Goal: Information Seeking & Learning: Learn about a topic

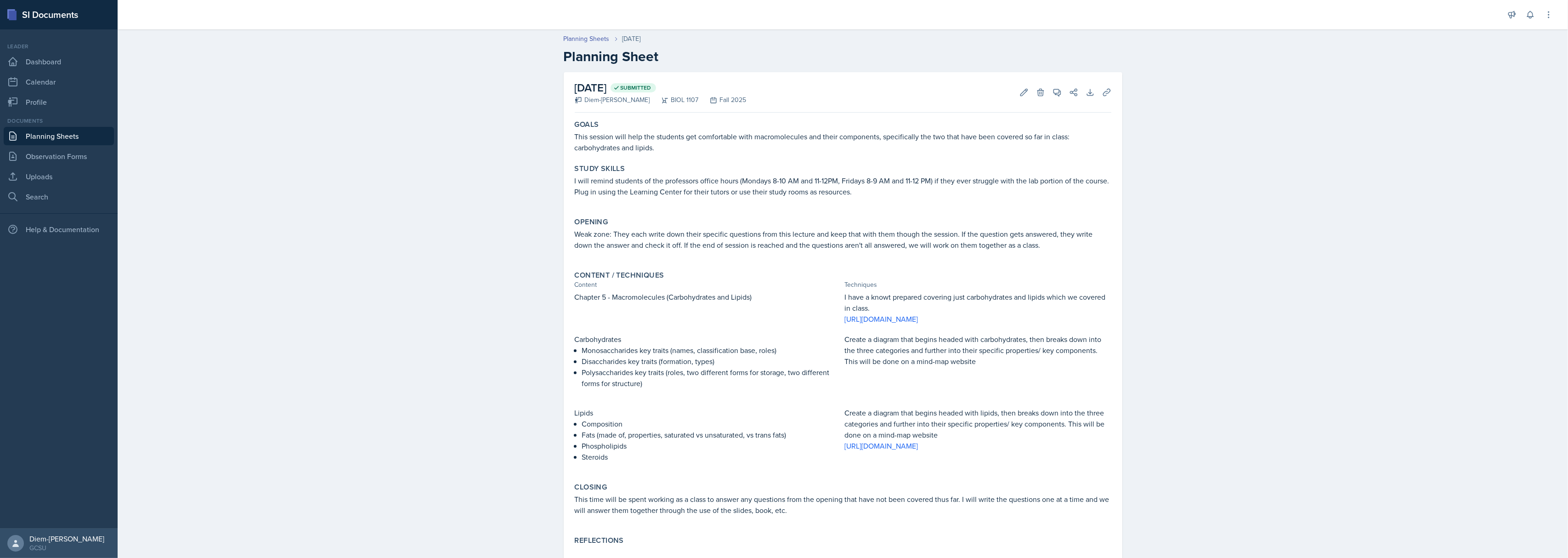
scroll to position [26, 0]
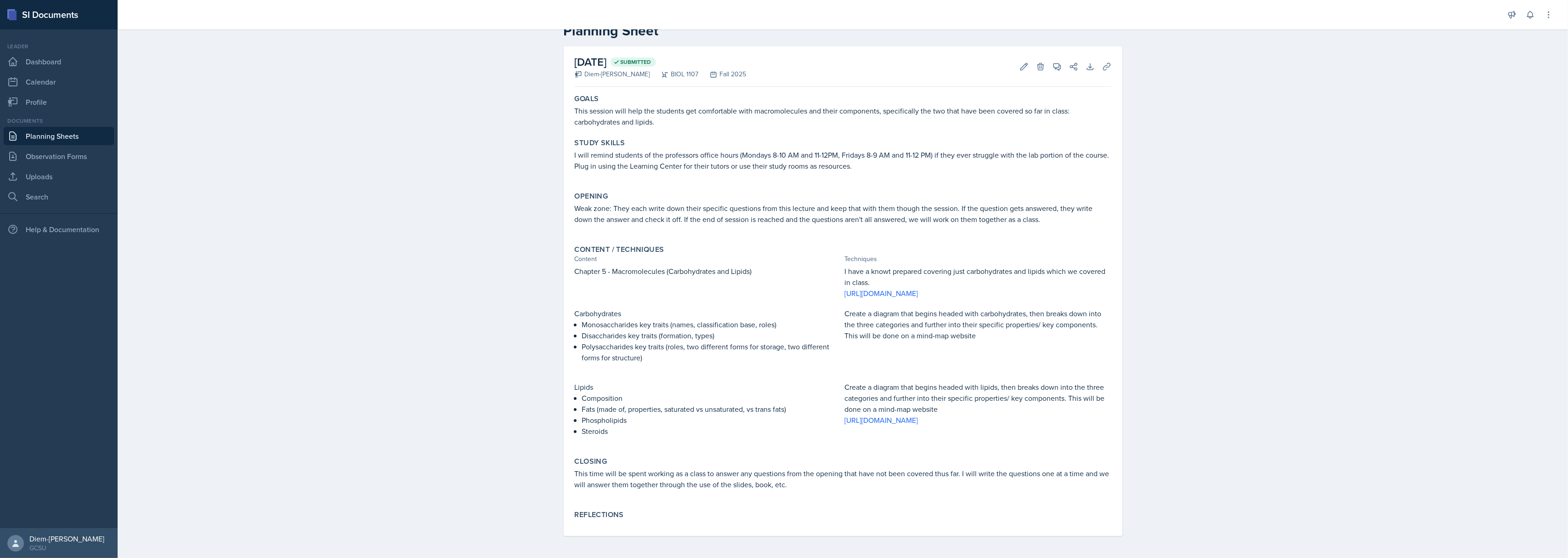
click at [667, 331] on p "Disaccharides key traits (formation, types)" at bounding box center [711, 335] width 259 height 11
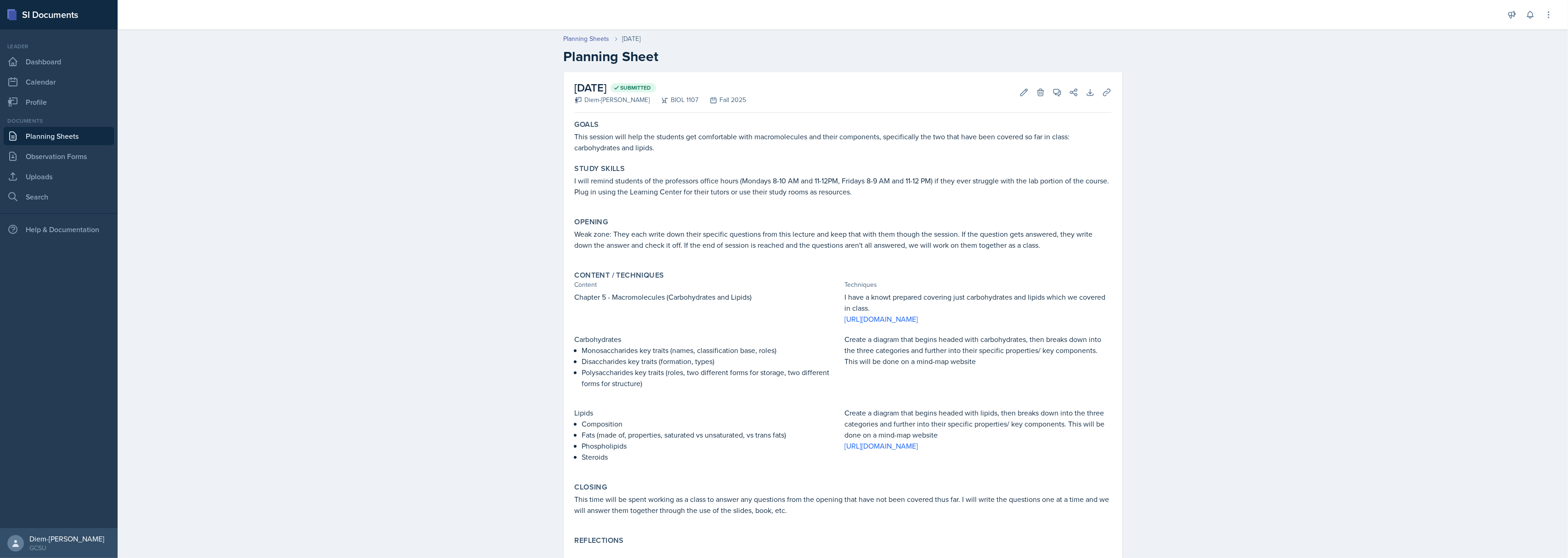
click at [1012, 93] on div "Edit Delete" at bounding box center [1028, 92] width 33 height 9
click at [1020, 93] on icon at bounding box center [1024, 92] width 9 height 9
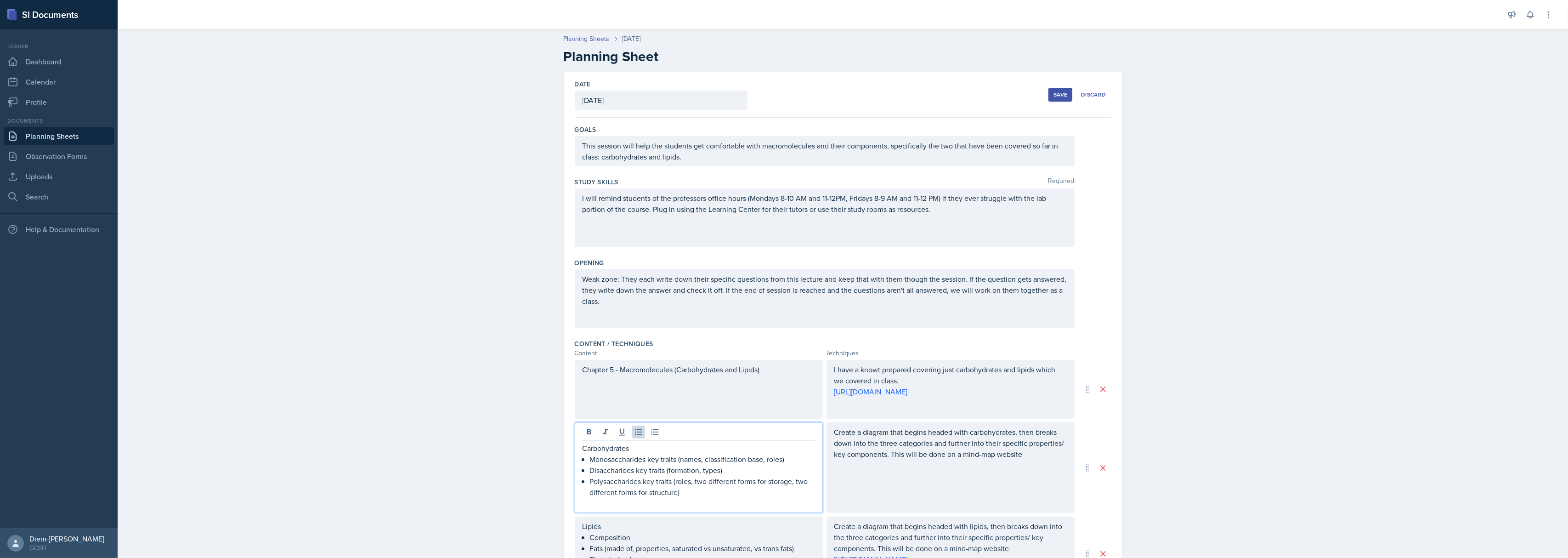
click at [717, 474] on ul "Monosaccharides key traits (names, classification base, roles) Disaccharides ke…" at bounding box center [702, 475] width 225 height 44
click at [695, 451] on p "Carbohydrates" at bounding box center [699, 448] width 232 height 11
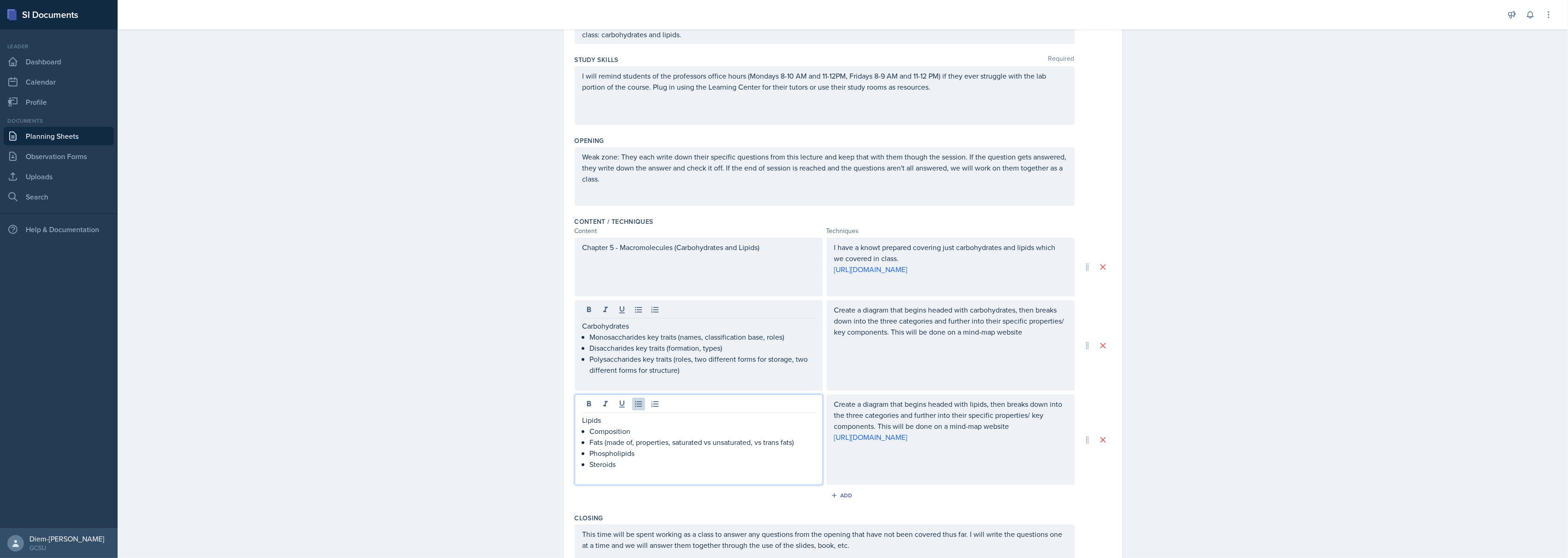
click at [701, 447] on p "Phospholipids" at bounding box center [702, 452] width 225 height 11
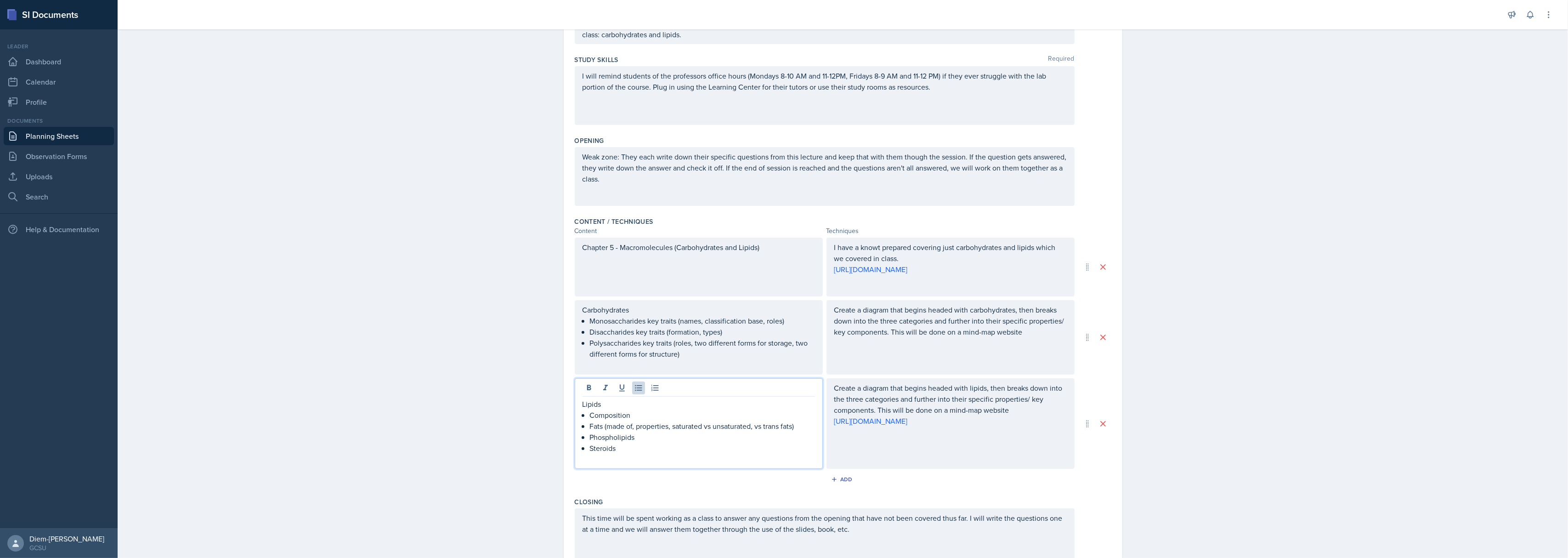
click at [691, 414] on p "Composition" at bounding box center [702, 414] width 225 height 11
click at [715, 445] on p "Steroids" at bounding box center [702, 448] width 225 height 11
click at [707, 442] on p "Phospholipids" at bounding box center [702, 437] width 225 height 11
click at [634, 432] on p "Fats (made of, properties, saturated vs unsaturated, vs trans fats)" at bounding box center [702, 426] width 225 height 11
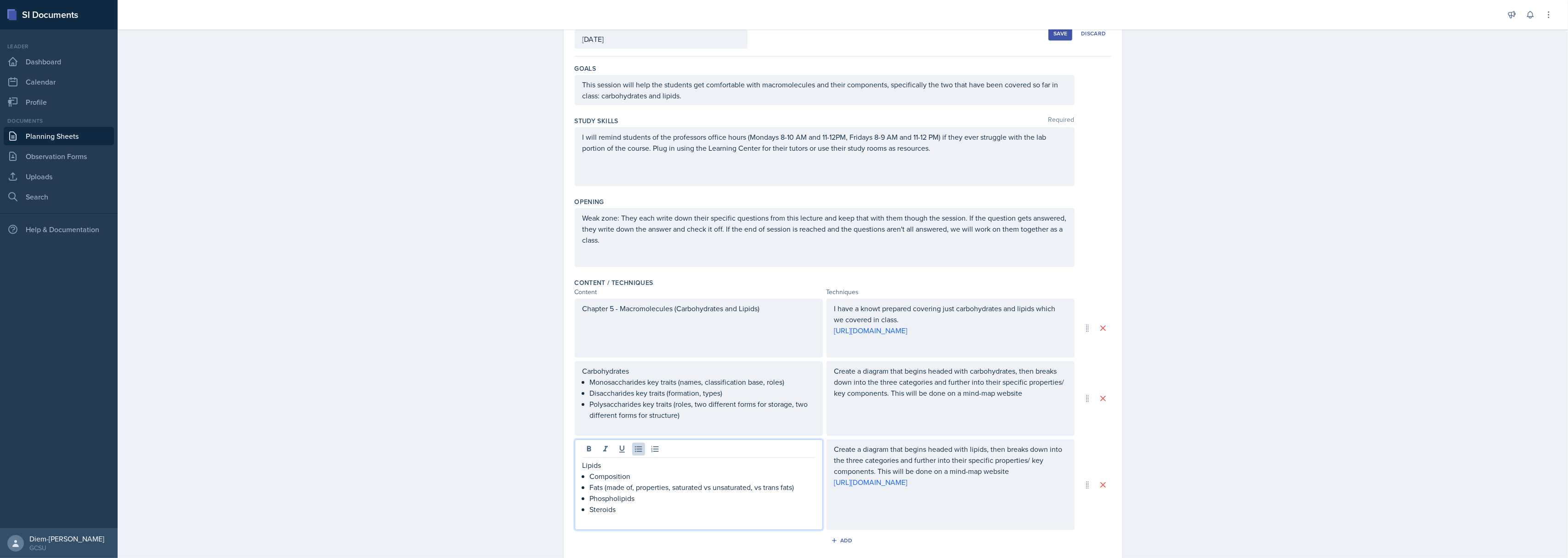
click at [650, 246] on p at bounding box center [824, 250] width 484 height 11
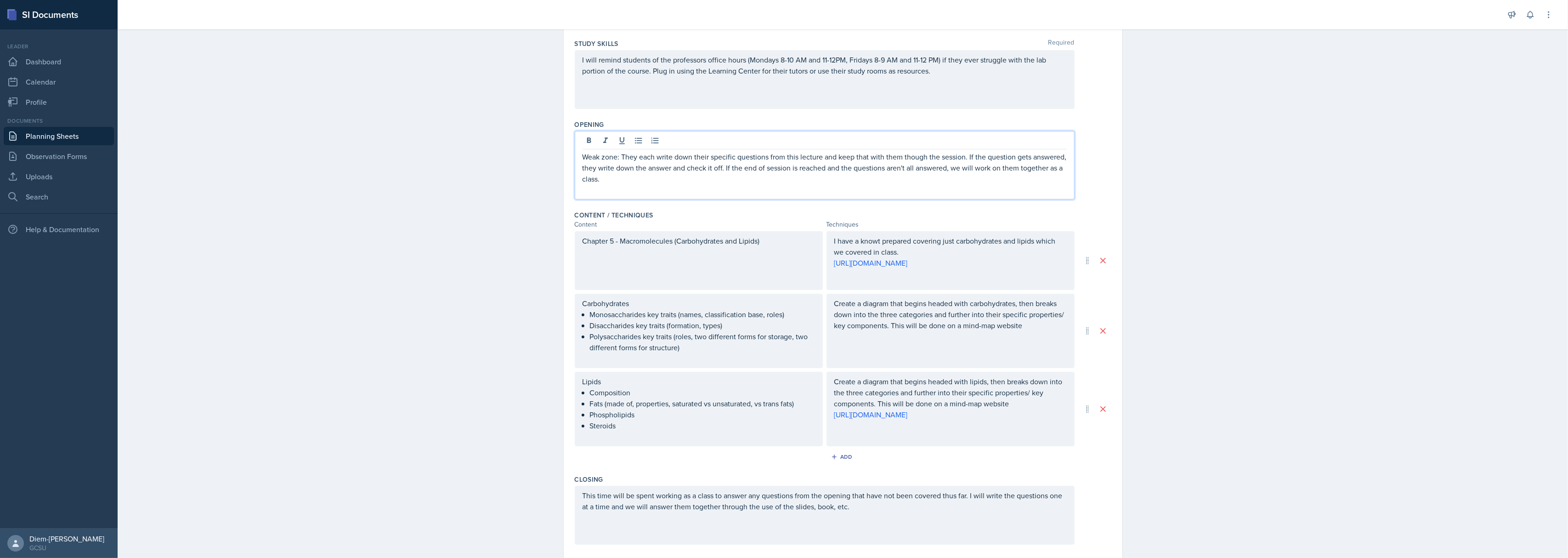
scroll to position [77, 0]
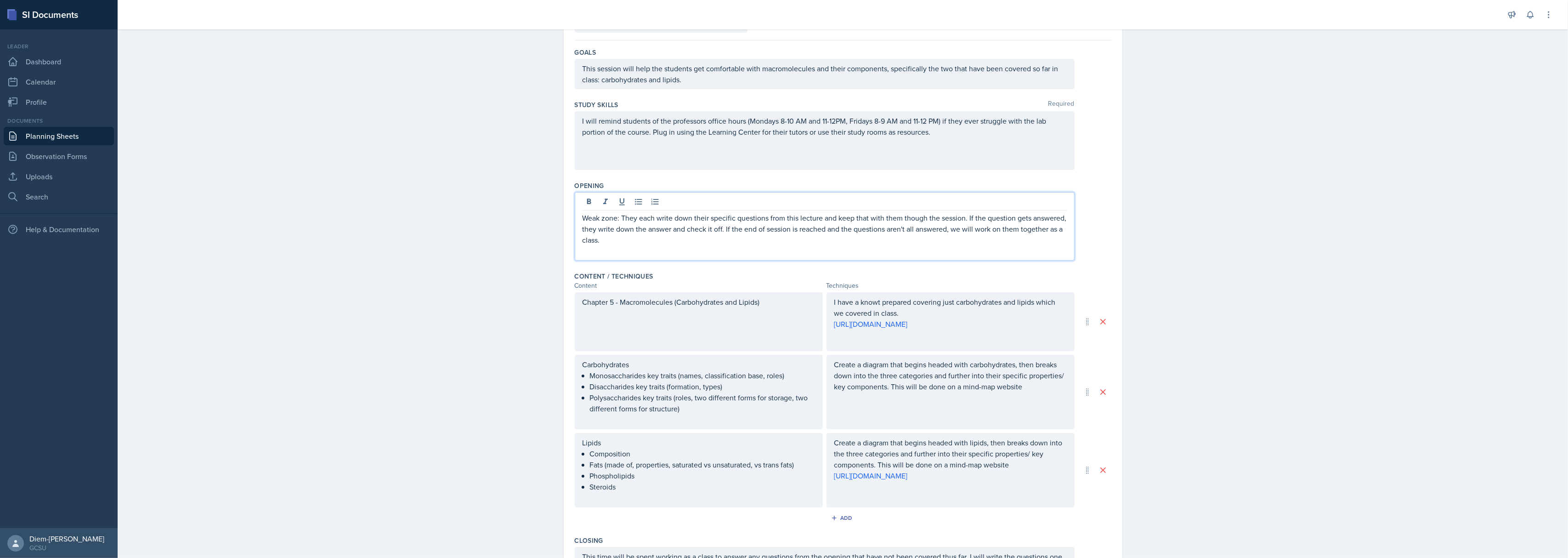
click at [619, 243] on p "Weak zone: They each write down their specific questions from this lecture and …" at bounding box center [824, 229] width 484 height 33
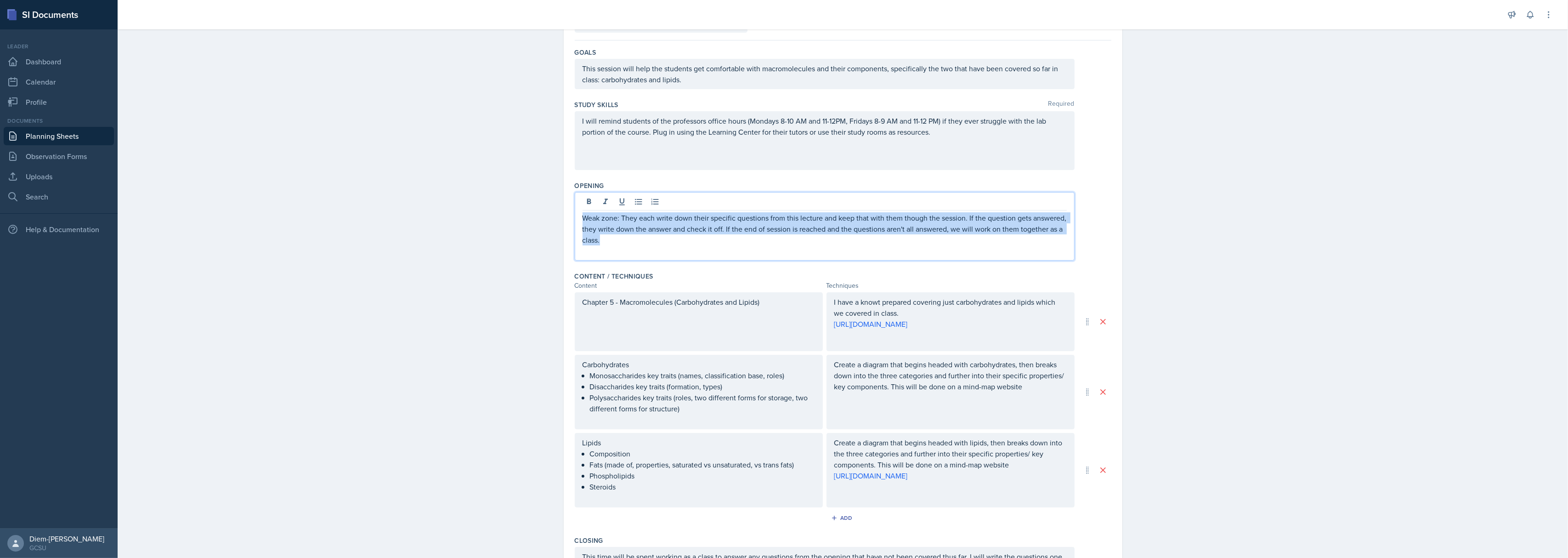
drag, startPoint x: 619, startPoint y: 243, endPoint x: 566, endPoint y: 216, distance: 59.5
click at [566, 216] on div "Date September 4th, 2025 September 2025 31 1 2 3 4 5 6 7 8 9 10 11 12 13 14 15 …" at bounding box center [843, 347] width 559 height 706
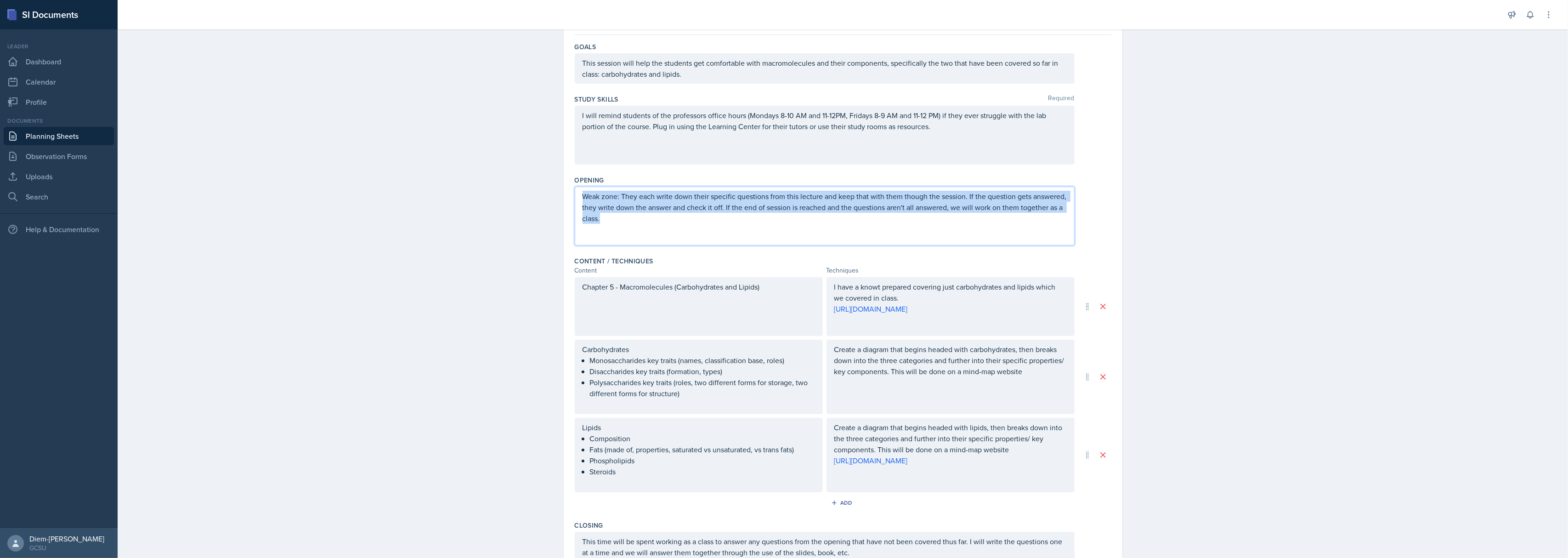
scroll to position [61, 0]
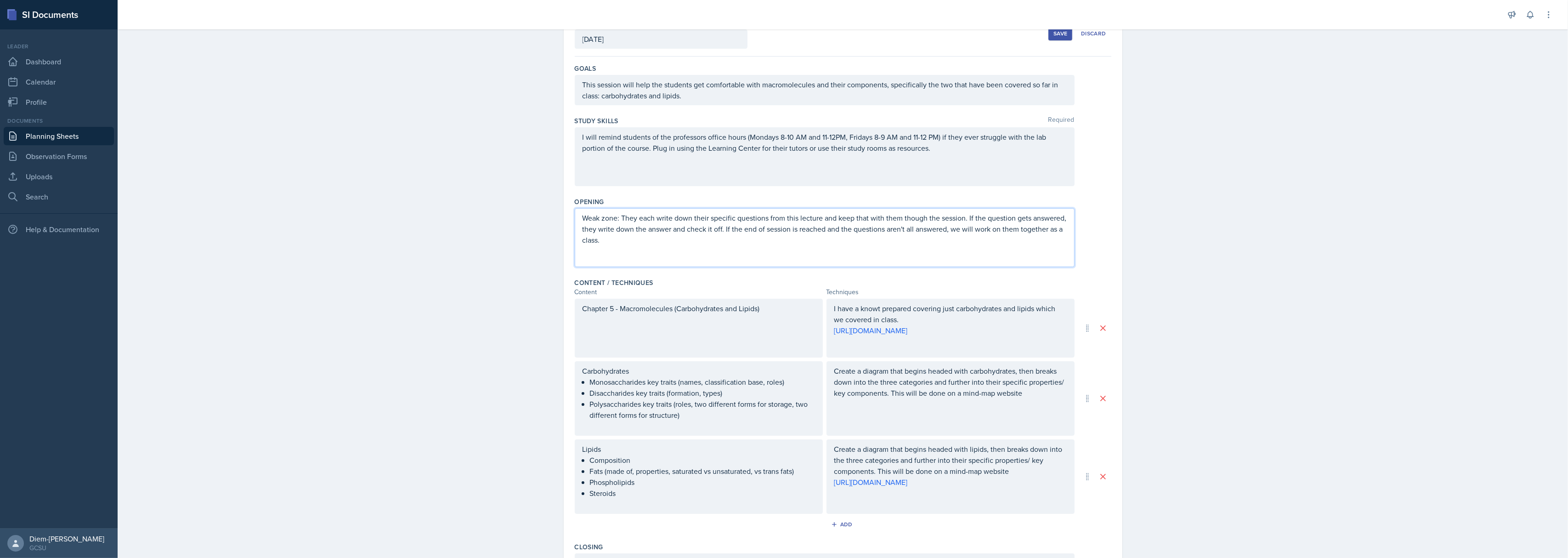
click at [646, 245] on p at bounding box center [824, 250] width 484 height 11
click at [623, 243] on p "Weak zone: They each write down their specific questions from this lecture and …" at bounding box center [824, 229] width 484 height 33
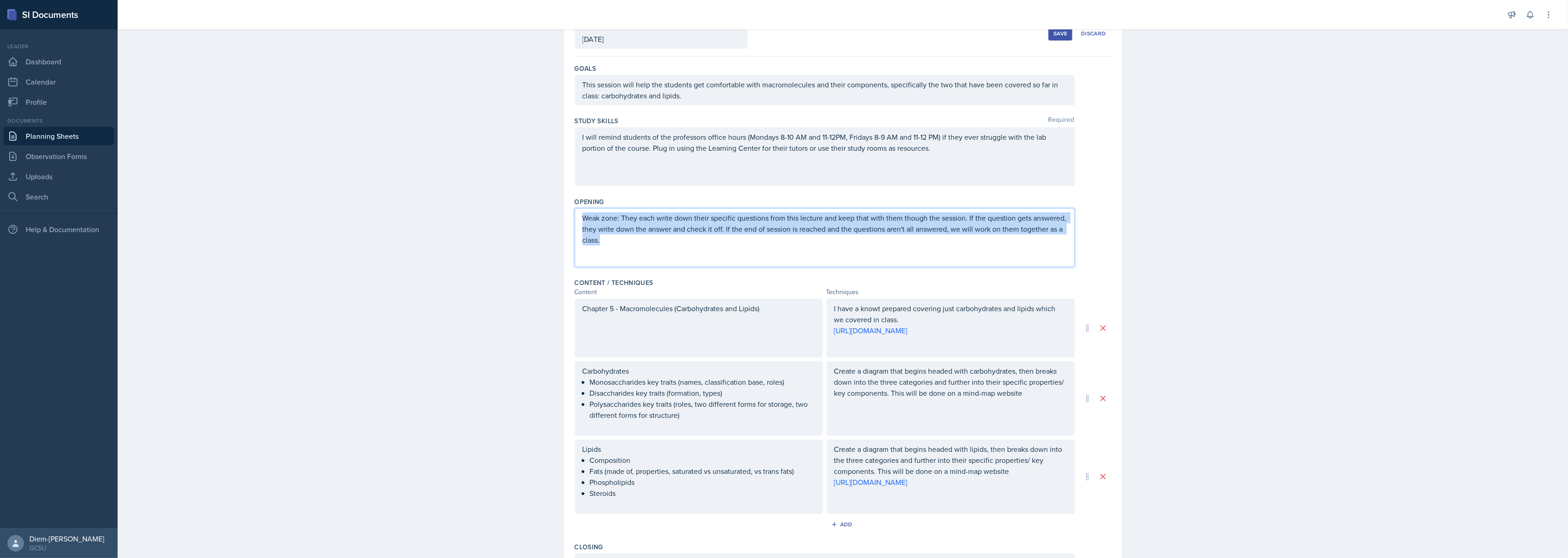
drag, startPoint x: 613, startPoint y: 241, endPoint x: 564, endPoint y: 205, distance: 60.8
click at [564, 205] on div "Date September 4th, 2025 September 2025 31 1 2 3 4 5 6 7 8 9 10 11 12 13 14 15 …" at bounding box center [843, 359] width 559 height 696
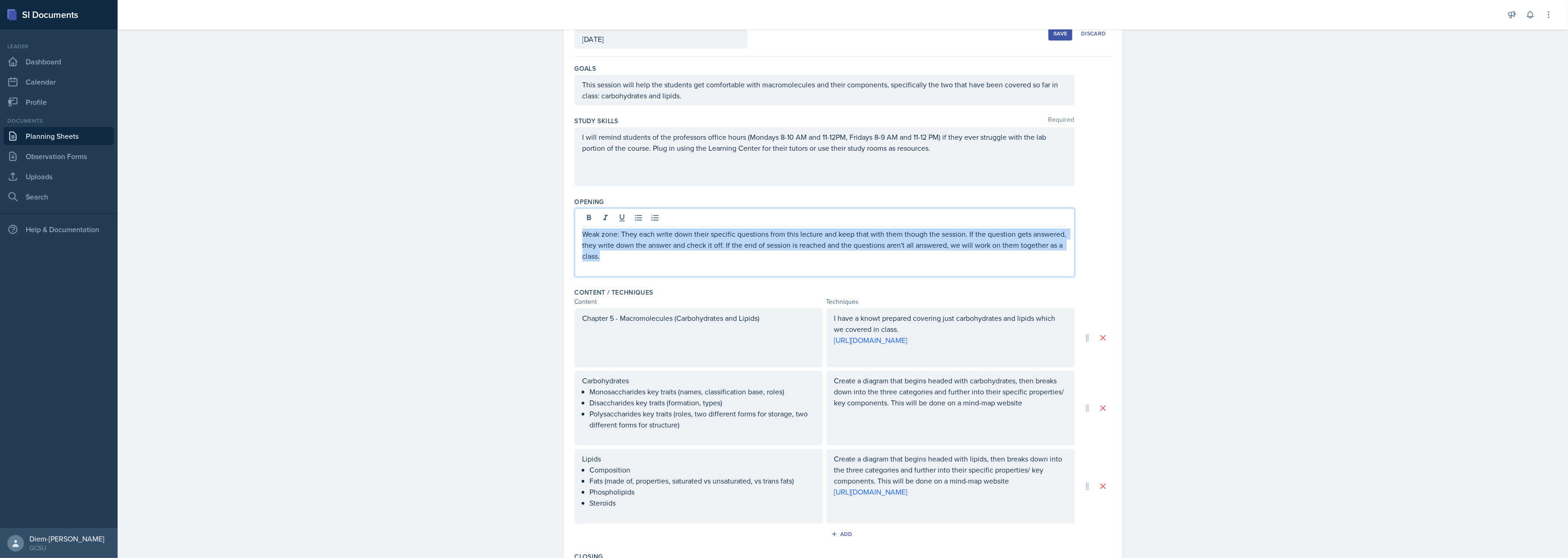
scroll to position [77, 0]
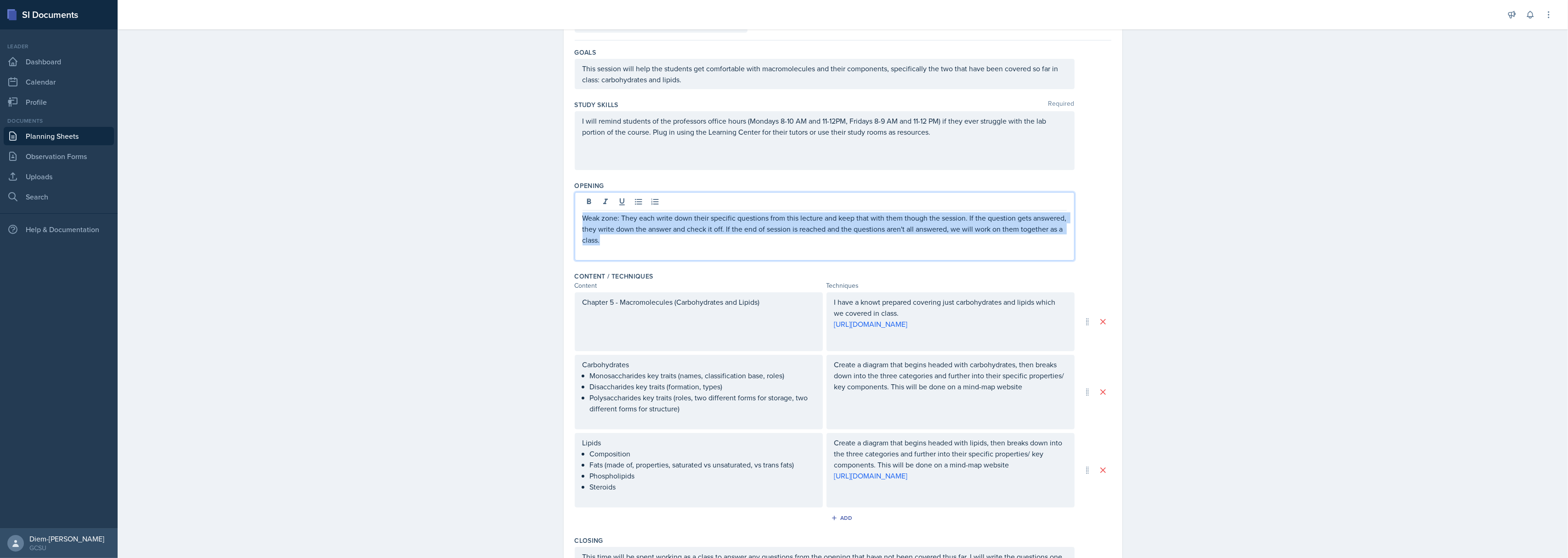
click at [625, 243] on p "Weak zone: They each write down their specific questions from this lecture and …" at bounding box center [824, 229] width 484 height 33
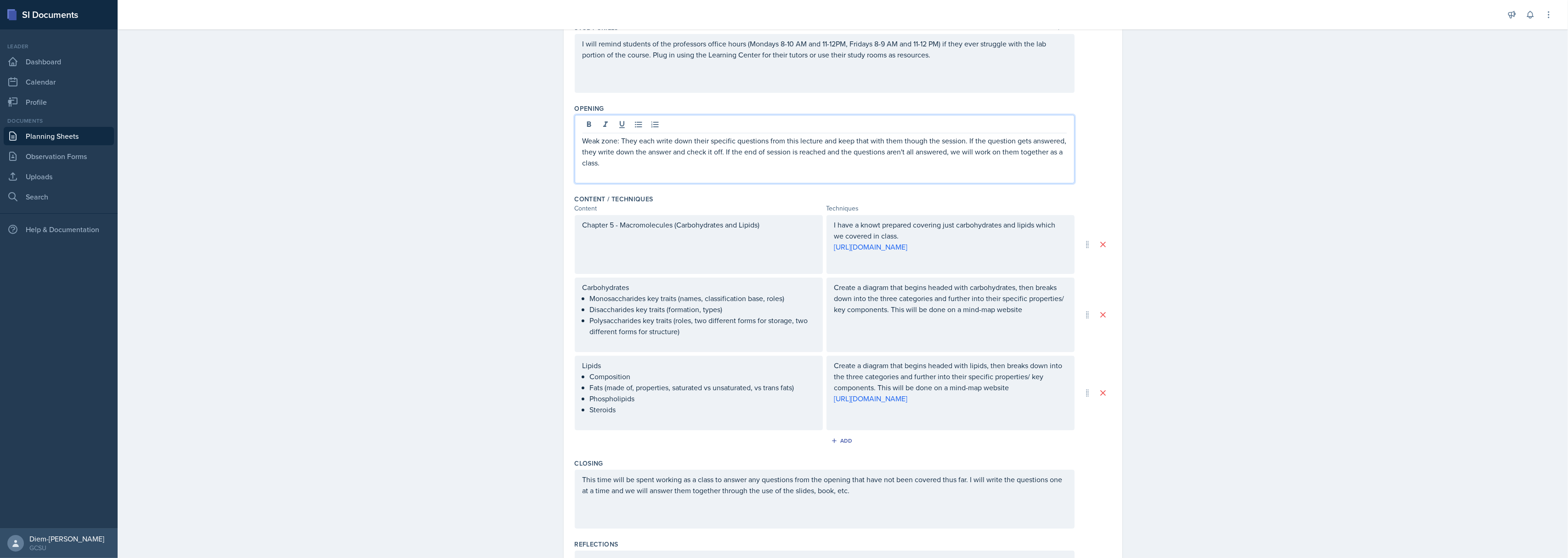
scroll to position [122, 0]
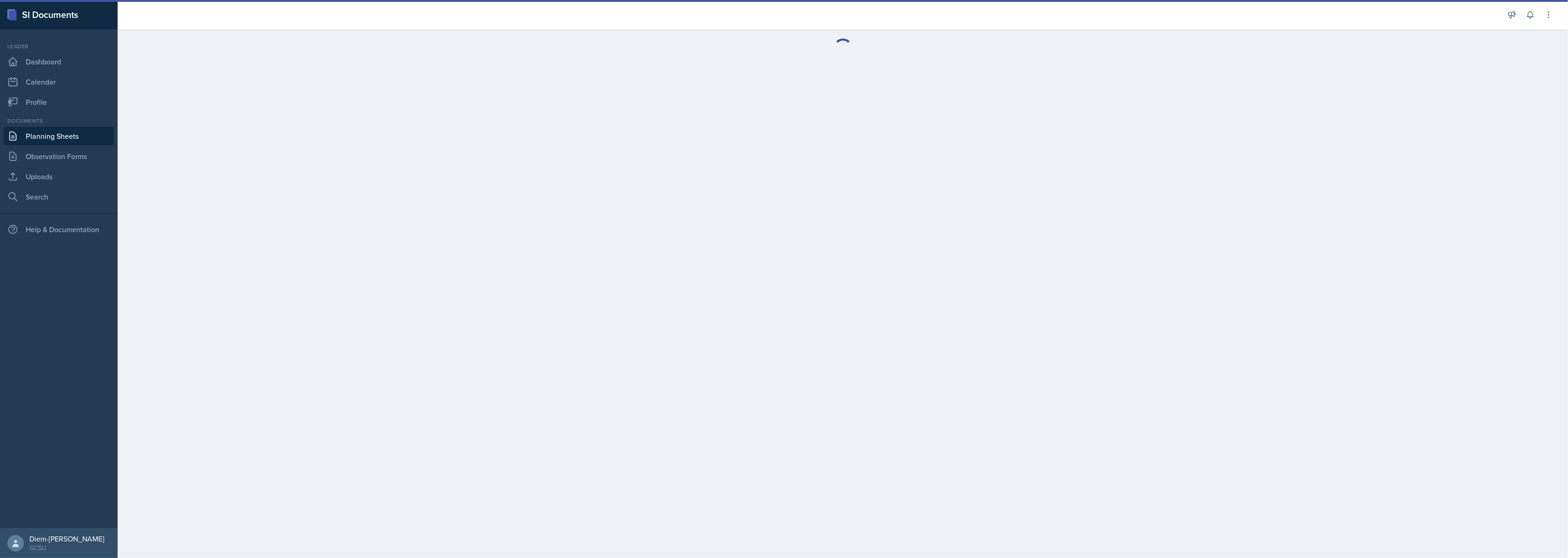
click at [39, 133] on link "Planning Sheets" at bounding box center [58, 135] width 110 height 18
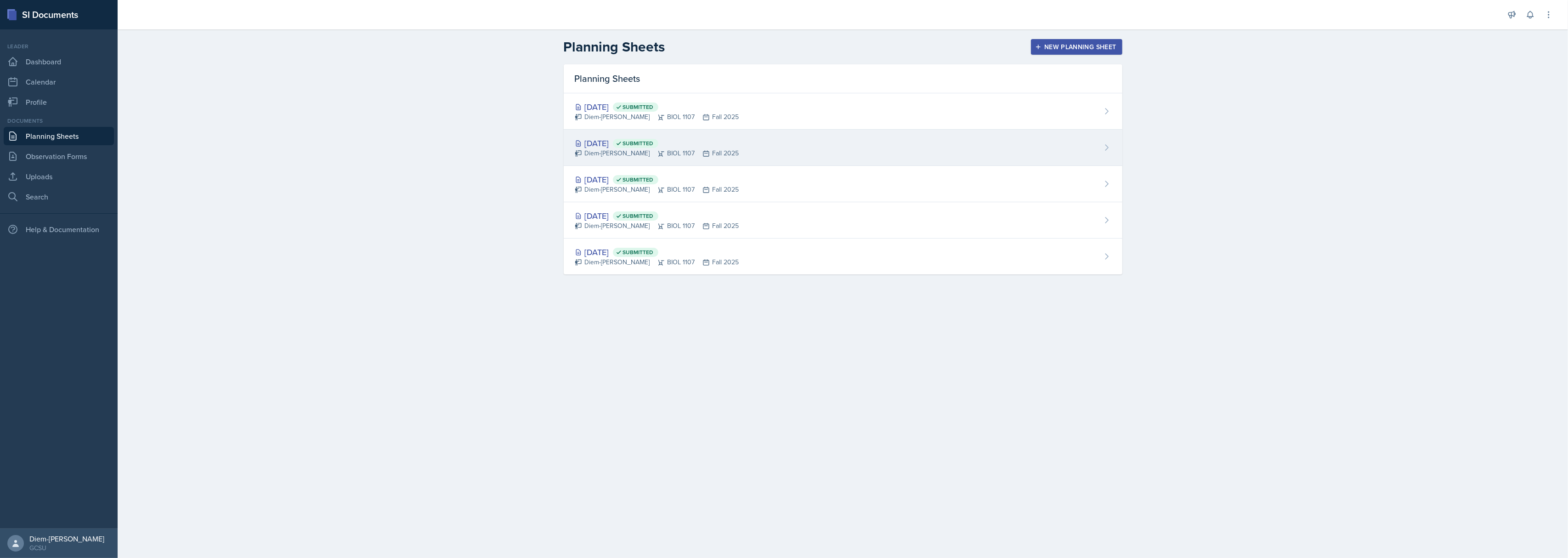
click at [658, 140] on span "Submitted" at bounding box center [635, 143] width 46 height 9
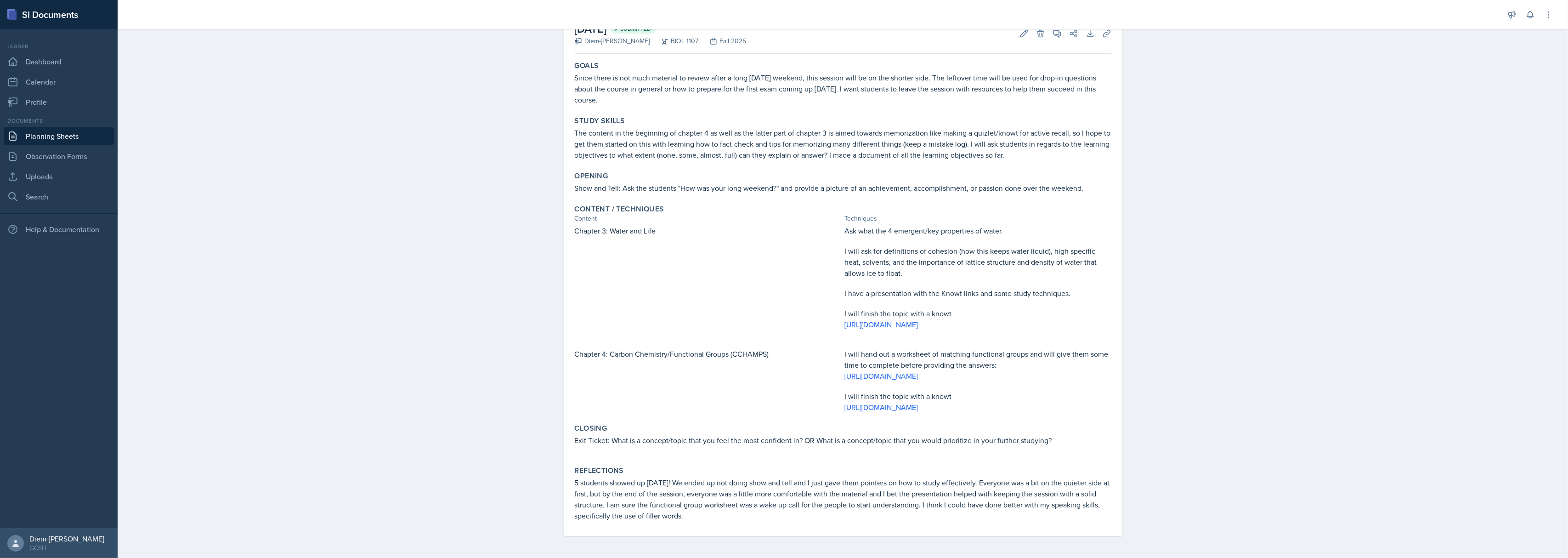
scroll to position [81, 0]
click at [918, 371] on link "[URL][DOMAIN_NAME]" at bounding box center [881, 376] width 73 height 10
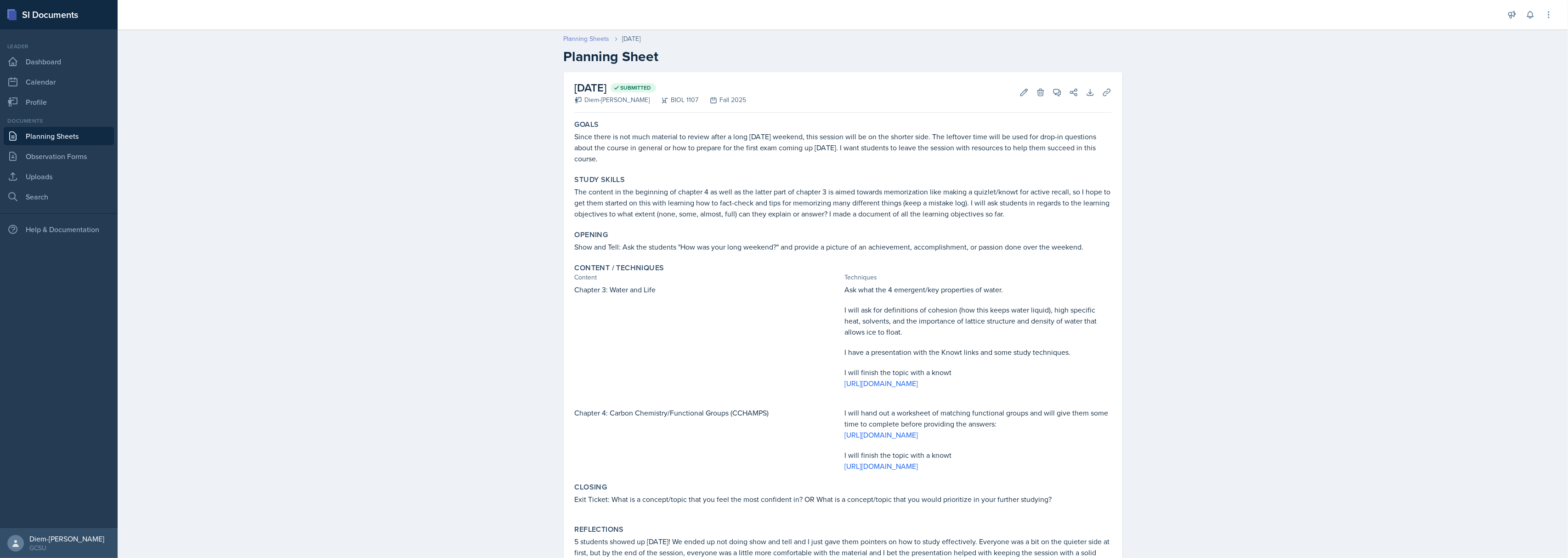
click at [567, 35] on link "Planning Sheets" at bounding box center [586, 39] width 46 height 9
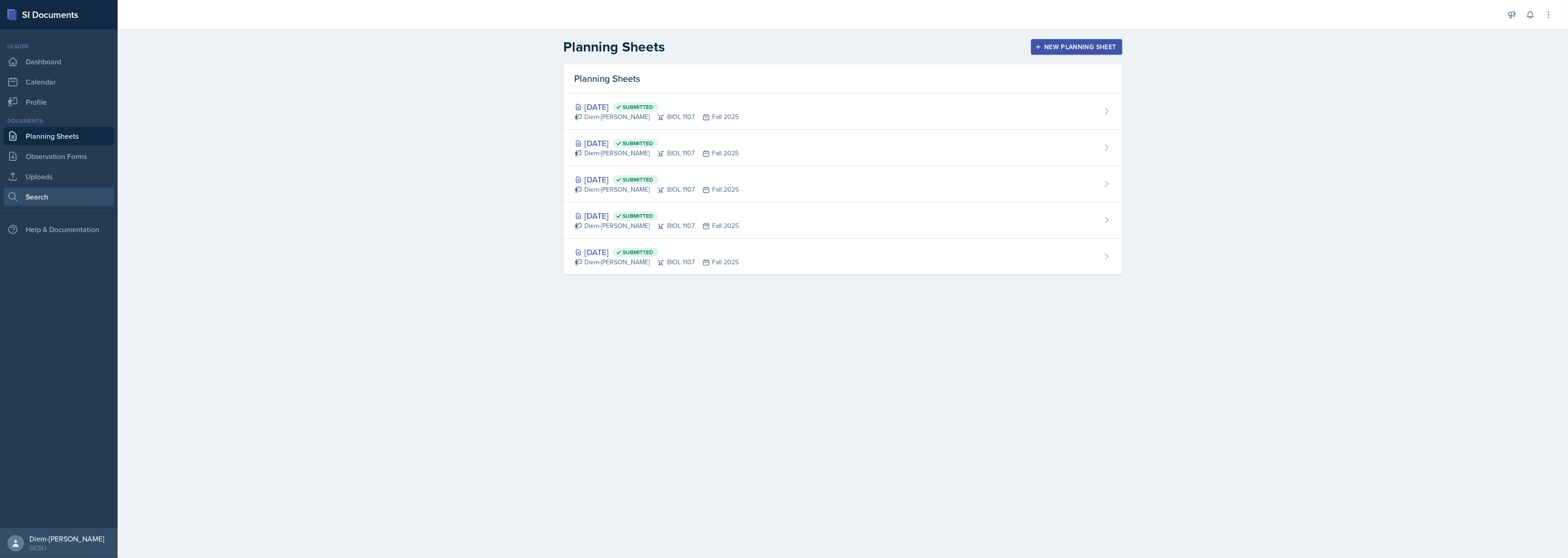
click at [43, 199] on link "Search" at bounding box center [58, 196] width 110 height 18
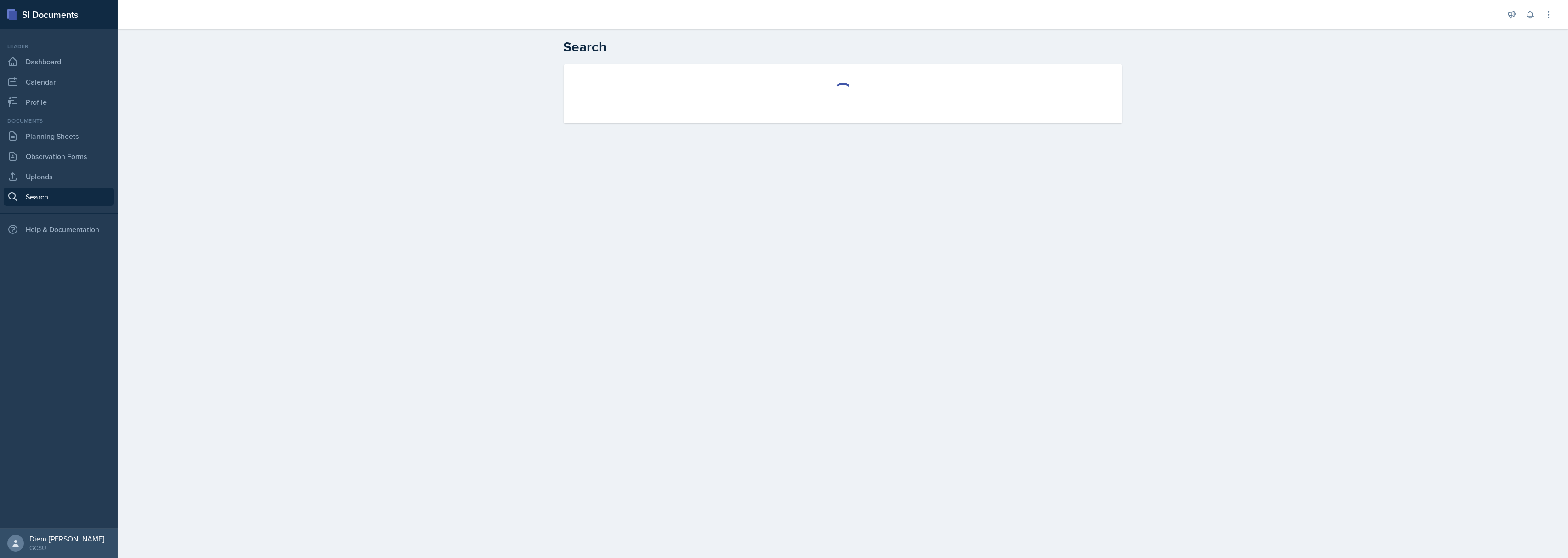
select select "all"
select select "1"
drag, startPoint x: 824, startPoint y: 90, endPoint x: 824, endPoint y: 101, distance: 11.0
click at [824, 90] on select "Select course All ACCT 3101 ACCT 3102 ASTR 1000 BIOL 1100 BIOL 1107 BIOL 1108 B…" at bounding box center [842, 92] width 175 height 19
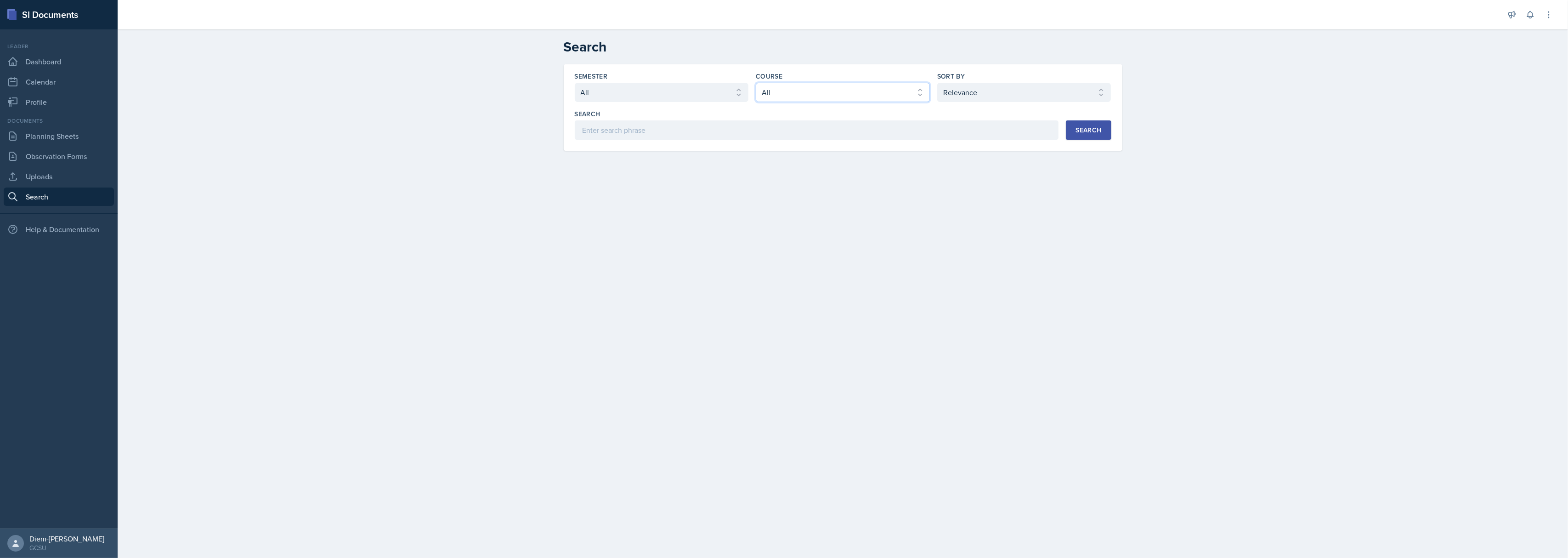
select select "6d02d006-d2ce-4ab3-bc11-53b48f3c94ca"
click at [756, 83] on select "Select course All ACCT 3101 ACCT 3102 ASTR 1000 BIOL 1100 BIOL 1107 BIOL 1108 B…" at bounding box center [842, 92] width 175 height 19
click at [980, 90] on select "Select sort by Relevance Document Date (Asc) Document Date (Desc)" at bounding box center [1024, 92] width 175 height 19
select select "3"
click at [937, 83] on select "Select sort by Relevance Document Date (Asc) Document Date (Desc)" at bounding box center [1024, 92] width 175 height 19
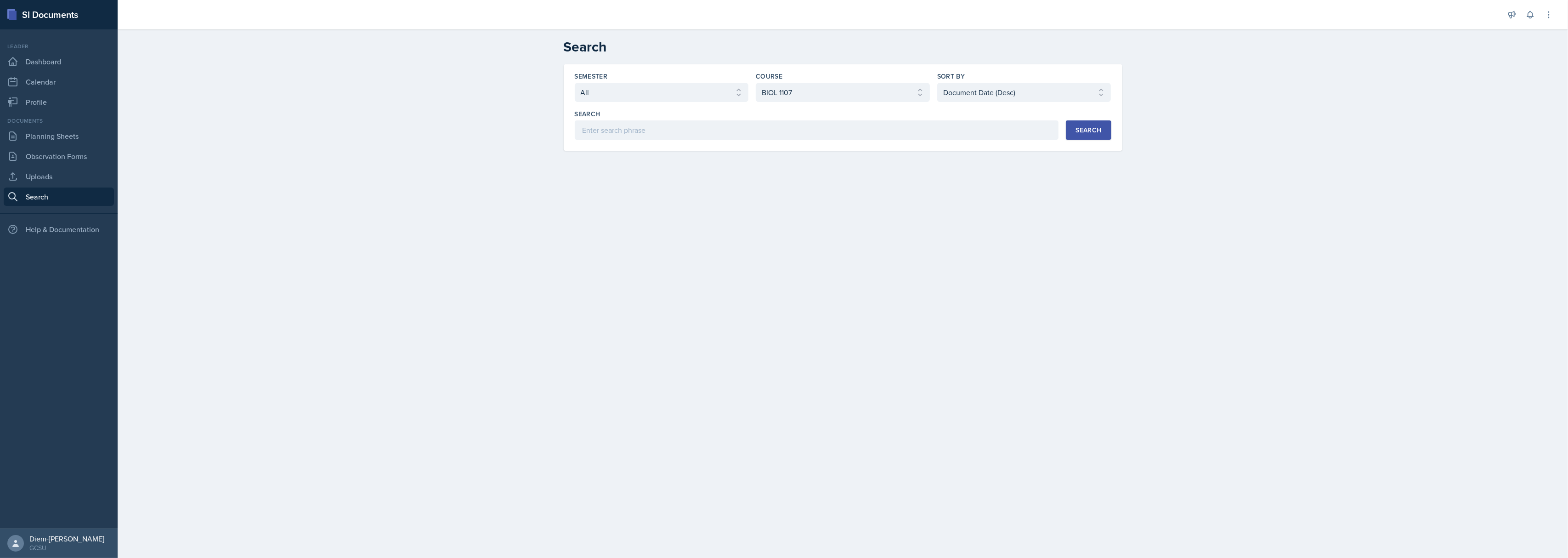
click at [1077, 135] on button "Search" at bounding box center [1088, 130] width 45 height 19
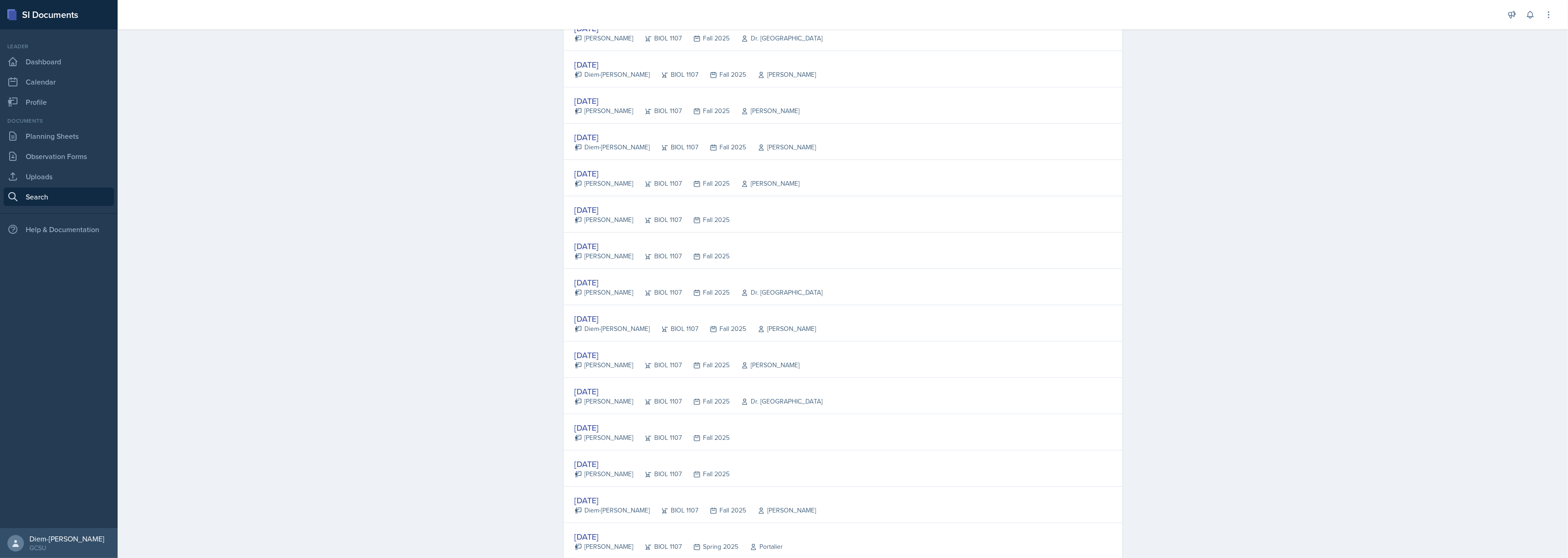
scroll to position [61, 0]
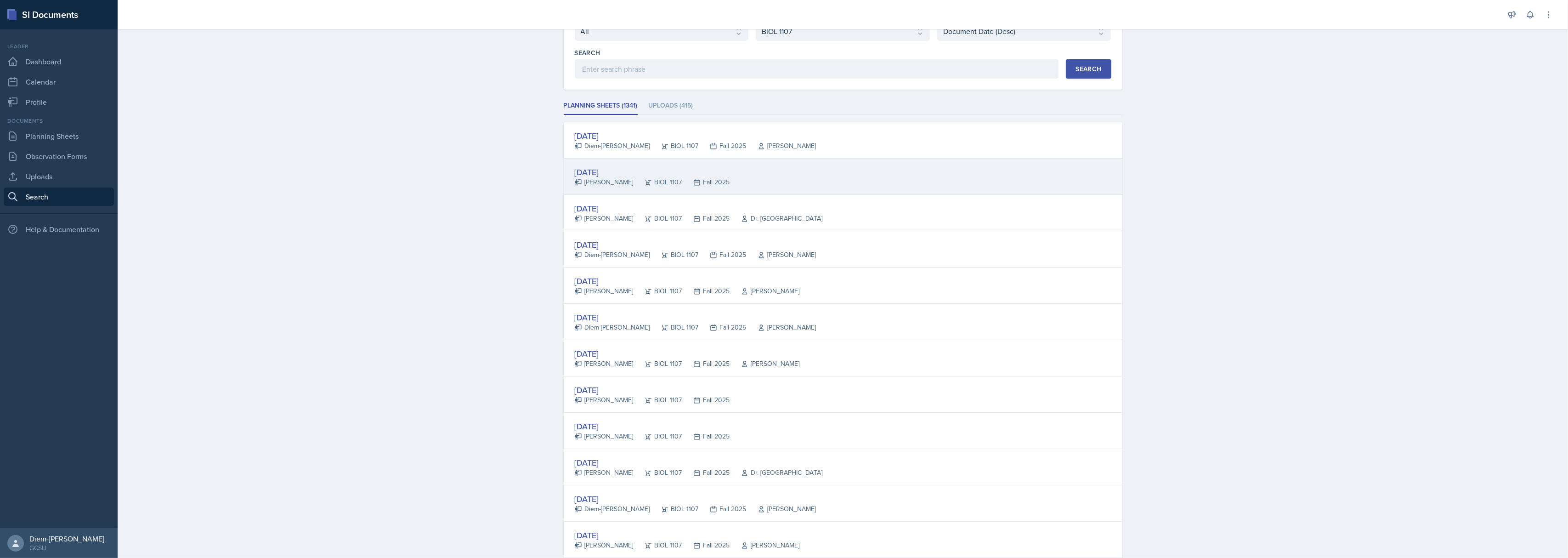
click at [612, 181] on div "[PERSON_NAME]" at bounding box center [603, 181] width 58 height 9
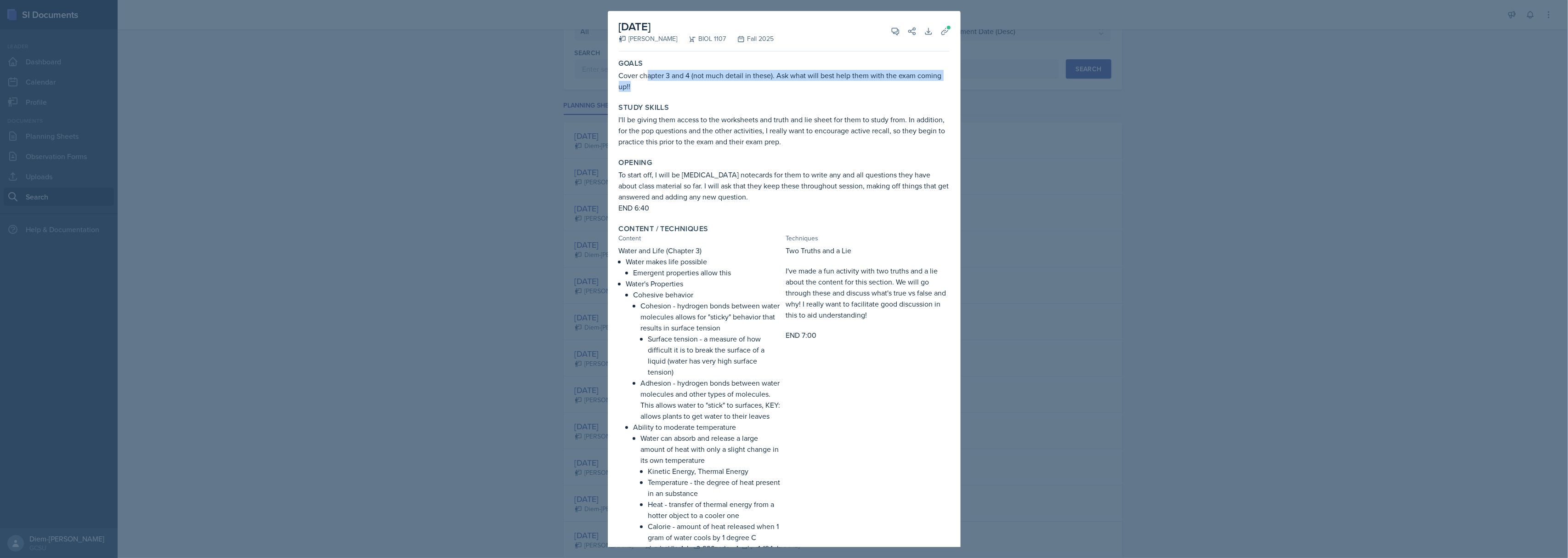
drag, startPoint x: 646, startPoint y: 75, endPoint x: 693, endPoint y: 95, distance: 51.1
click at [693, 95] on div "Goals Cover chapter 3 and 4 (not much detail in these). Ask what will best help…" at bounding box center [784, 75] width 338 height 40
click at [712, 132] on p "I'll be giving them access to the worksheets and truth and lie sheet for them t…" at bounding box center [784, 131] width 331 height 33
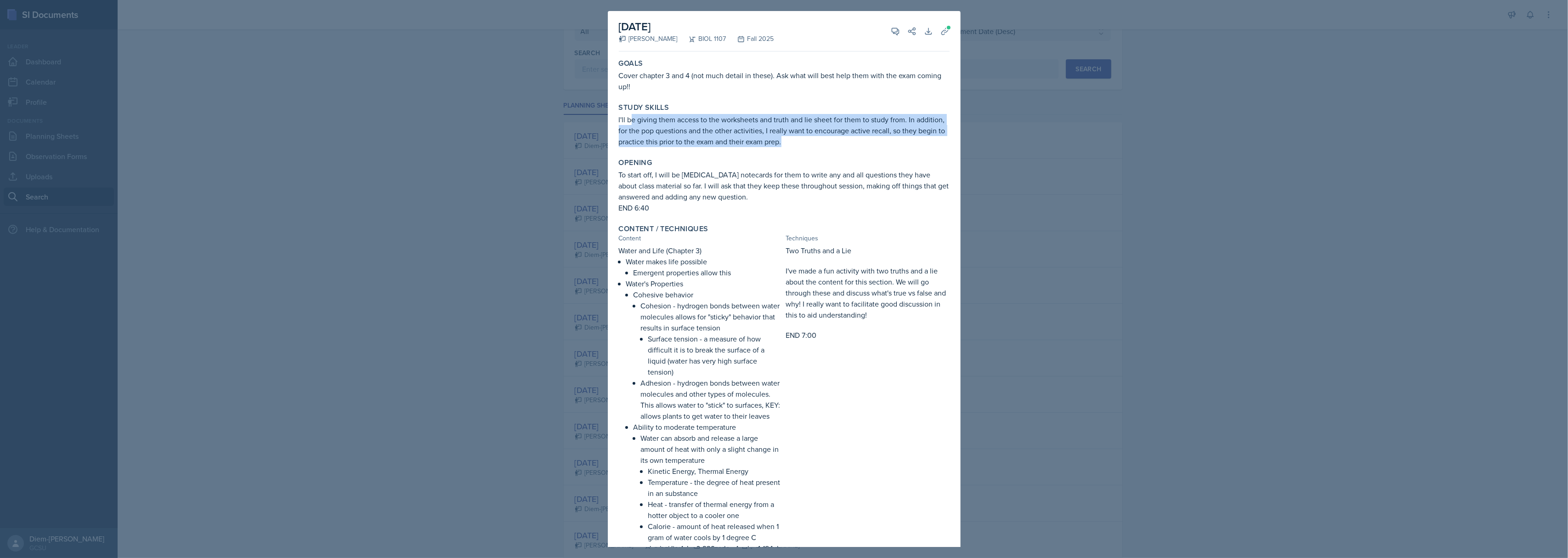
drag, startPoint x: 654, startPoint y: 129, endPoint x: 882, endPoint y: 137, distance: 228.1
click at [882, 137] on p "I'll be giving them access to the worksheets and truth and lie sheet for them t…" at bounding box center [784, 131] width 331 height 33
click at [854, 150] on div "Study Skills I'll be giving them access to the worksheets and truth and lie she…" at bounding box center [784, 125] width 338 height 52
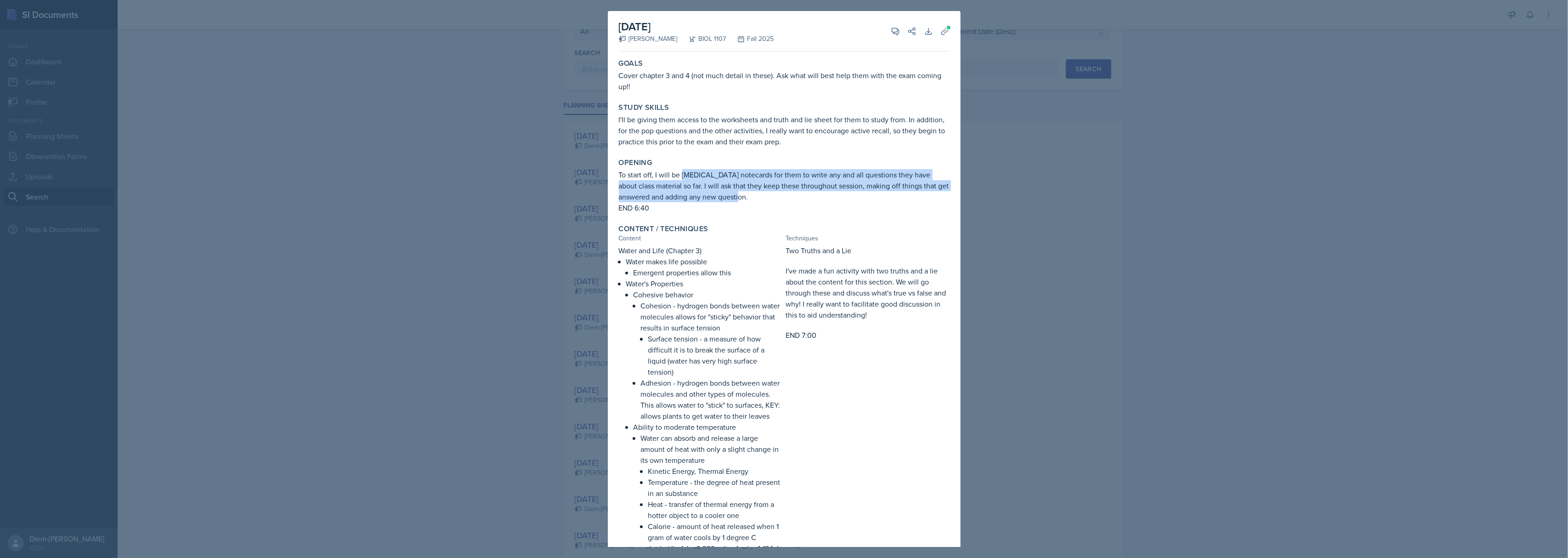
drag, startPoint x: 681, startPoint y: 177, endPoint x: 767, endPoint y: 193, distance: 87.5
click at [767, 193] on p "To start off, I will be [MEDICAL_DATA] notecards for them to write any and all …" at bounding box center [784, 186] width 331 height 33
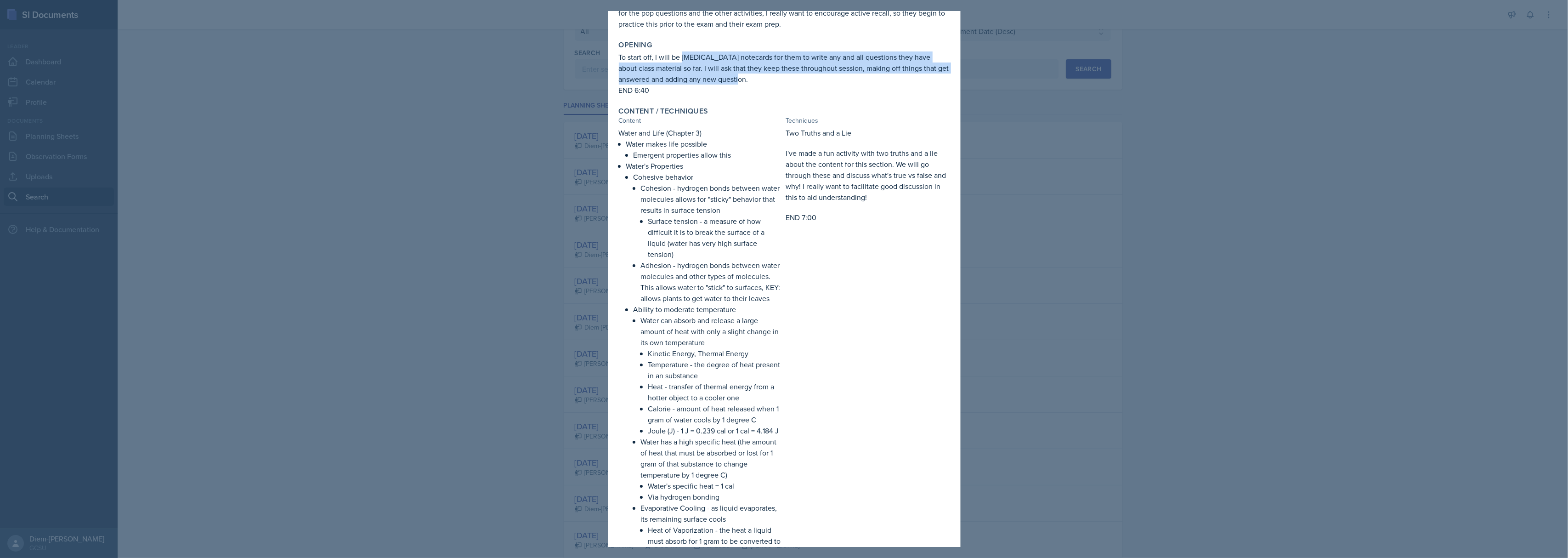
scroll to position [122, 0]
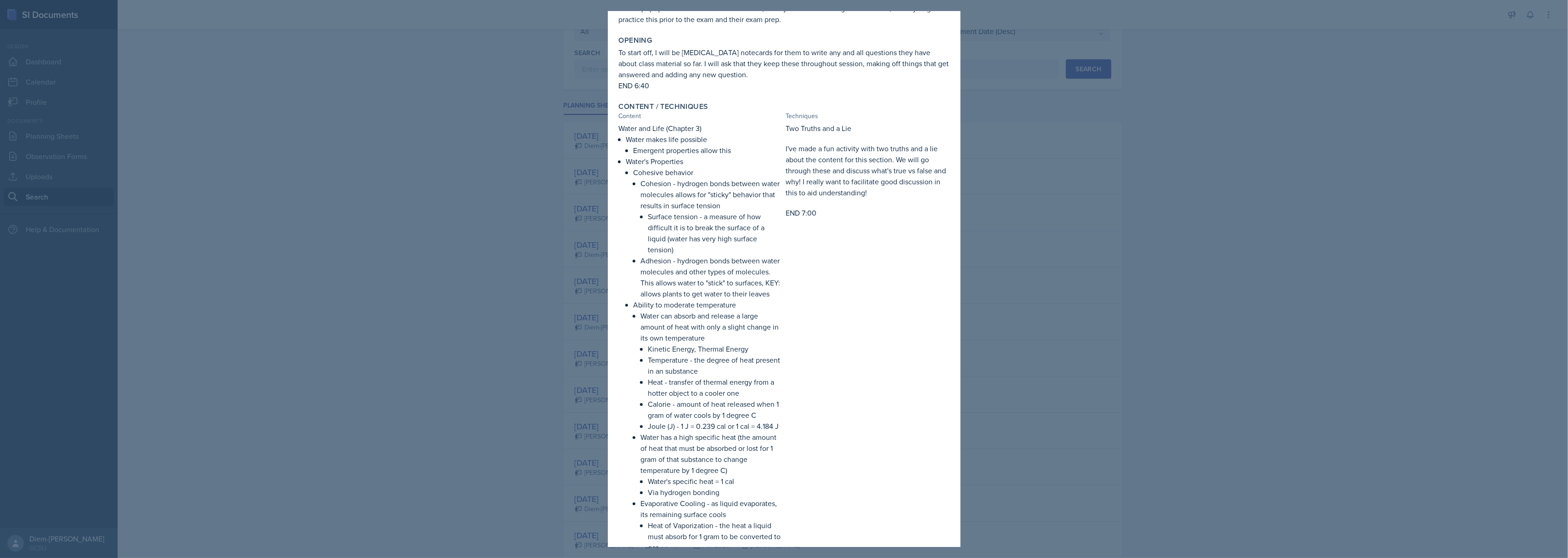
click at [670, 137] on p "Water makes life possible" at bounding box center [704, 139] width 156 height 11
drag, startPoint x: 781, startPoint y: 146, endPoint x: 913, endPoint y: 189, distance: 138.8
click at [913, 189] on p "I've made a fun activity with two truths and a lie about the content for this s…" at bounding box center [867, 170] width 163 height 55
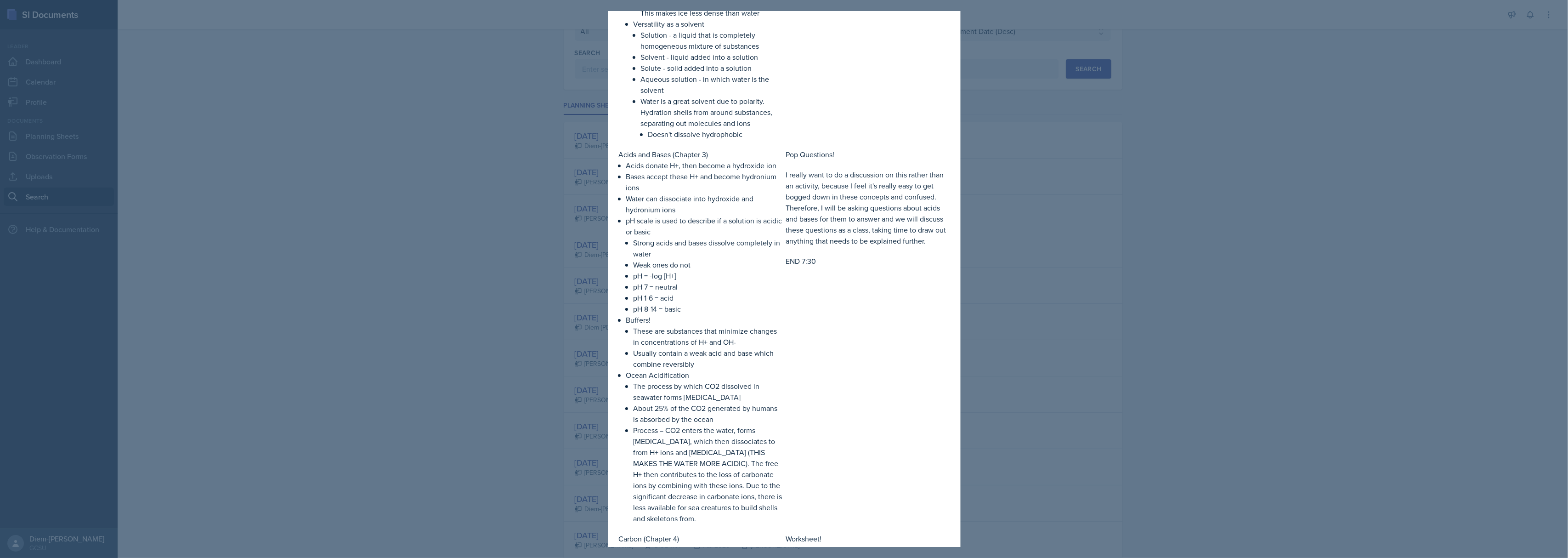
scroll to position [735, 0]
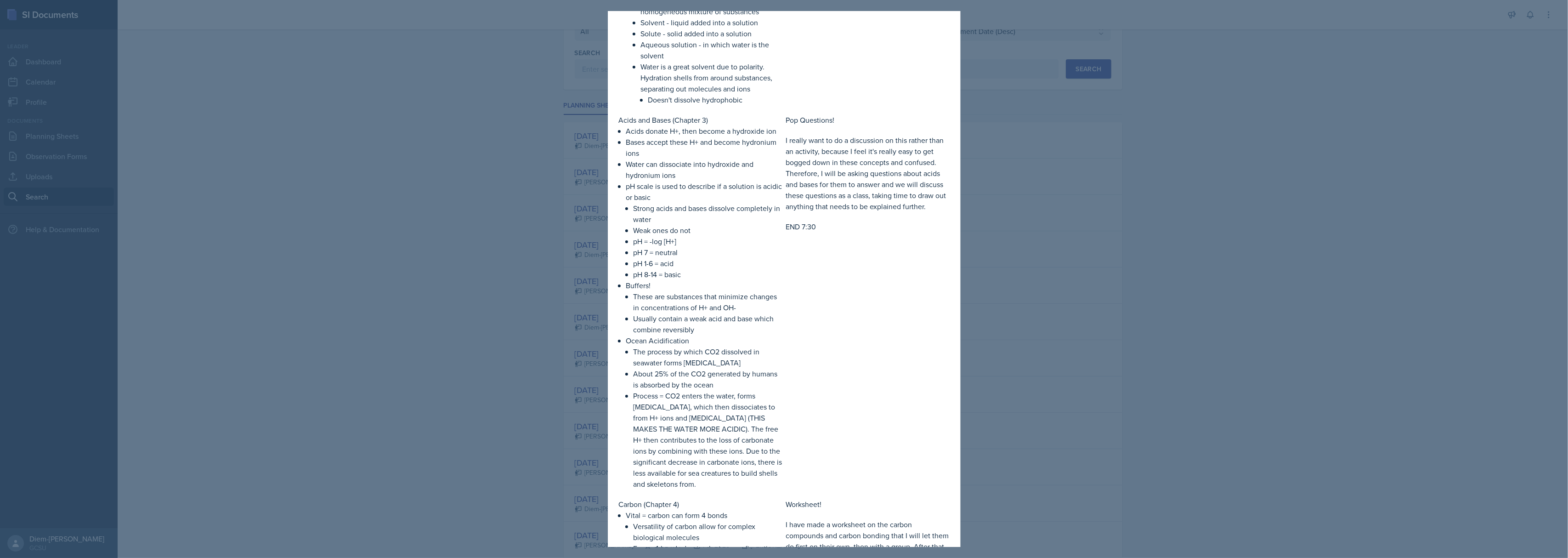
click at [812, 163] on p "I really want to do a discussion on this rather than an activity, because I fee…" at bounding box center [867, 174] width 163 height 77
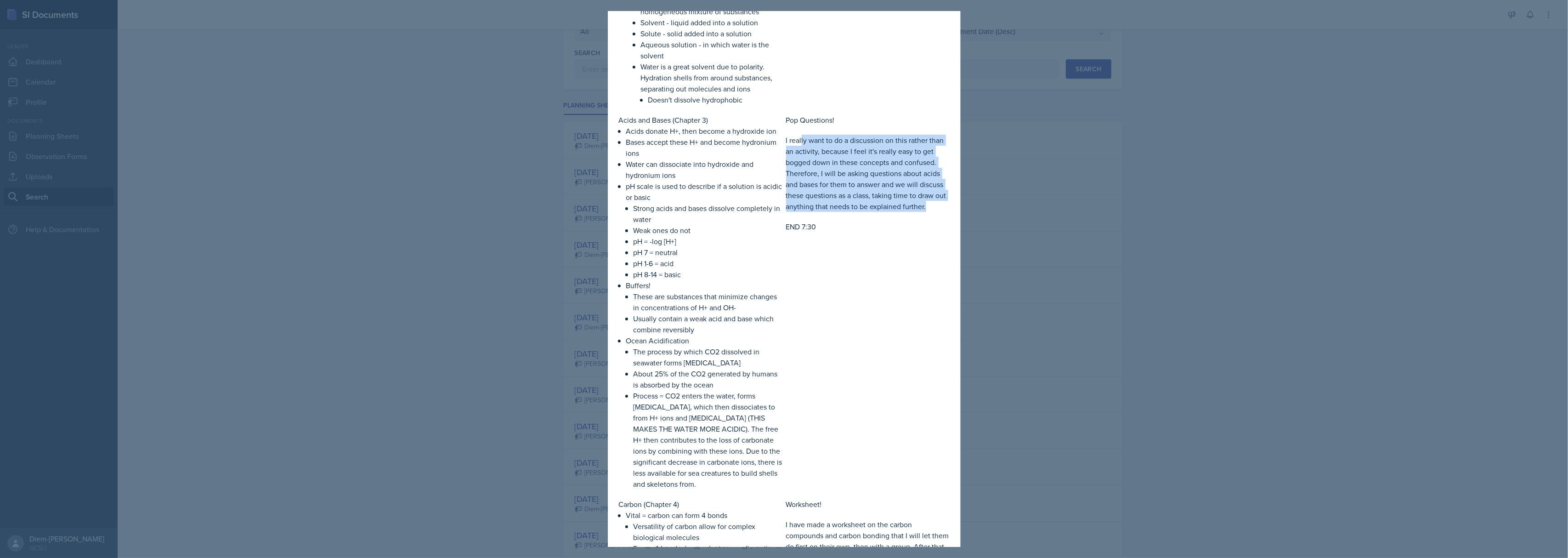
drag, startPoint x: 797, startPoint y: 163, endPoint x: 943, endPoint y: 230, distance: 160.6
click at [943, 230] on div "Content / Techniques Content Techniques Water and Life (Chapter 3) Water makes …" at bounding box center [784, 236] width 338 height 1502
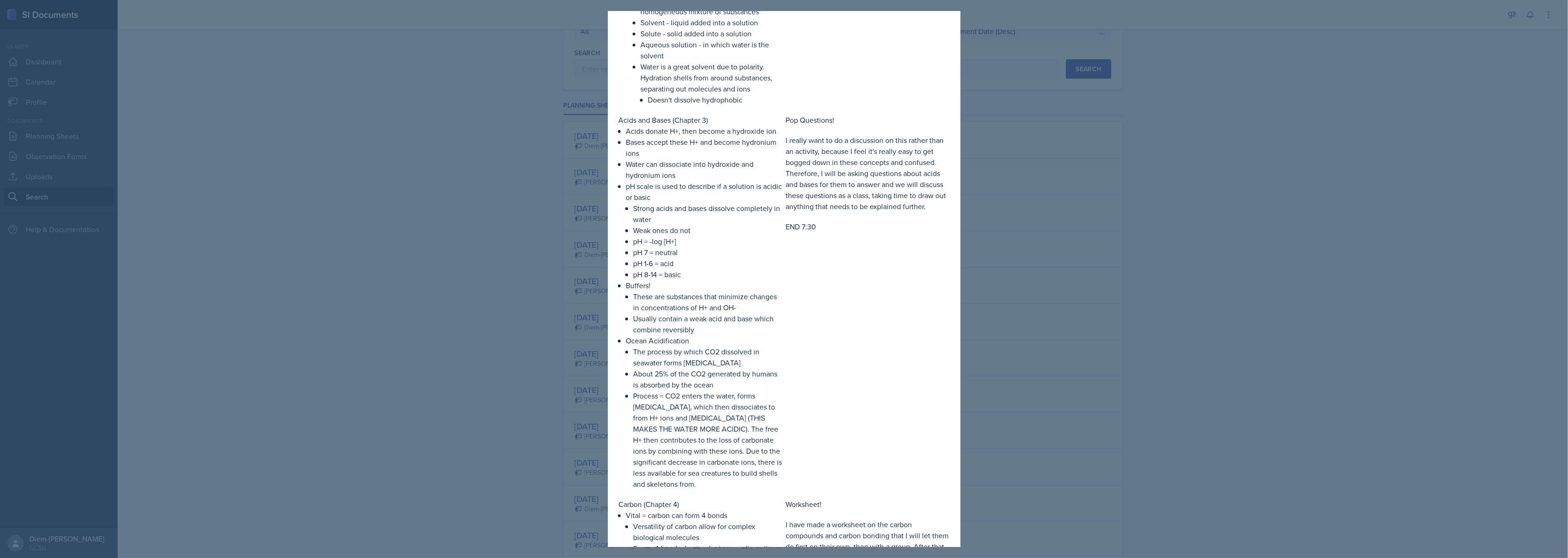
click at [864, 280] on div "Pop Questions! I really want to do a discussion on this rather than an activity…" at bounding box center [867, 302] width 163 height 375
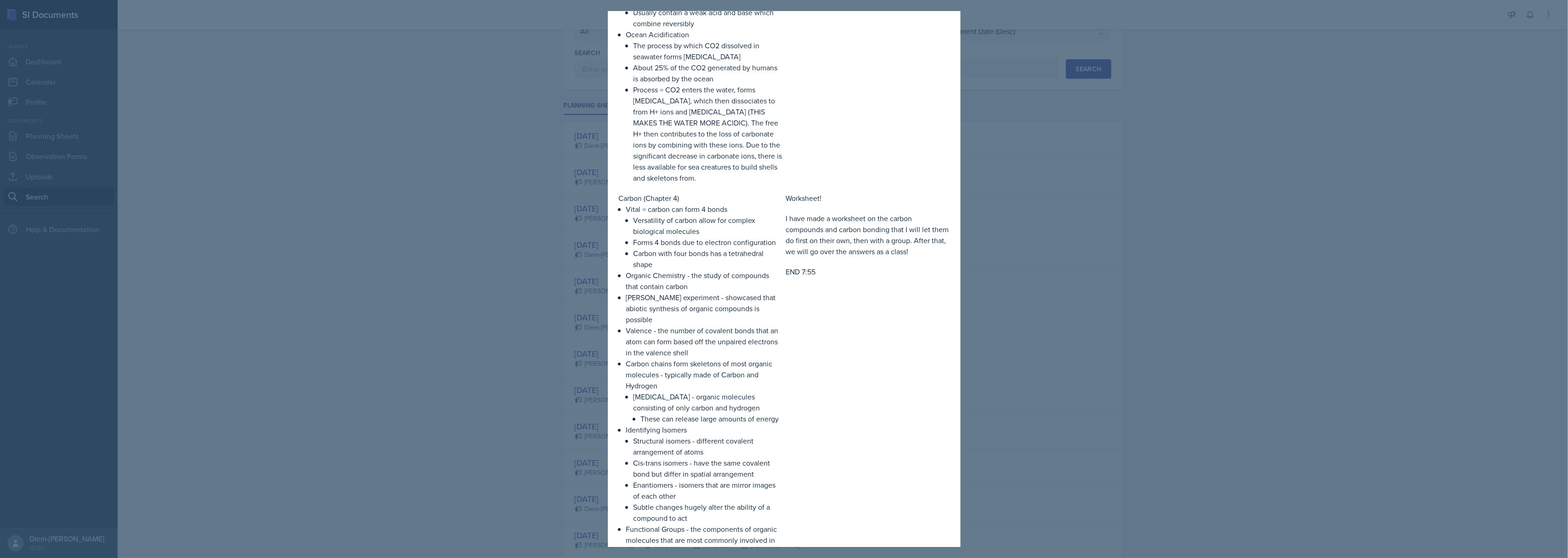
scroll to position [1102, 0]
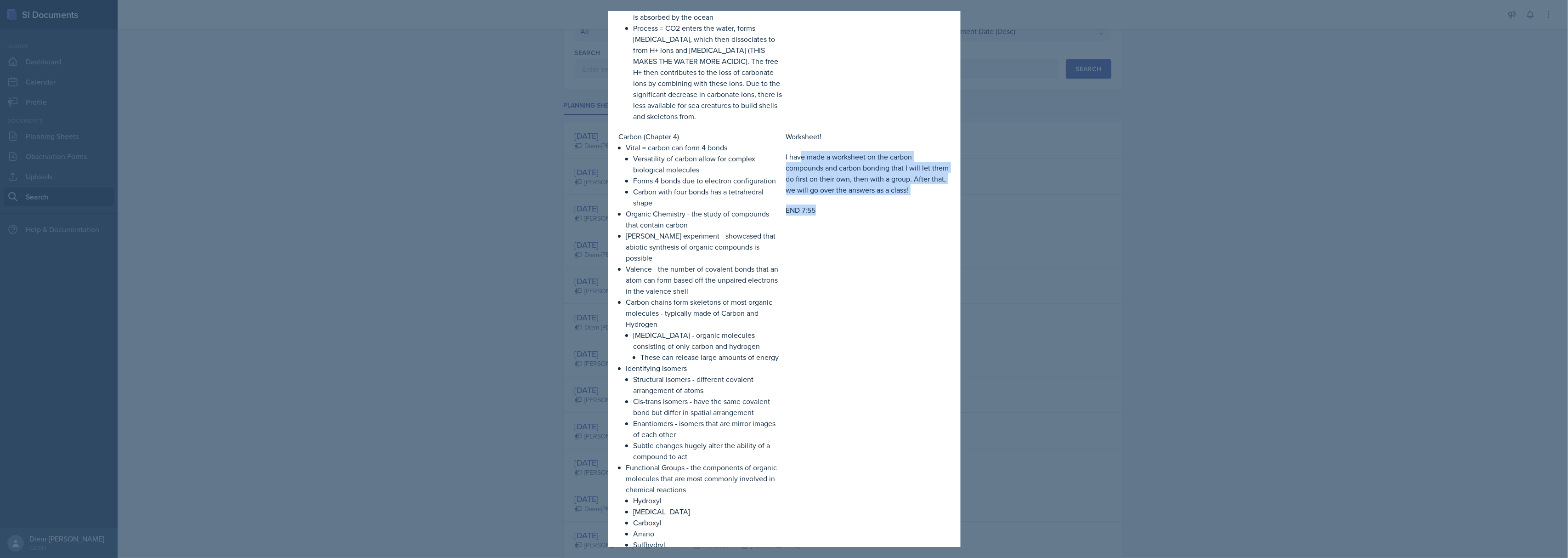
drag, startPoint x: 797, startPoint y: 179, endPoint x: 943, endPoint y: 229, distance: 154.3
click at [876, 255] on div "Worksheet! I have made a worksheet on the carbon compounds and carbon bonding t…" at bounding box center [867, 373] width 163 height 485
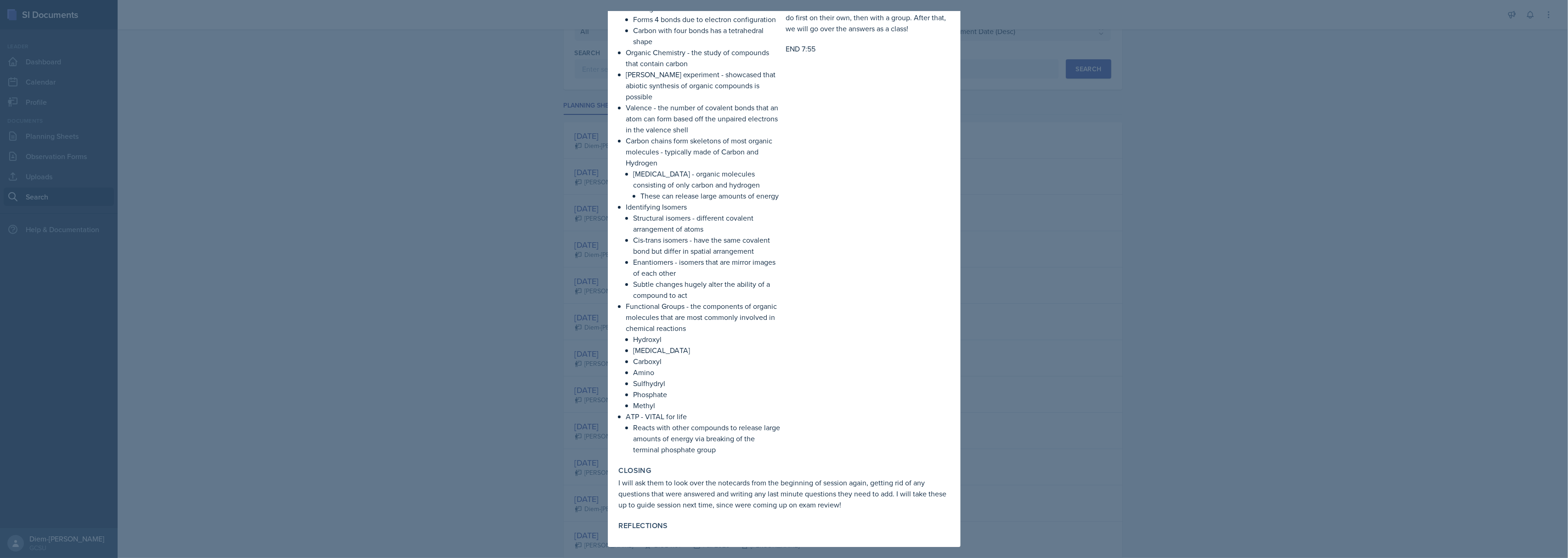
scroll to position [1285, 0]
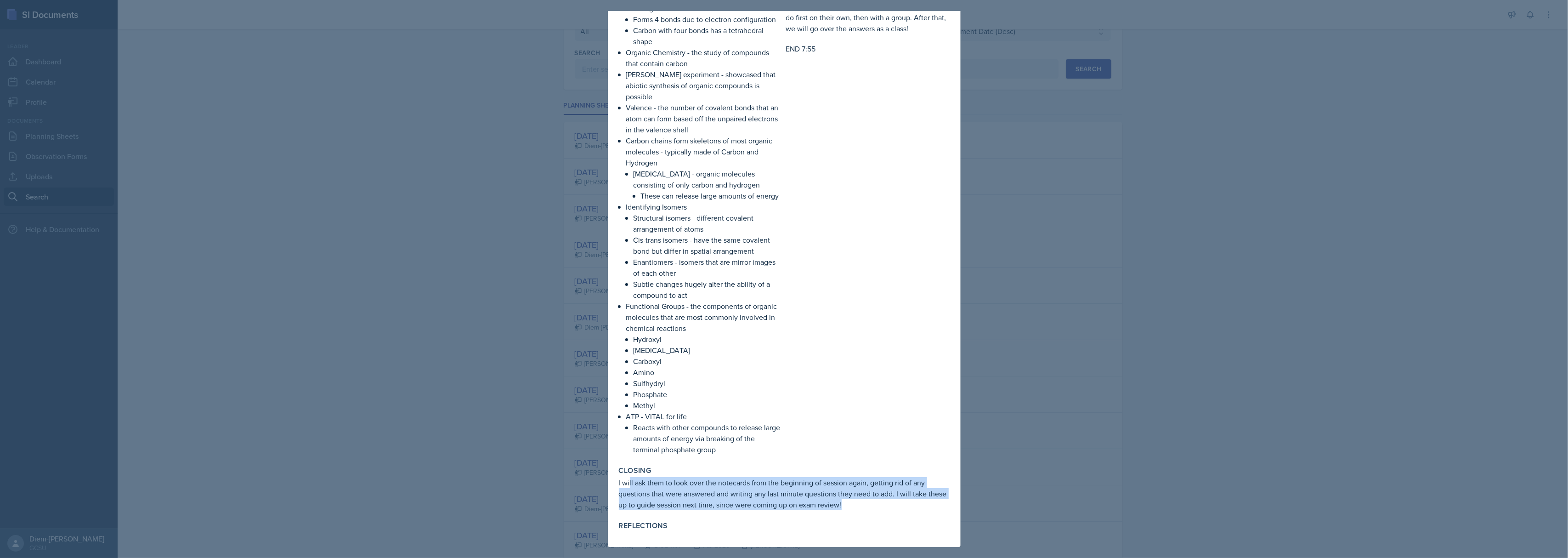
drag, startPoint x: 629, startPoint y: 484, endPoint x: 886, endPoint y: 510, distance: 258.3
click at [886, 510] on p "I will ask them to look over the notecards from the beginning of session again,…" at bounding box center [784, 494] width 331 height 33
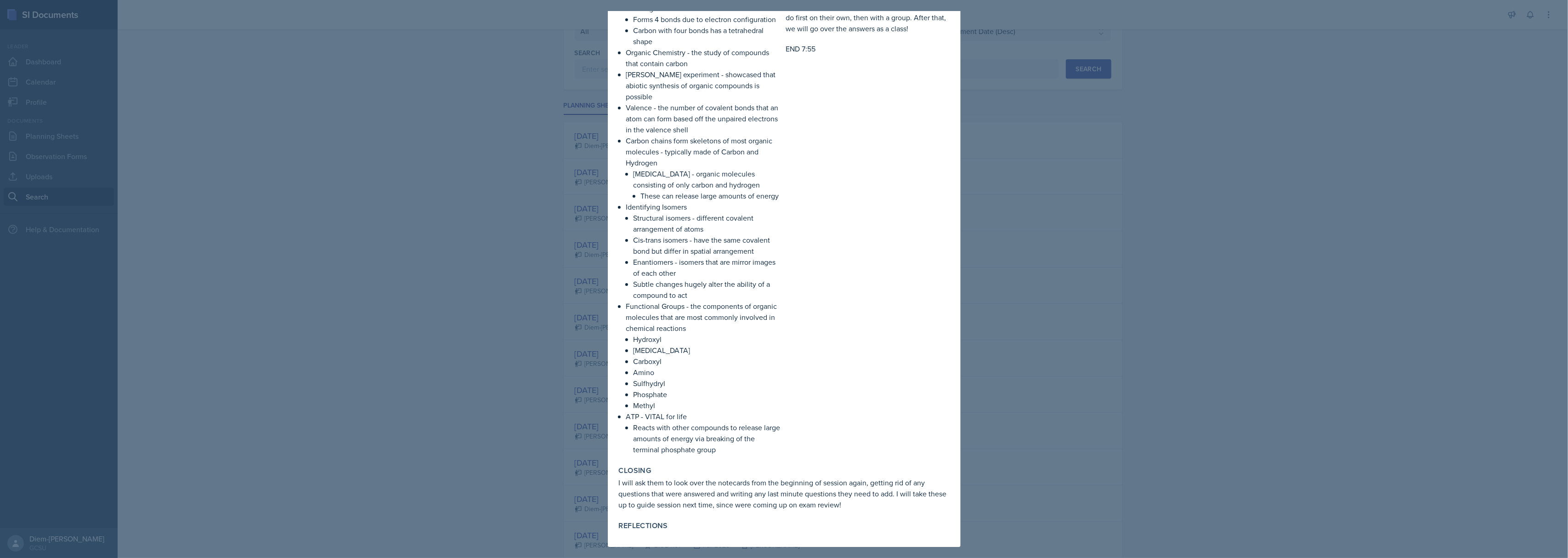
click at [1088, 378] on div at bounding box center [784, 279] width 1568 height 558
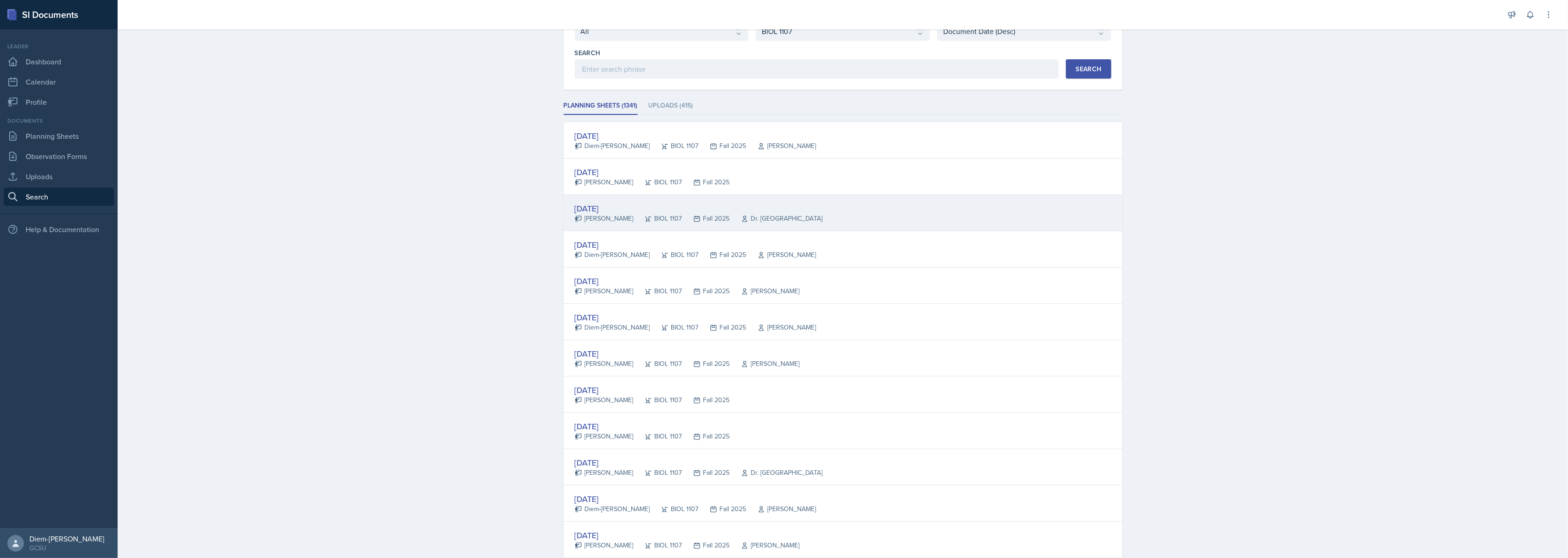
click at [645, 217] on icon at bounding box center [648, 218] width 8 height 8
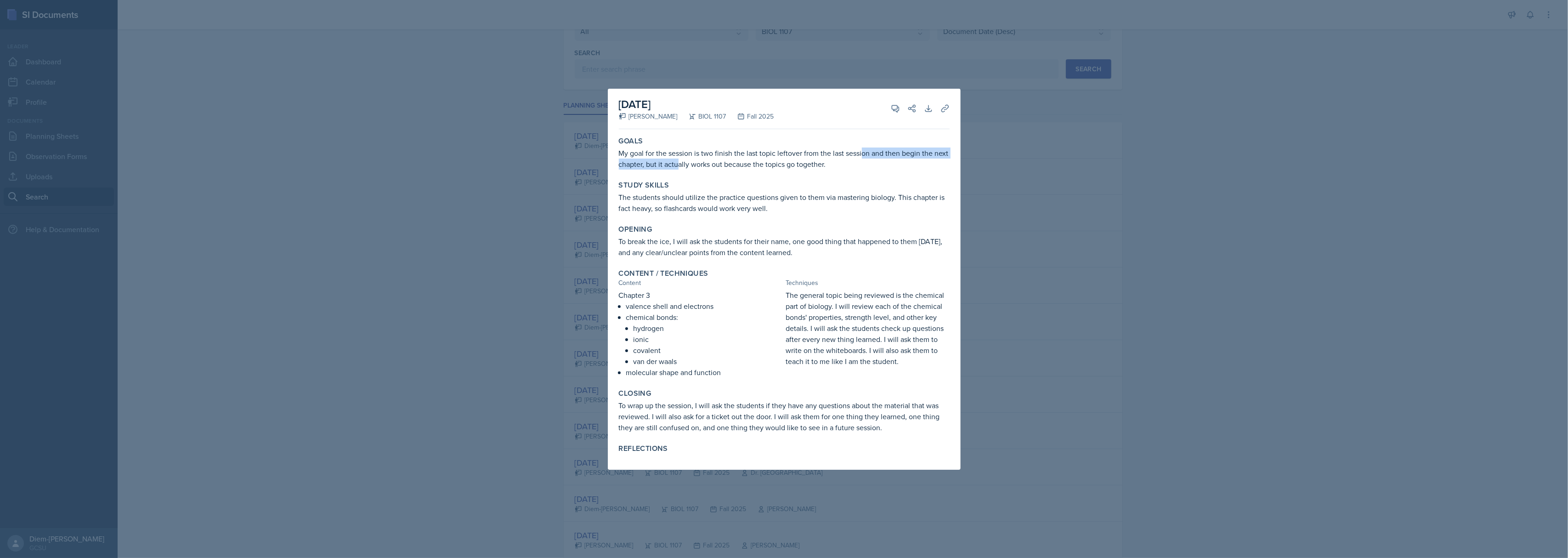
drag, startPoint x: 678, startPoint y: 158, endPoint x: 864, endPoint y: 147, distance: 186.3
click at [864, 148] on p "My goal for the session is two finish the last topic leftover from the last ses…" at bounding box center [784, 159] width 331 height 22
click at [808, 210] on p "The students should utilize the practice questions given to them via mastering …" at bounding box center [784, 203] width 331 height 22
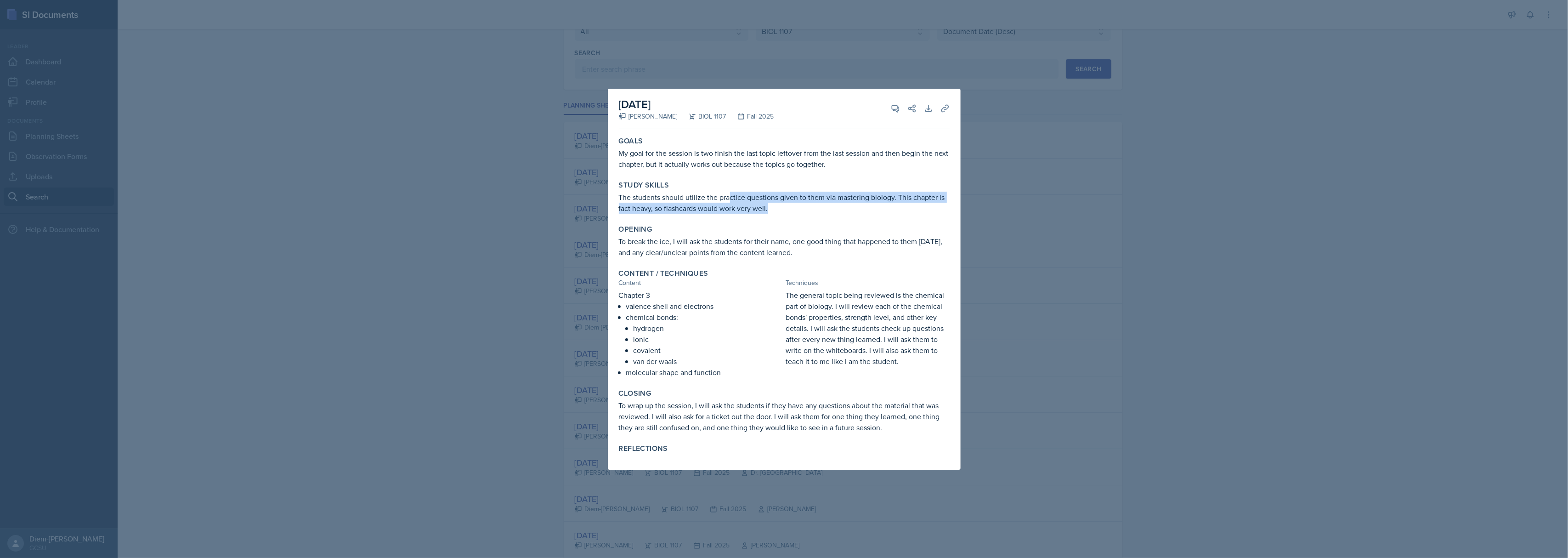
drag, startPoint x: 728, startPoint y: 201, endPoint x: 785, endPoint y: 208, distance: 57.4
click at [785, 208] on p "The students should utilize the practice questions given to them via mastering …" at bounding box center [784, 203] width 331 height 22
click at [670, 242] on p "To break the ice, I will ask the students for their name, one good thing that h…" at bounding box center [784, 247] width 331 height 22
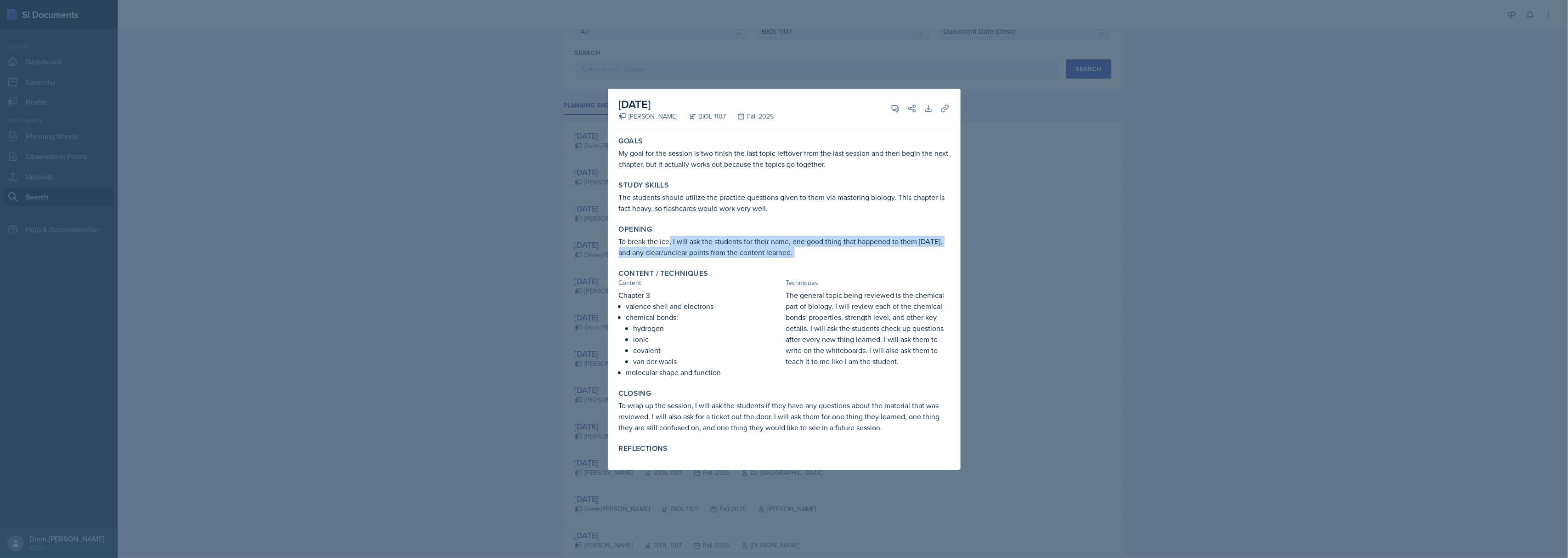
drag, startPoint x: 670, startPoint y: 242, endPoint x: 832, endPoint y: 255, distance: 162.5
click at [832, 255] on p "To break the ice, I will ask the students for their name, one good thing that h…" at bounding box center [784, 247] width 331 height 22
click at [778, 246] on p "To break the ice, I will ask the students for their name, one good thing that h…" at bounding box center [784, 247] width 331 height 22
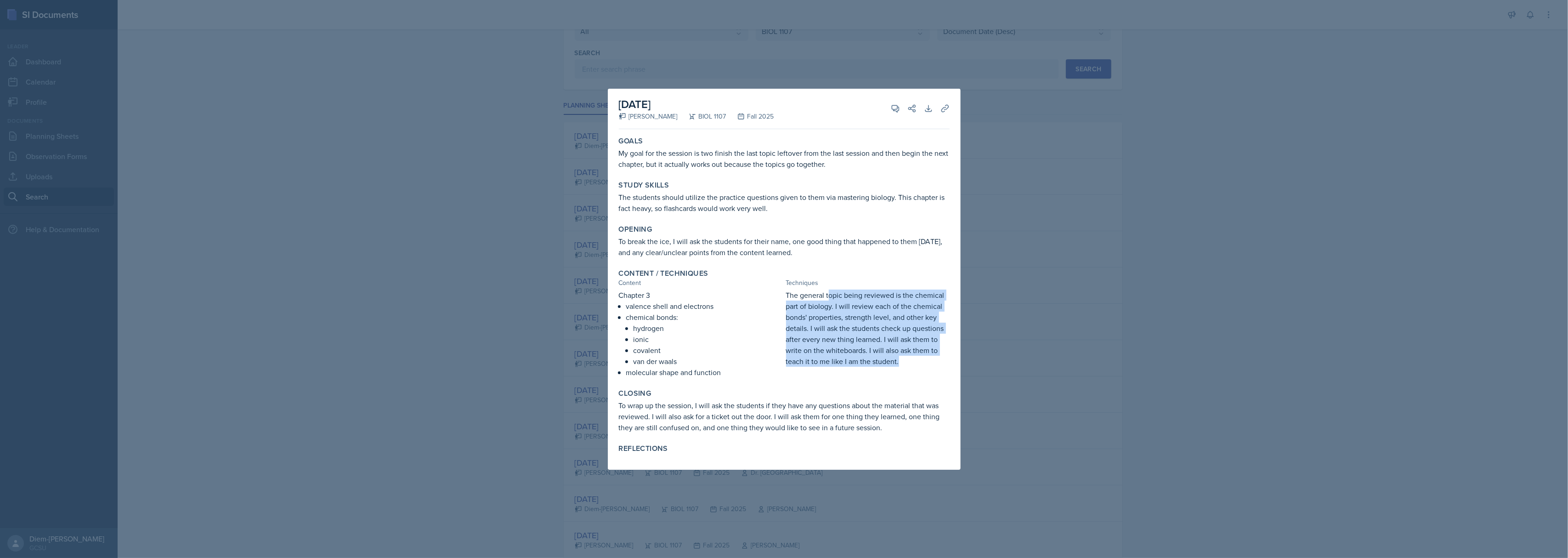
drag, startPoint x: 828, startPoint y: 294, endPoint x: 897, endPoint y: 358, distance: 94.1
click at [897, 358] on p "The general topic being reviewed is the chemical part of biology. I will review…" at bounding box center [867, 328] width 163 height 77
click at [799, 322] on p "The general topic being reviewed is the chemical part of biology. I will review…" at bounding box center [867, 328] width 163 height 77
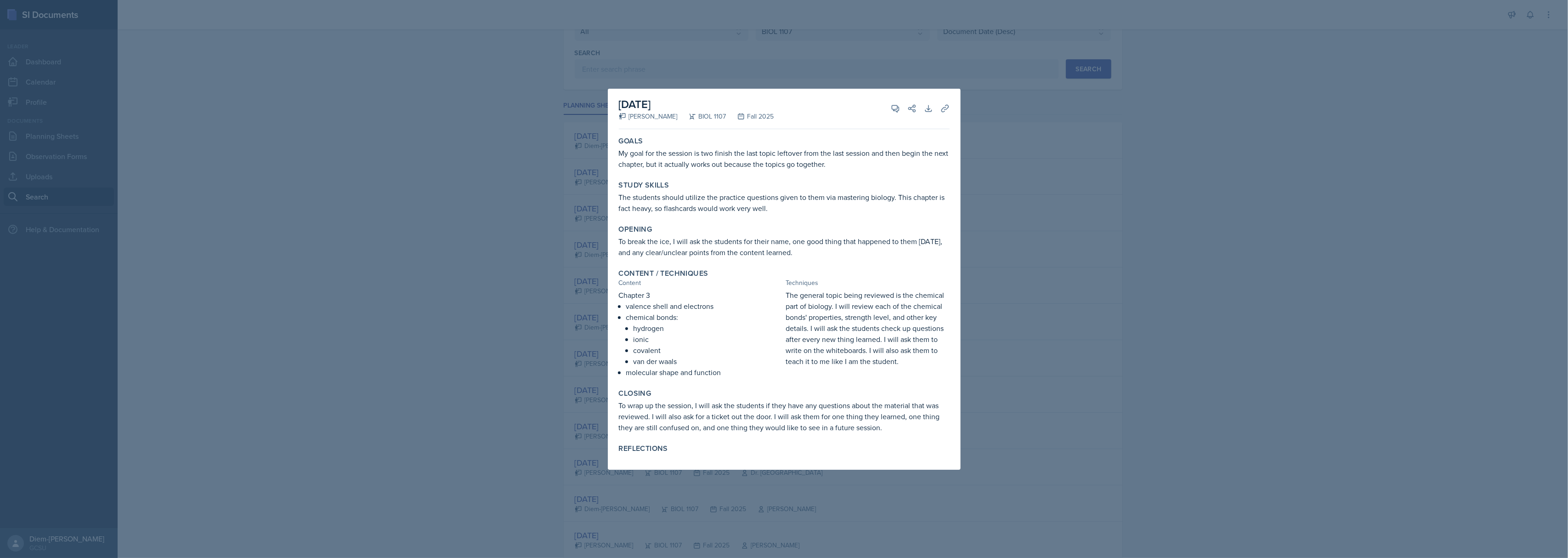
click at [1037, 265] on div at bounding box center [784, 279] width 1568 height 558
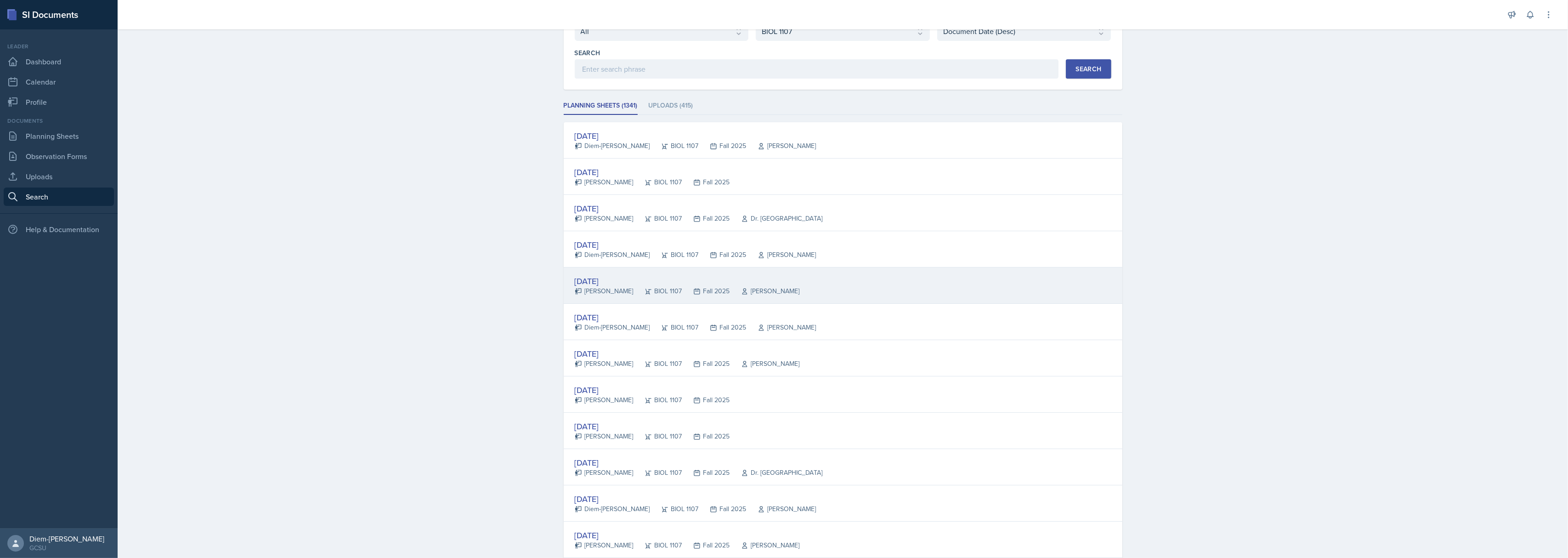
click at [812, 276] on div "[DATE] [PERSON_NAME] BIOL 1107 Fall 2025 [PERSON_NAME]" at bounding box center [843, 285] width 559 height 36
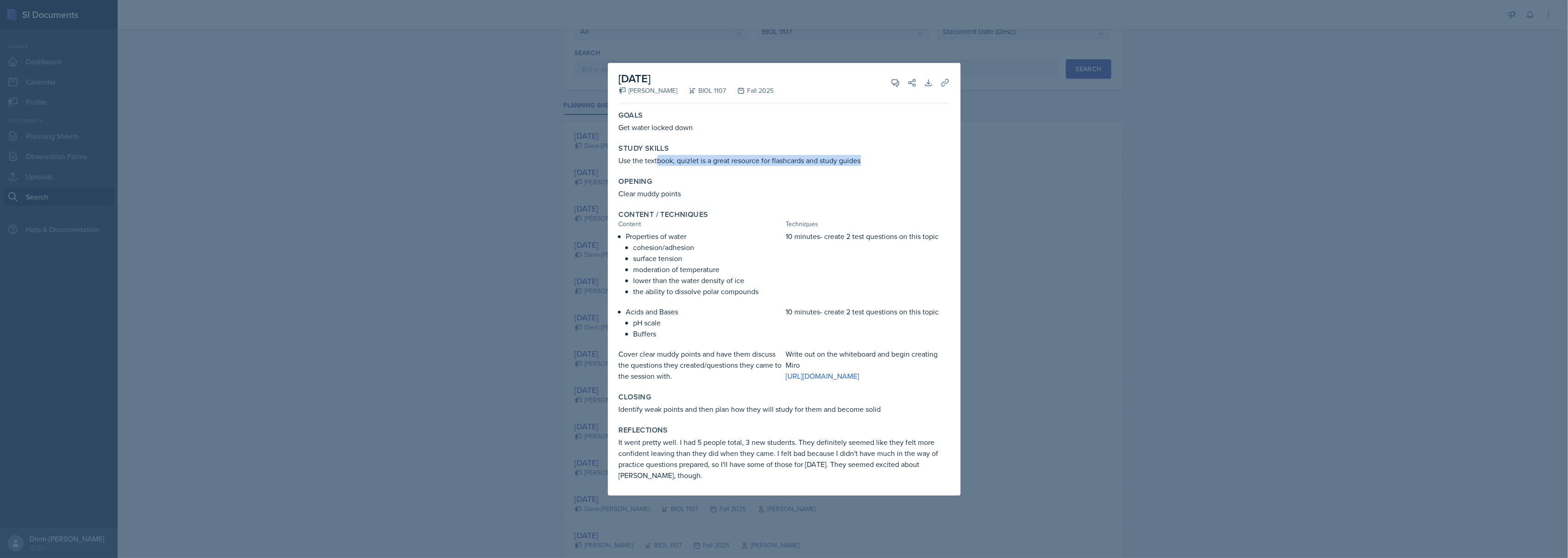
drag, startPoint x: 657, startPoint y: 164, endPoint x: 879, endPoint y: 166, distance: 222.0
click at [879, 166] on div "Study Skills Use the textbook, quizlet is a great resource for flashcards and s…" at bounding box center [784, 155] width 338 height 29
click at [770, 239] on p "Properties of water" at bounding box center [704, 236] width 156 height 11
click at [1101, 359] on div at bounding box center [784, 279] width 1568 height 558
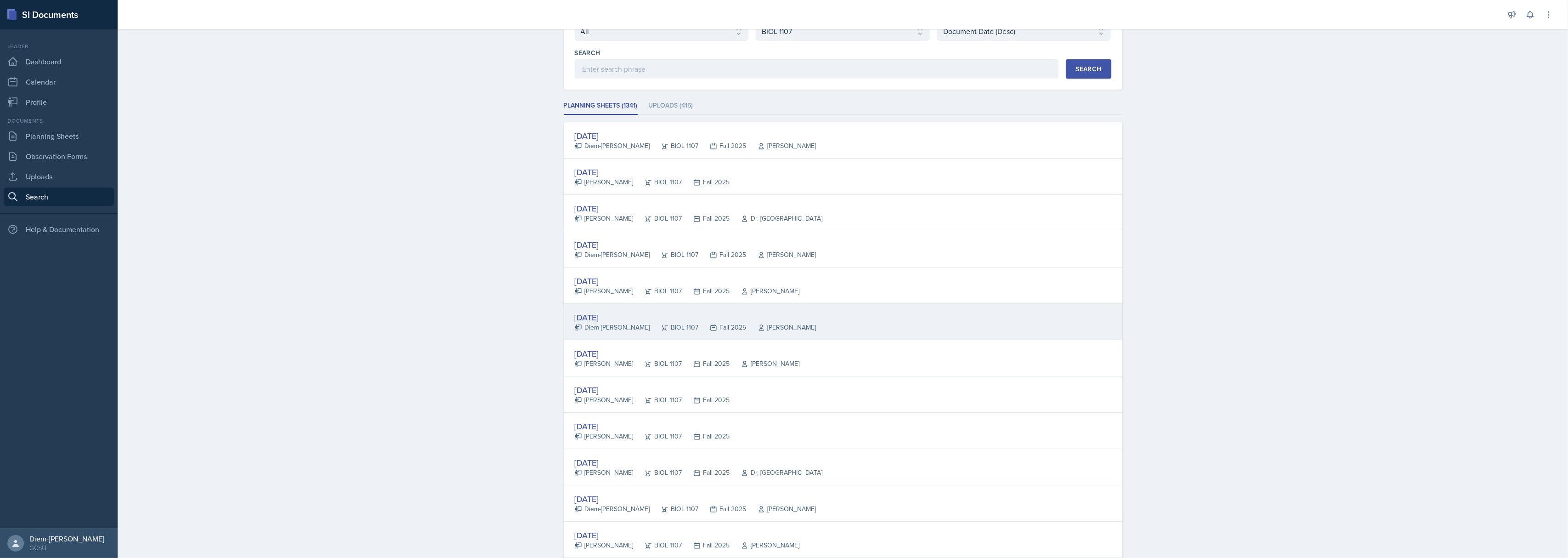
click at [652, 322] on div "[DATE]" at bounding box center [695, 317] width 242 height 12
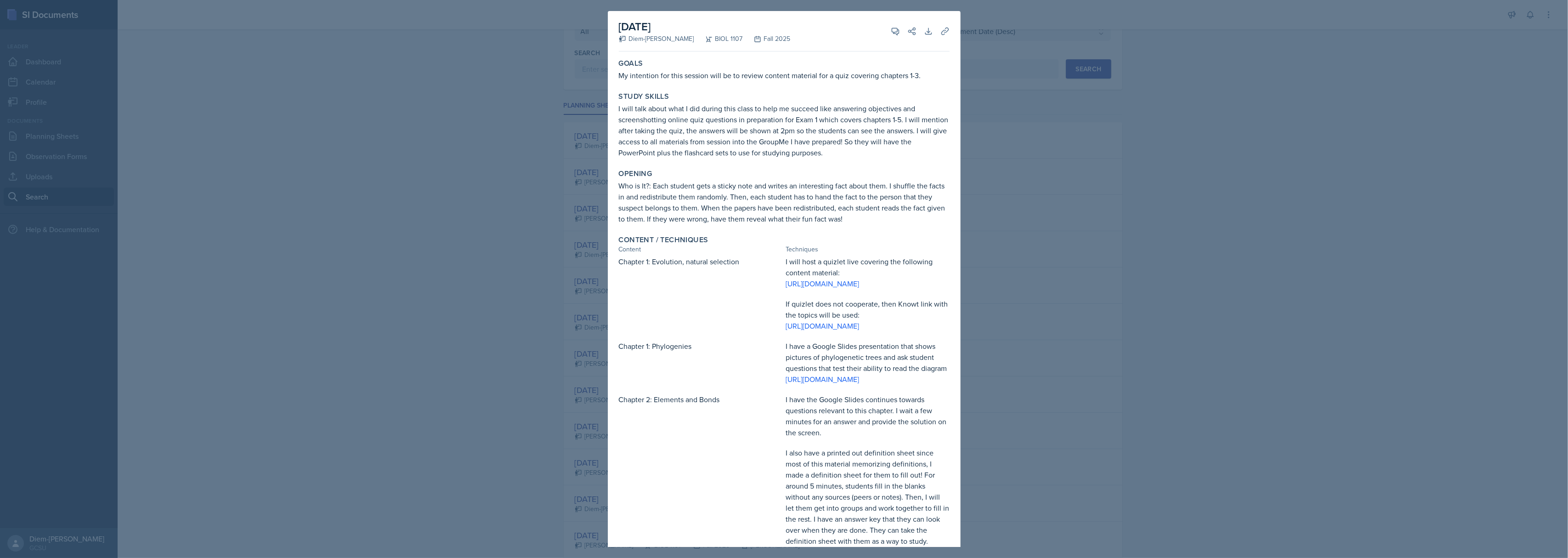
click at [1130, 253] on div at bounding box center [784, 279] width 1568 height 558
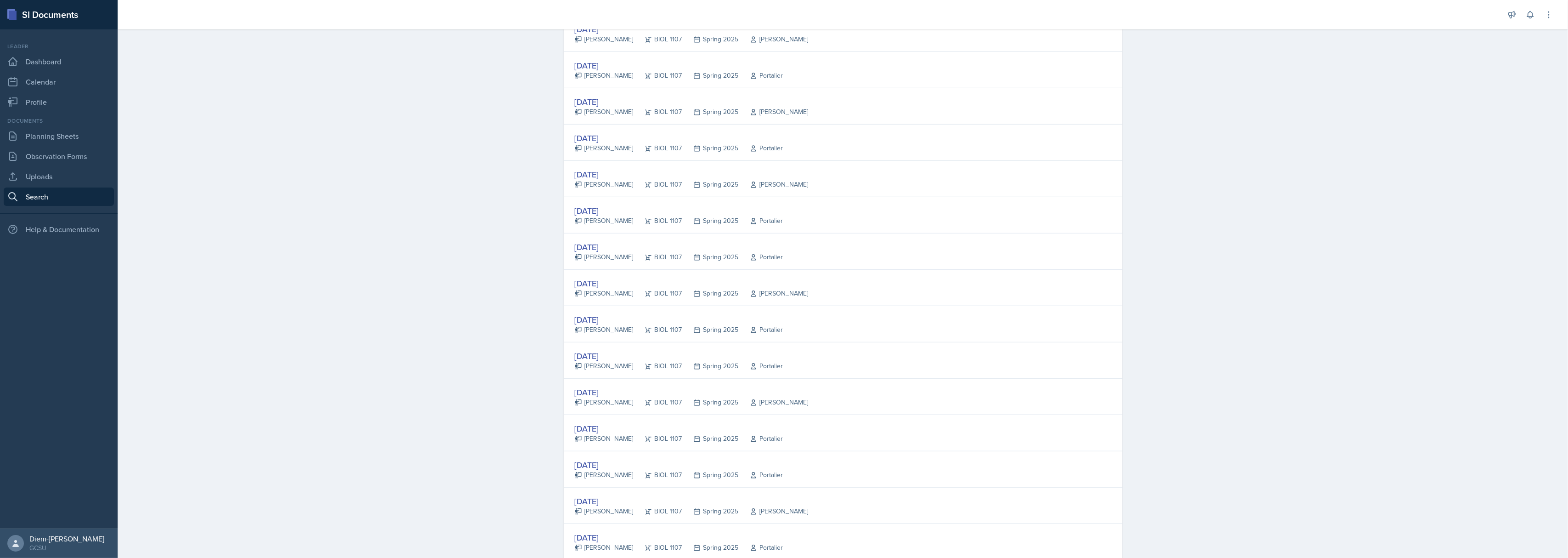
scroll to position [367, 0]
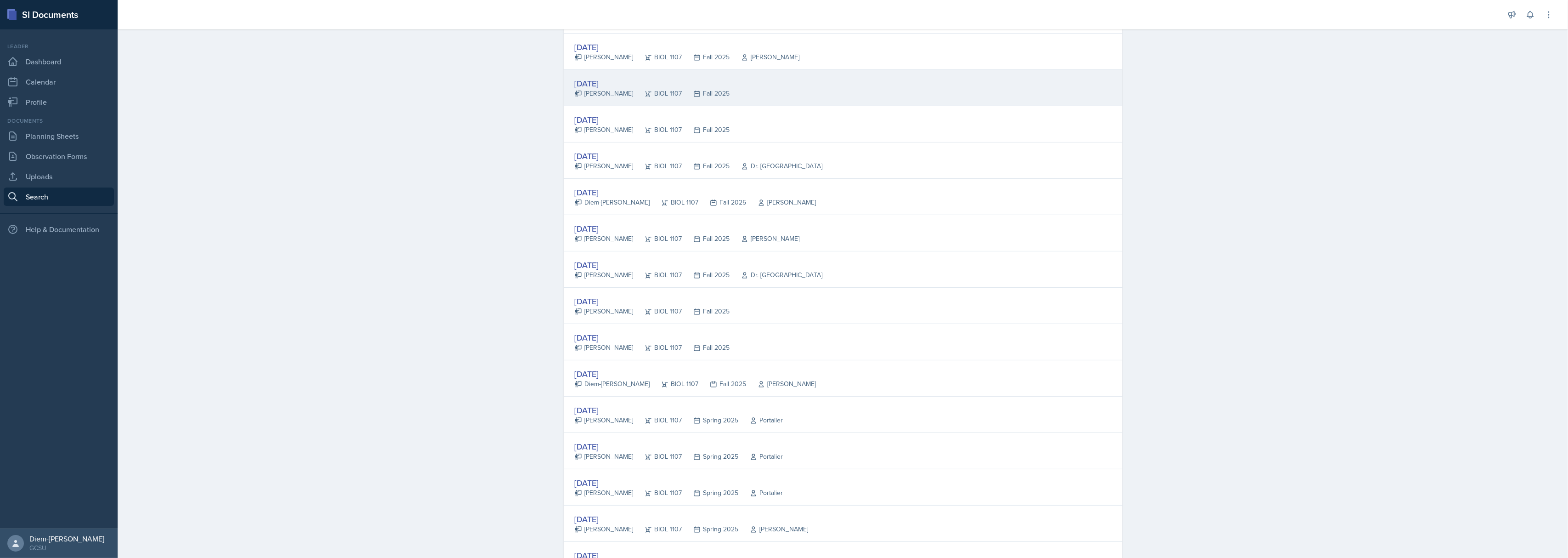
click at [615, 83] on div "[DATE]" at bounding box center [652, 83] width 156 height 12
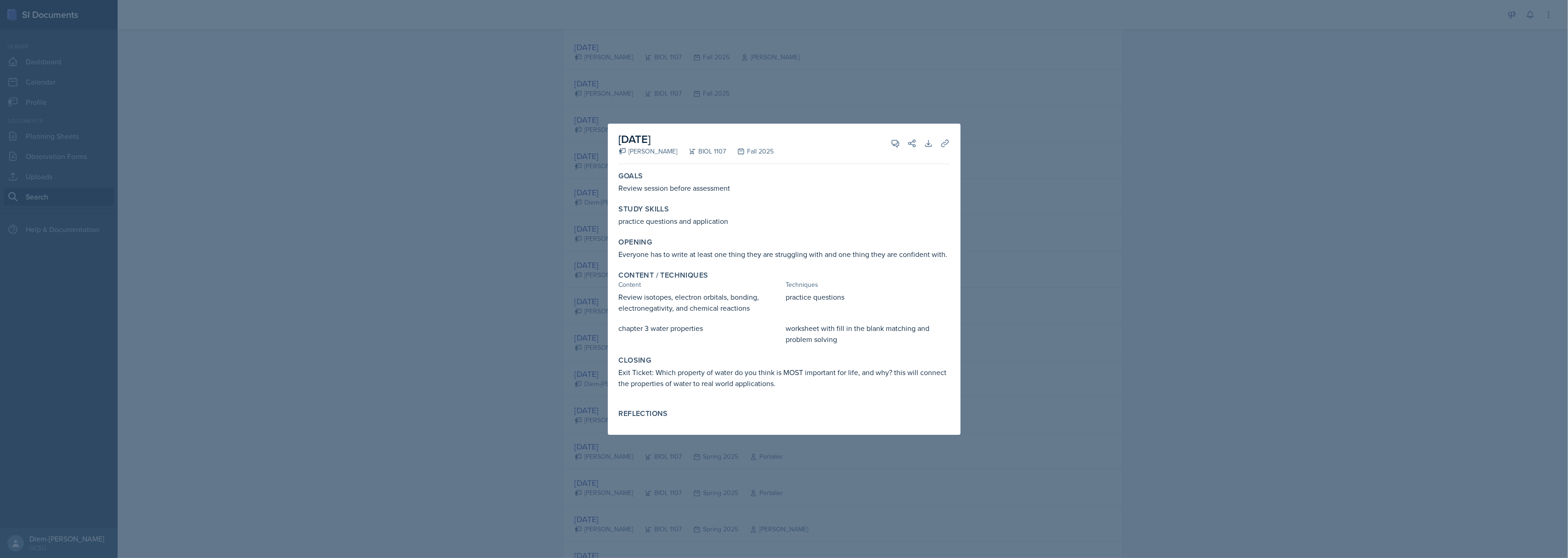
click at [1234, 316] on div at bounding box center [784, 279] width 1568 height 558
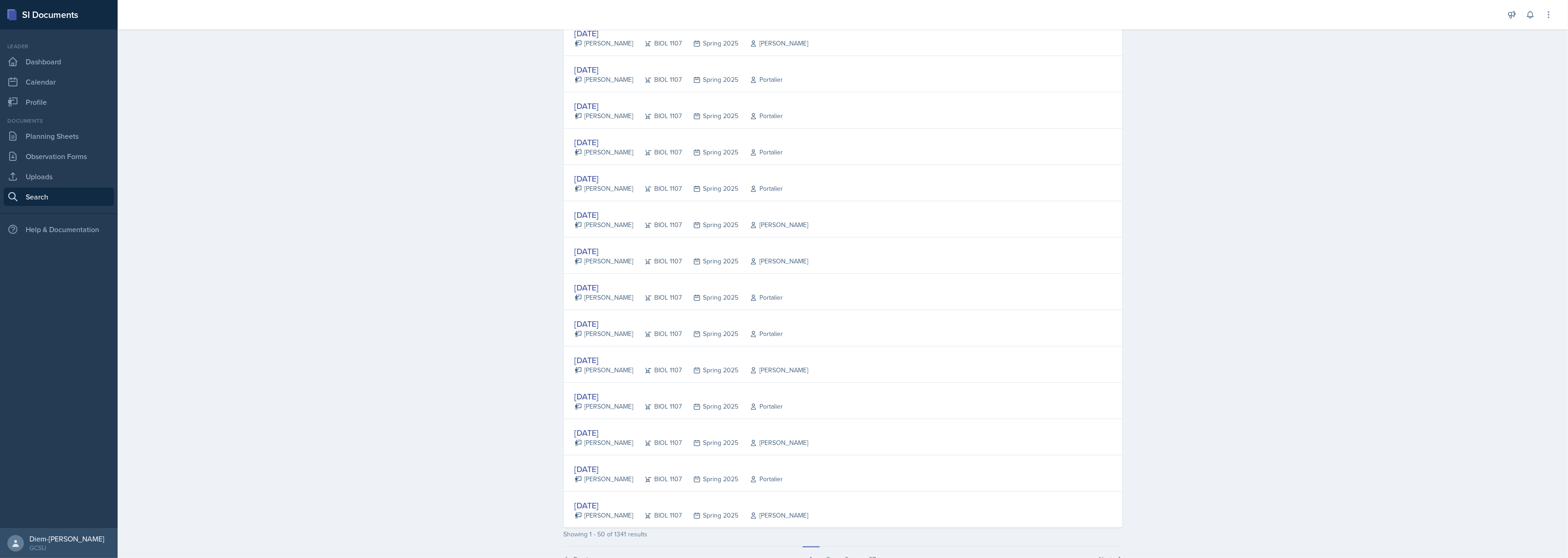
scroll to position [1505, 0]
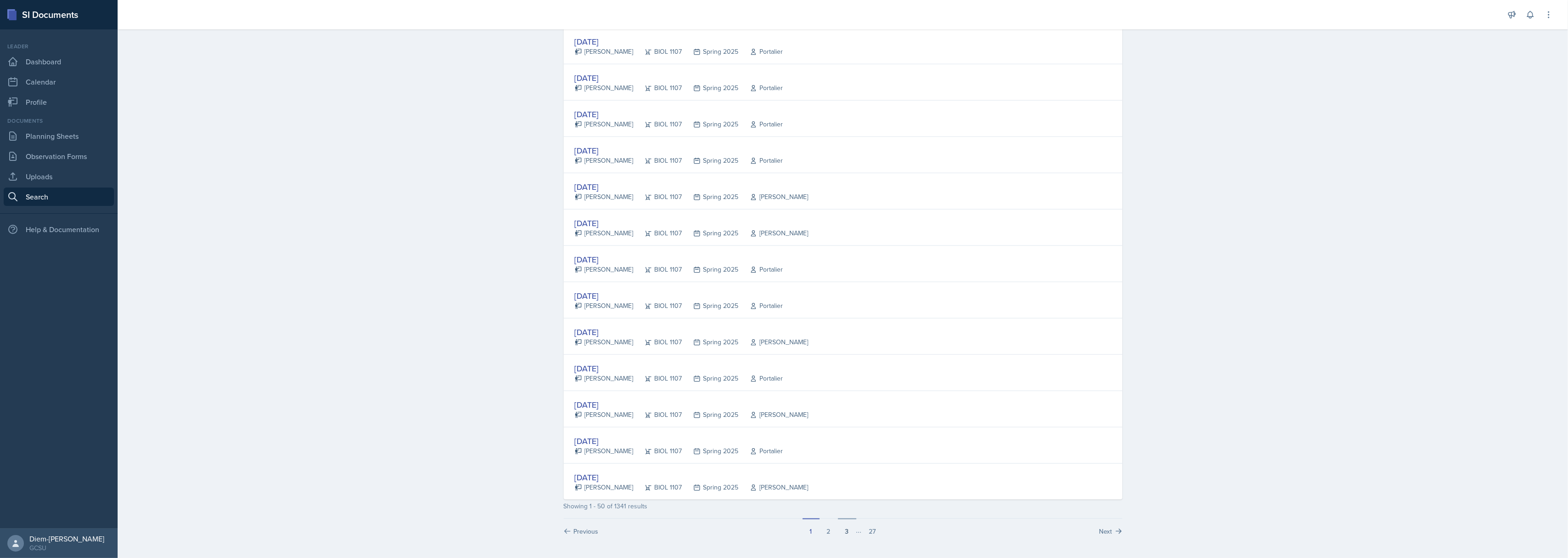
click at [846, 536] on button "3" at bounding box center [847, 527] width 18 height 17
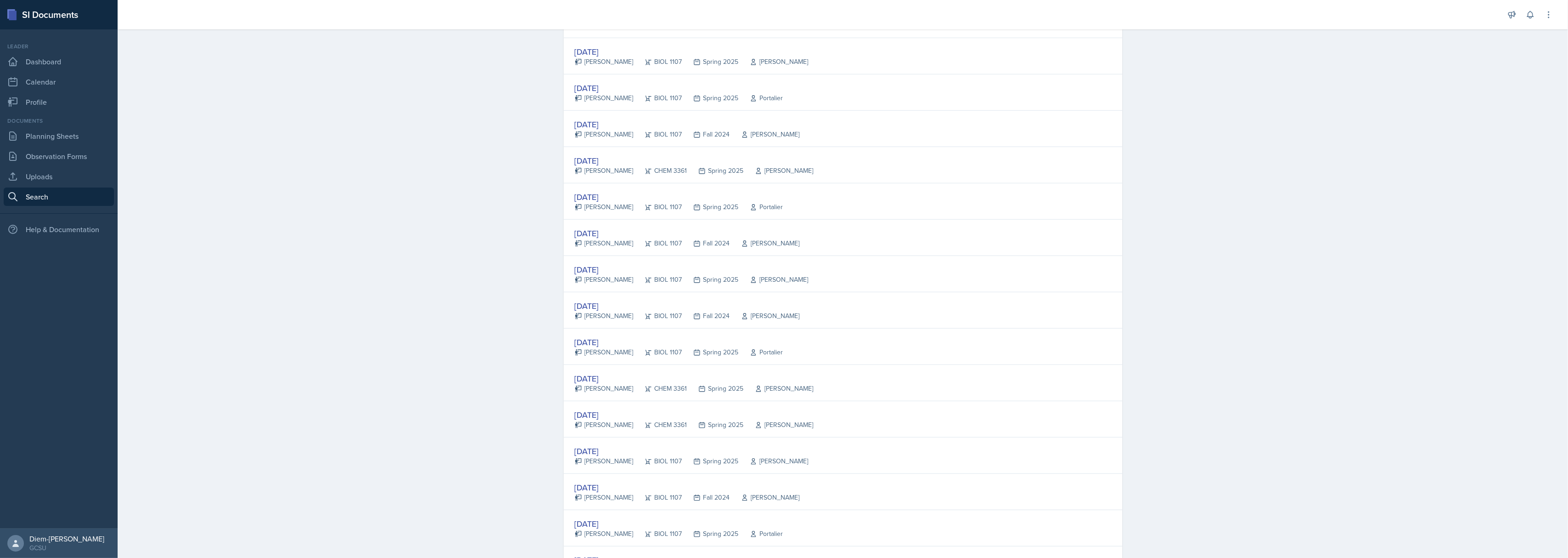
scroll to position [1470, 0]
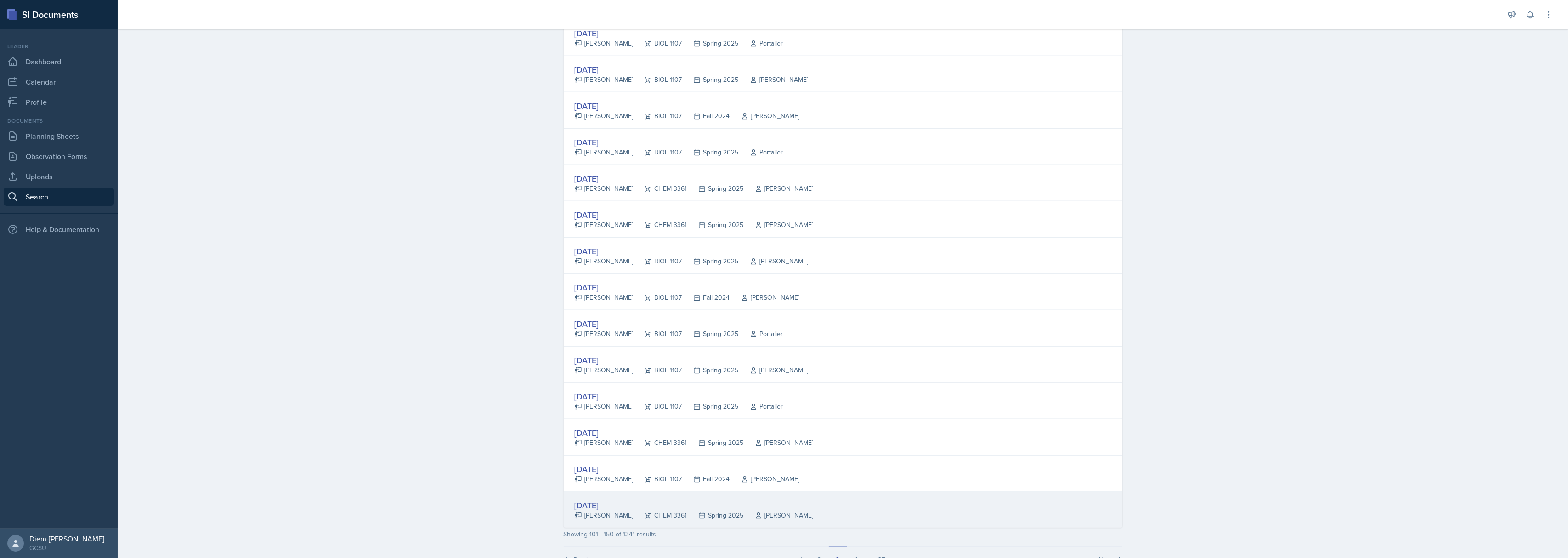
click at [599, 512] on div "[DATE]" at bounding box center [694, 505] width 239 height 12
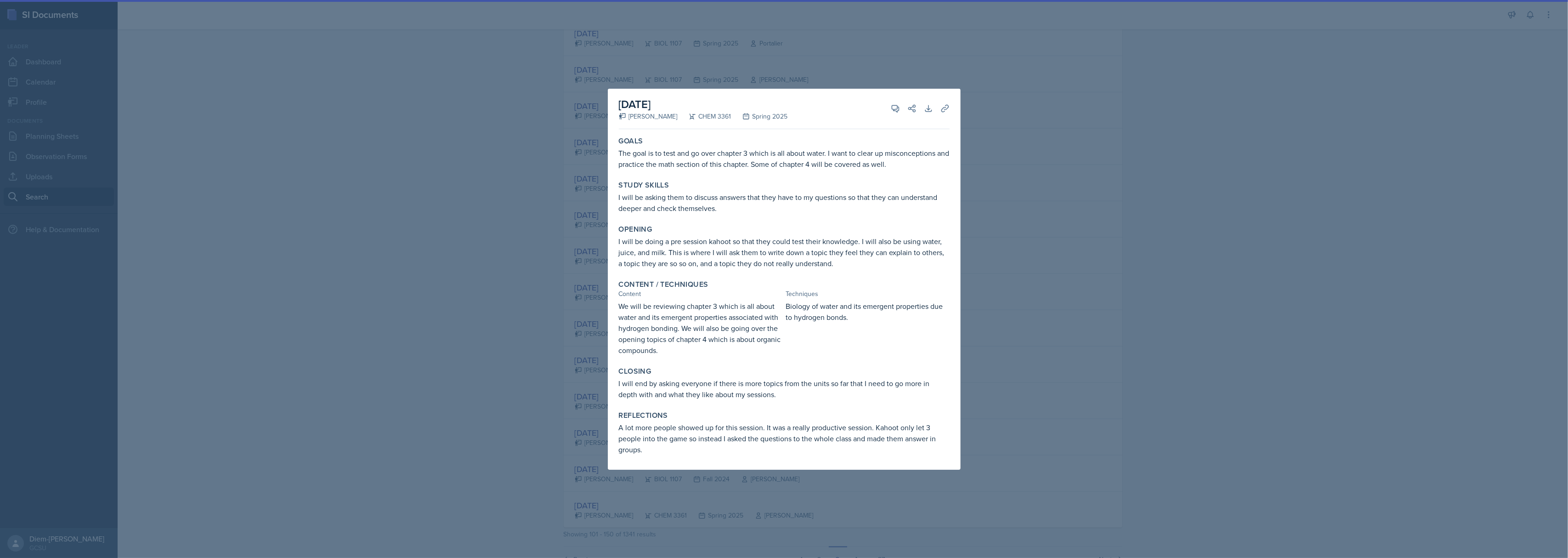
click at [1013, 219] on div at bounding box center [784, 279] width 1568 height 558
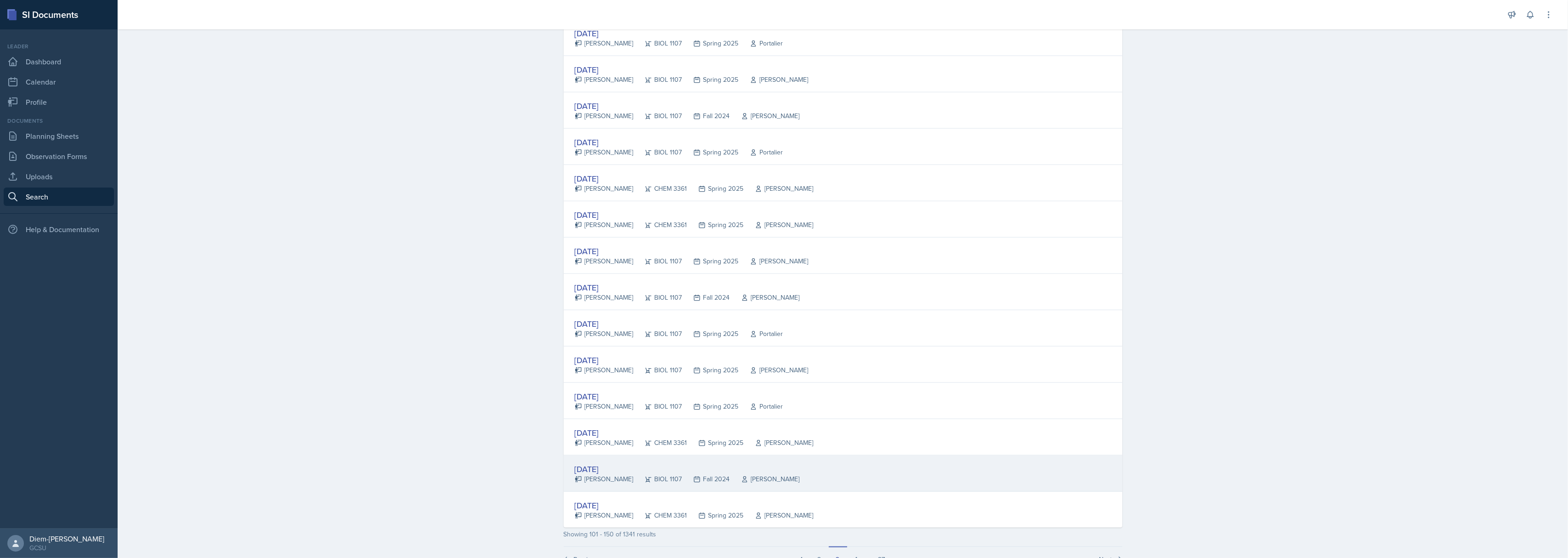
click at [645, 492] on div "[DATE] [PERSON_NAME] BIOL 1107 Fall 2024 [PERSON_NAME]" at bounding box center [843, 474] width 559 height 36
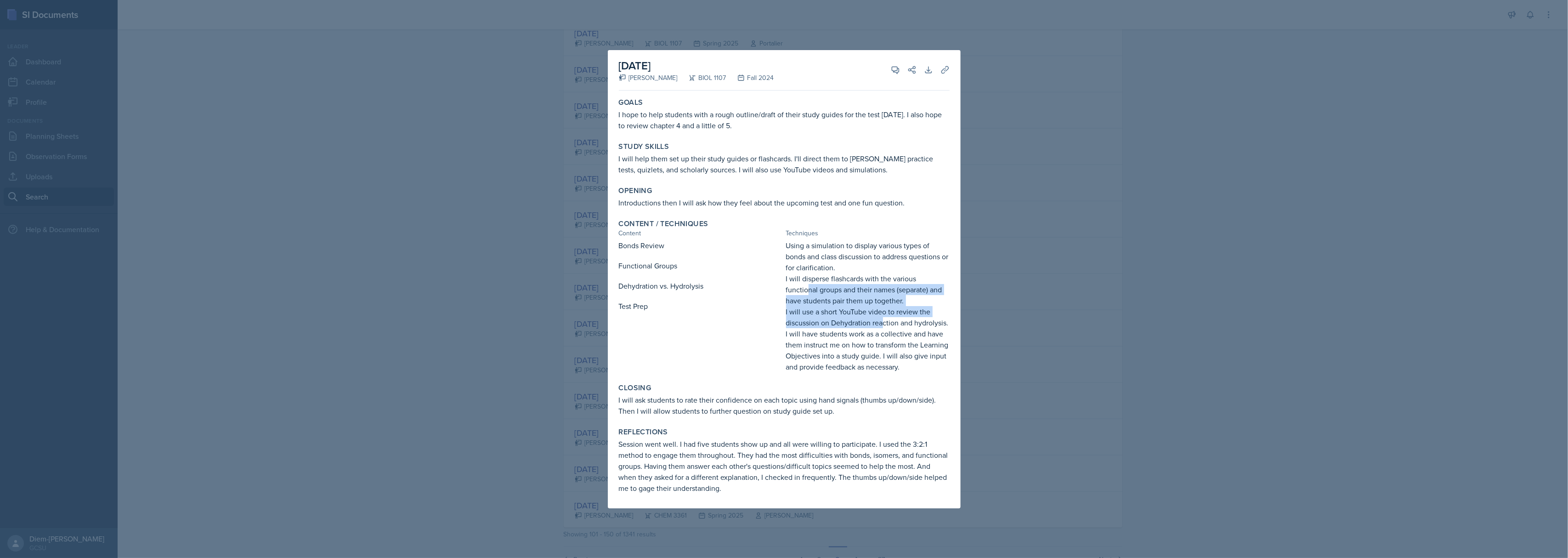
drag, startPoint x: 806, startPoint y: 284, endPoint x: 885, endPoint y: 318, distance: 86.0
click at [885, 318] on div "Using a simulation to display various types of bonds and class discussion to ad…" at bounding box center [867, 306] width 163 height 132
click at [916, 351] on p "I will have students work as a collective and have them instruct me on how to t…" at bounding box center [867, 350] width 163 height 44
click at [977, 346] on div at bounding box center [784, 279] width 1568 height 558
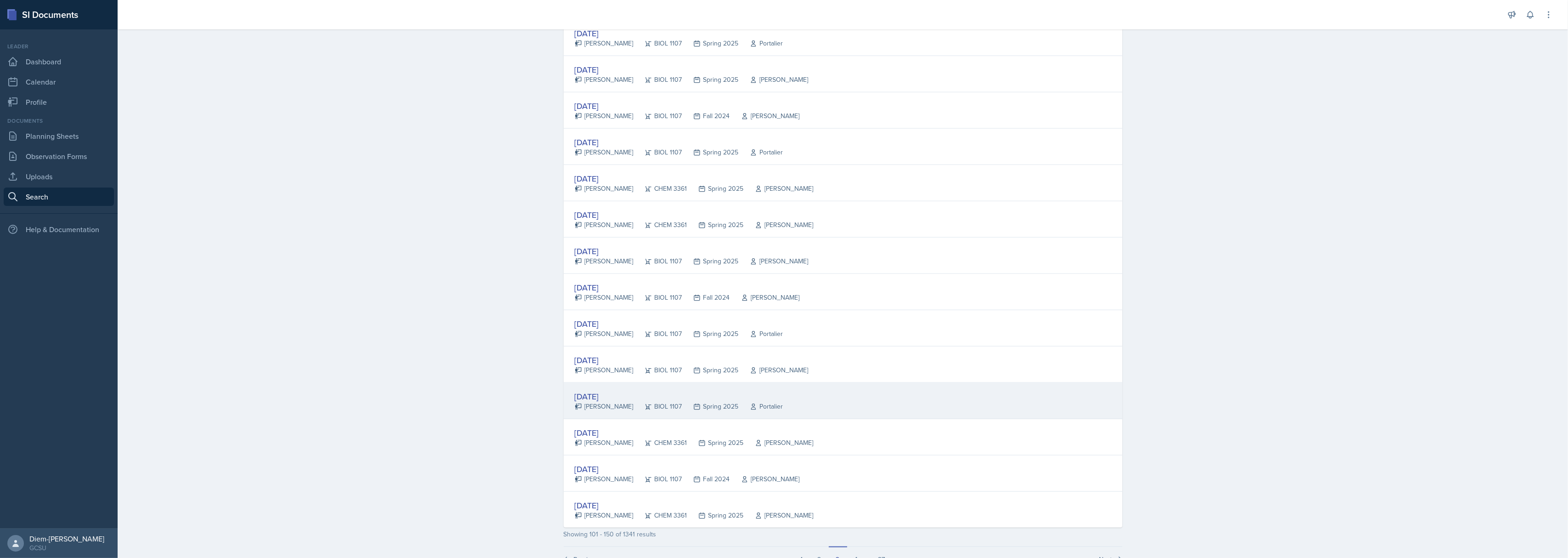
click at [644, 410] on div "BIOL 1107" at bounding box center [658, 406] width 49 height 9
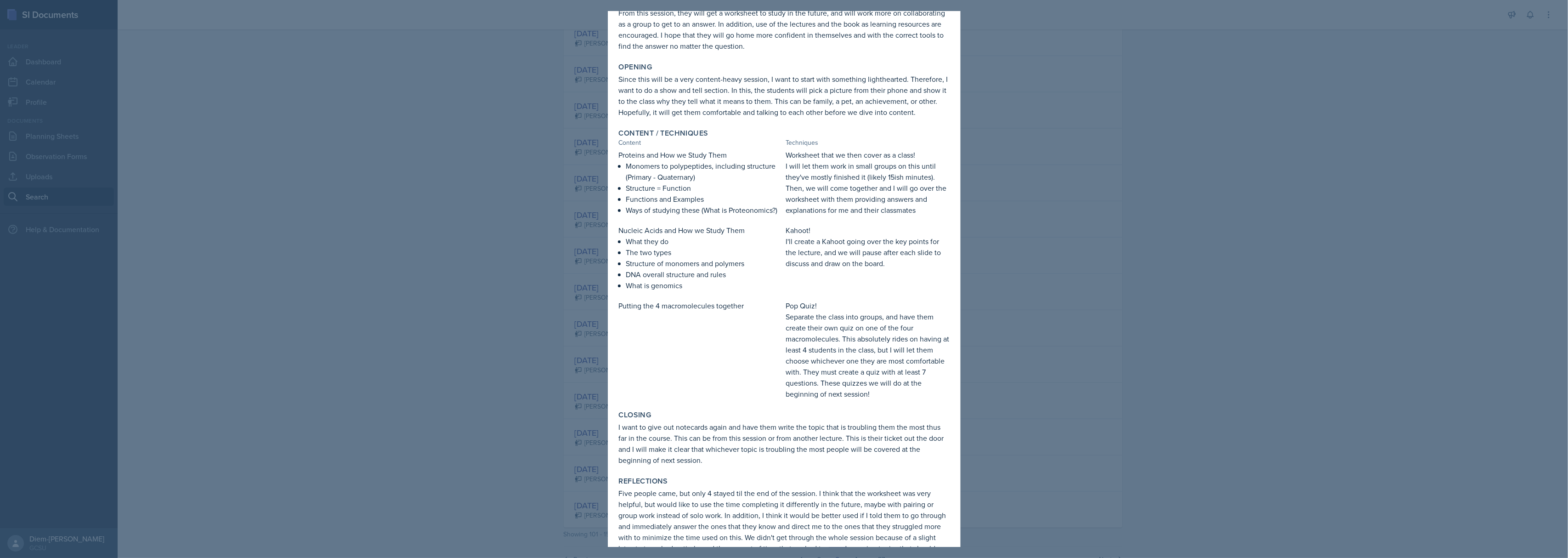
scroll to position [122, 0]
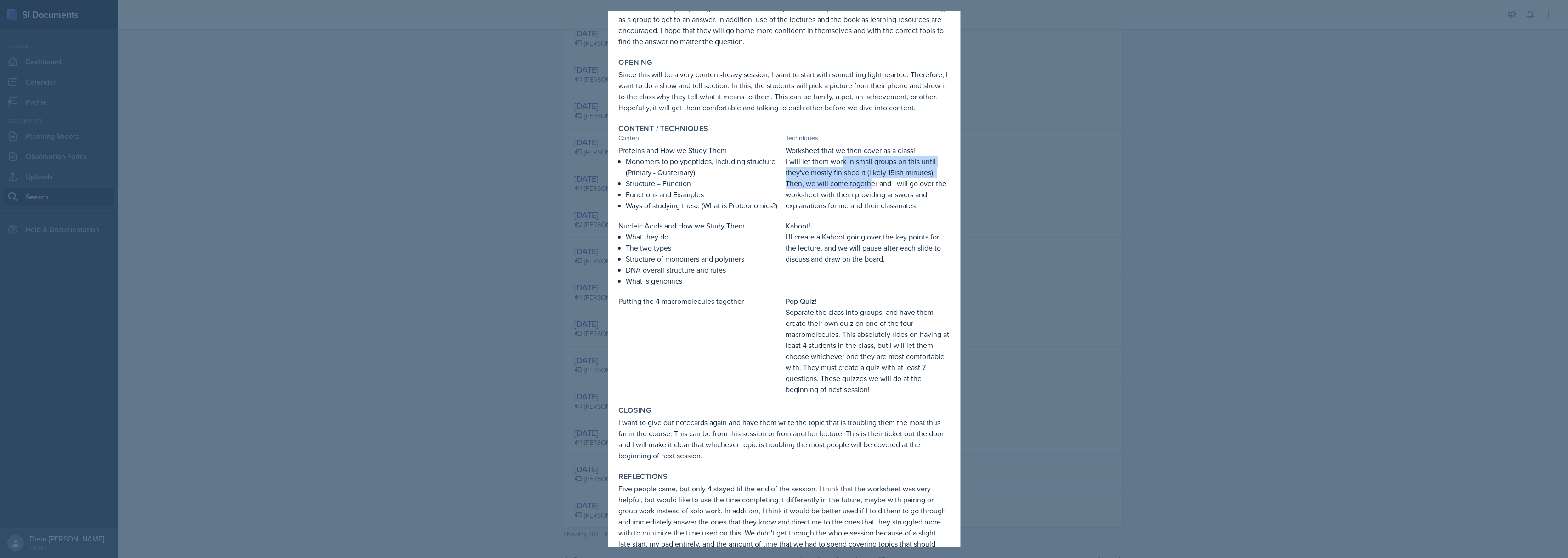
drag, startPoint x: 836, startPoint y: 166, endPoint x: 867, endPoint y: 197, distance: 43.8
click at [867, 197] on p "I will let them work in small groups on this until they've mostly finished it (…" at bounding box center [867, 183] width 163 height 55
click at [873, 211] on p "I will let them work in small groups on this until they've mostly finished it (…" at bounding box center [867, 183] width 163 height 55
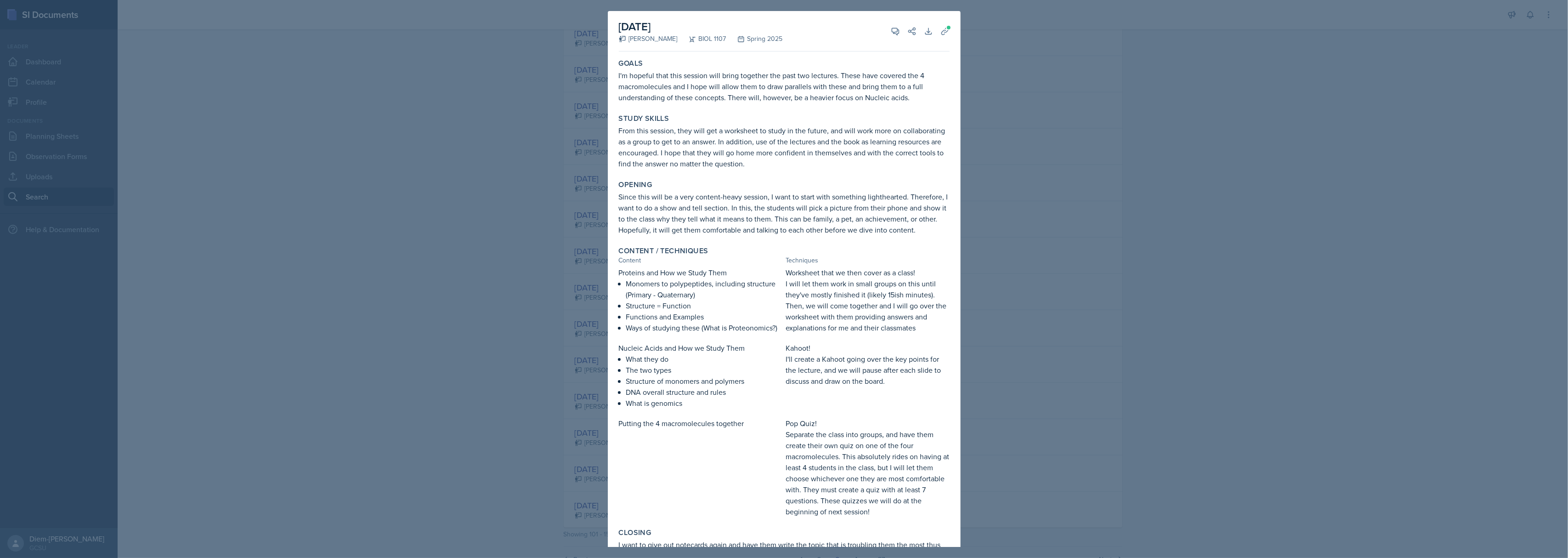
click at [1136, 201] on div at bounding box center [784, 279] width 1568 height 558
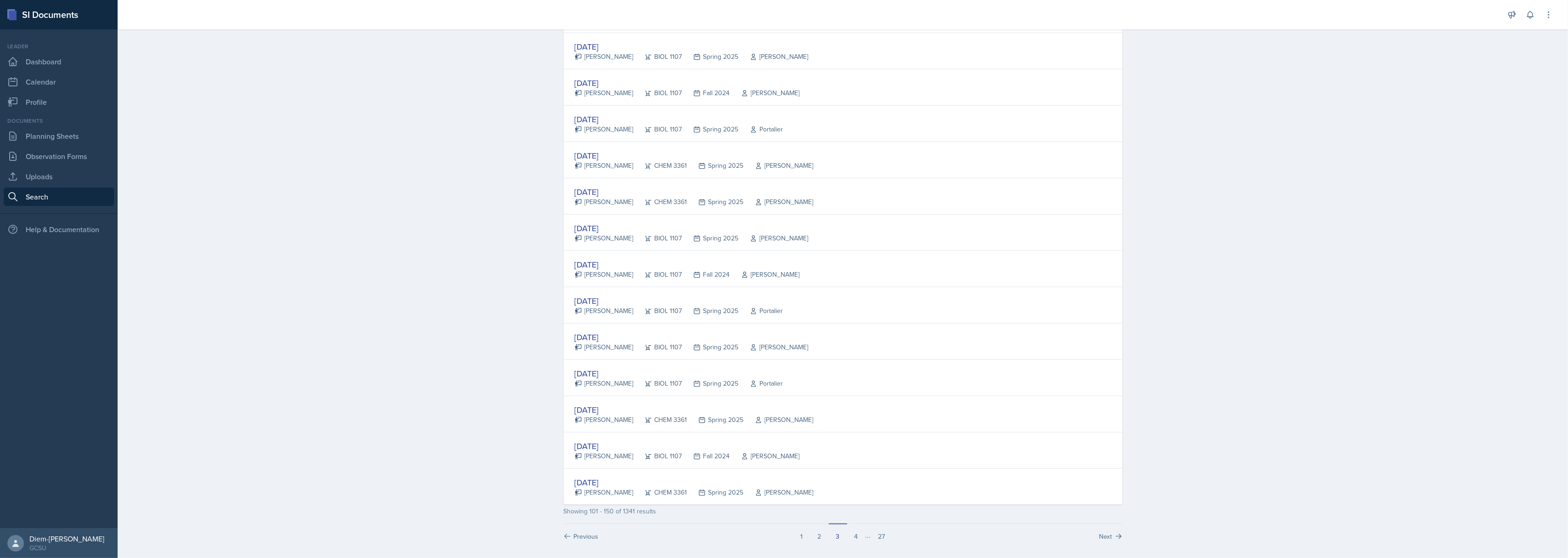
scroll to position [1505, 0]
click at [854, 531] on button "4" at bounding box center [855, 527] width 18 height 17
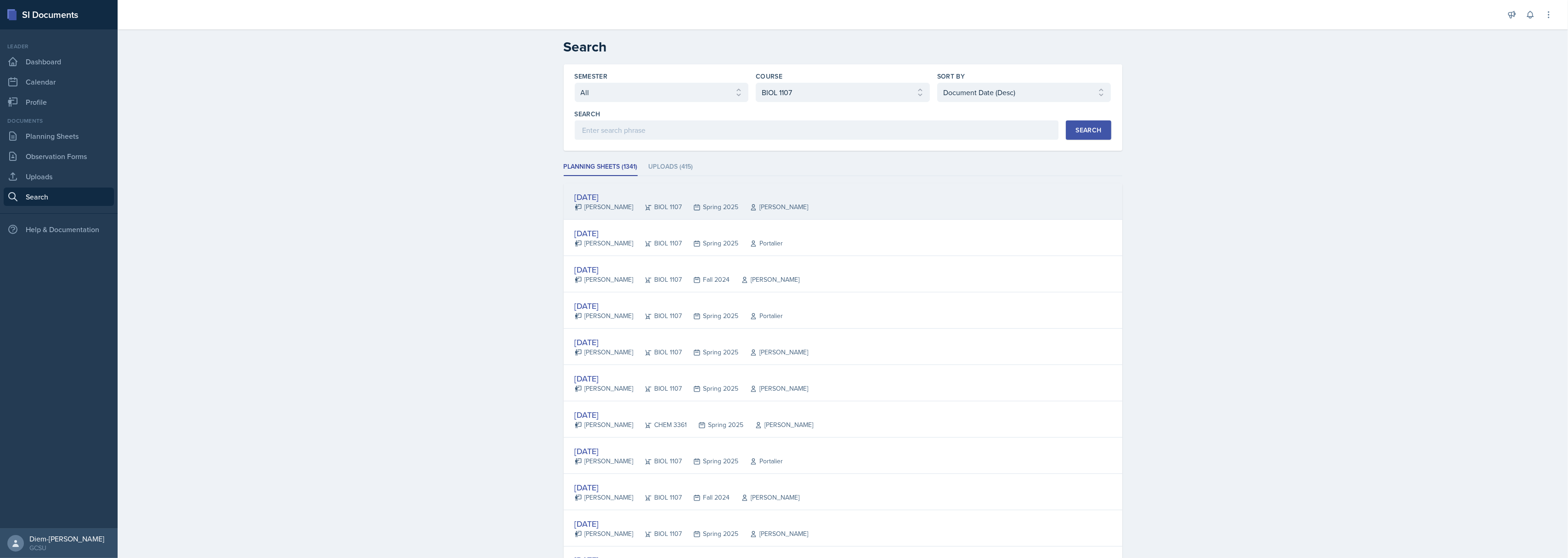
click at [625, 197] on div "[DATE]" at bounding box center [691, 197] width 234 height 12
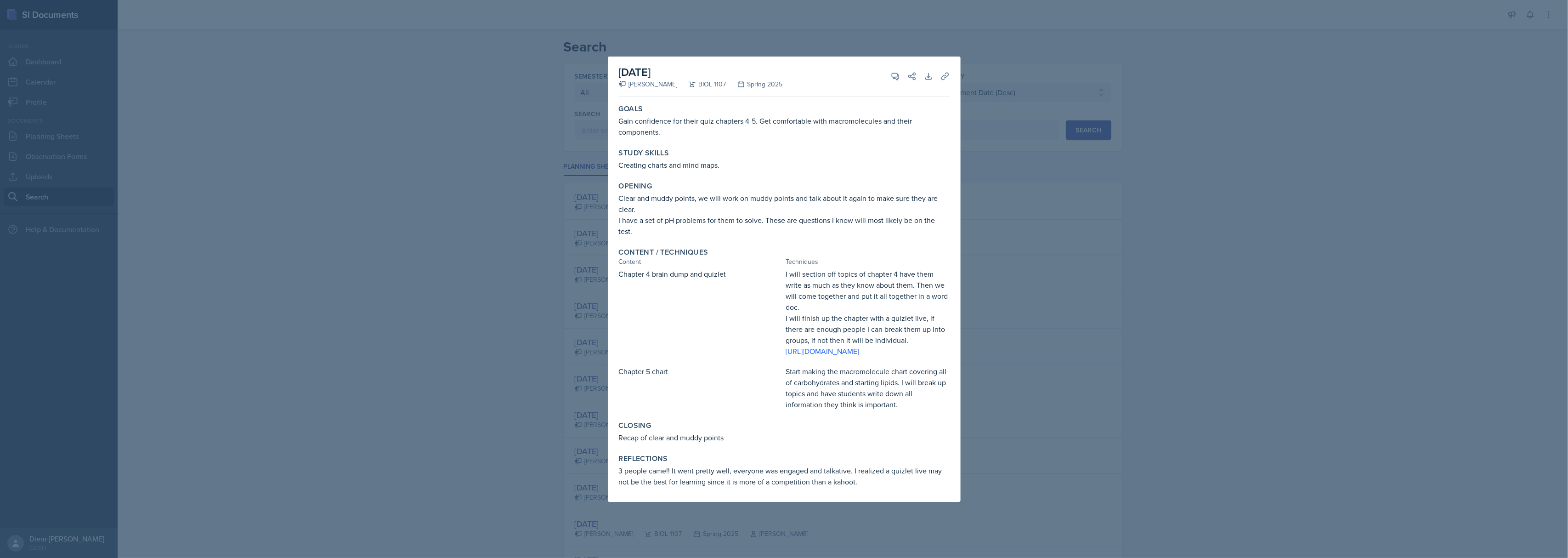
click at [1047, 226] on div at bounding box center [784, 279] width 1568 height 558
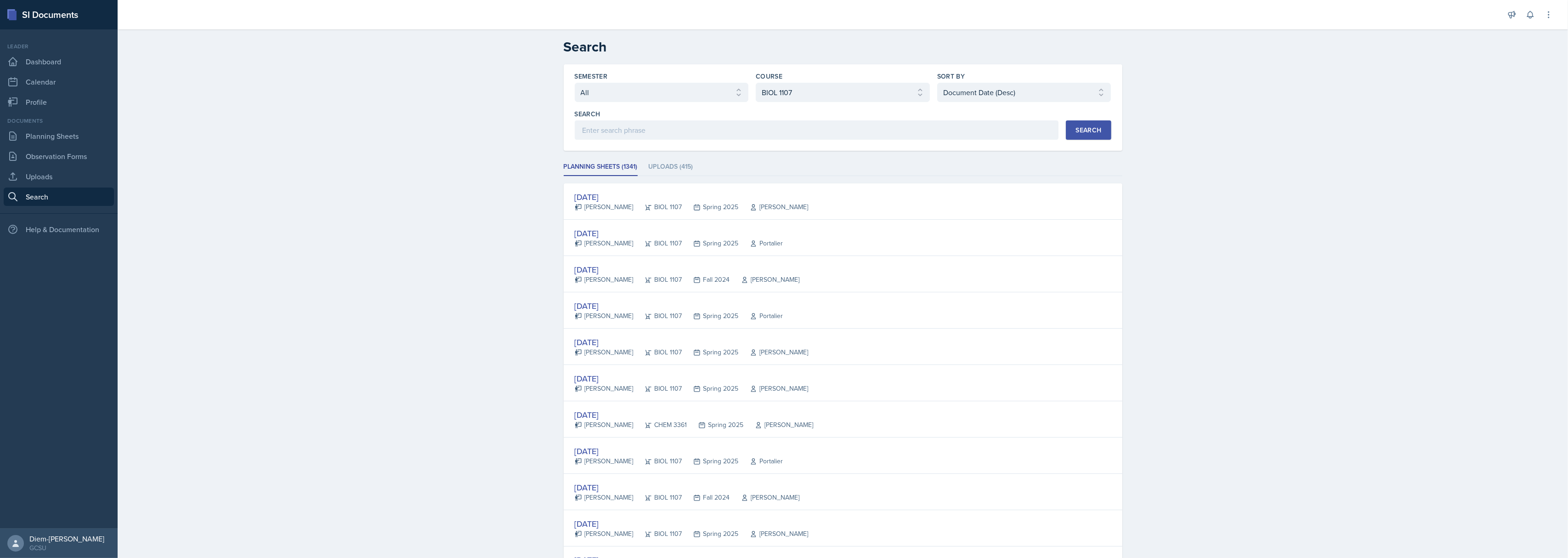
click at [597, 236] on div "[DATE]" at bounding box center [678, 233] width 209 height 12
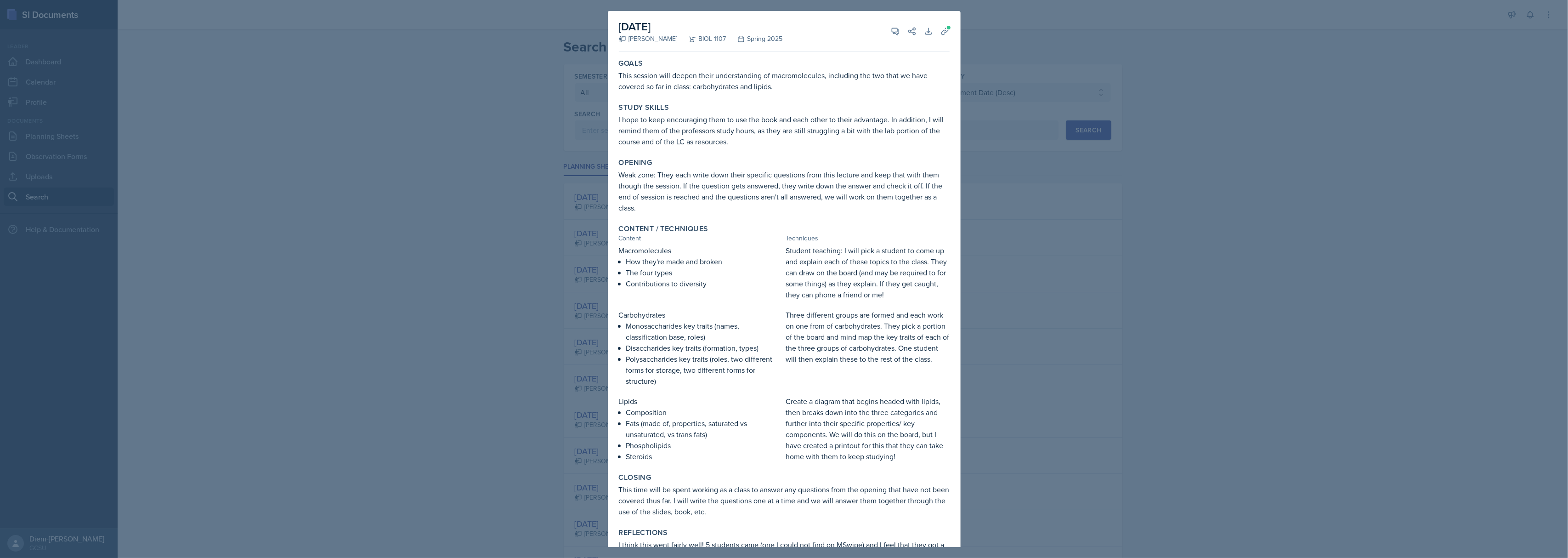
click at [1100, 224] on div at bounding box center [784, 279] width 1568 height 558
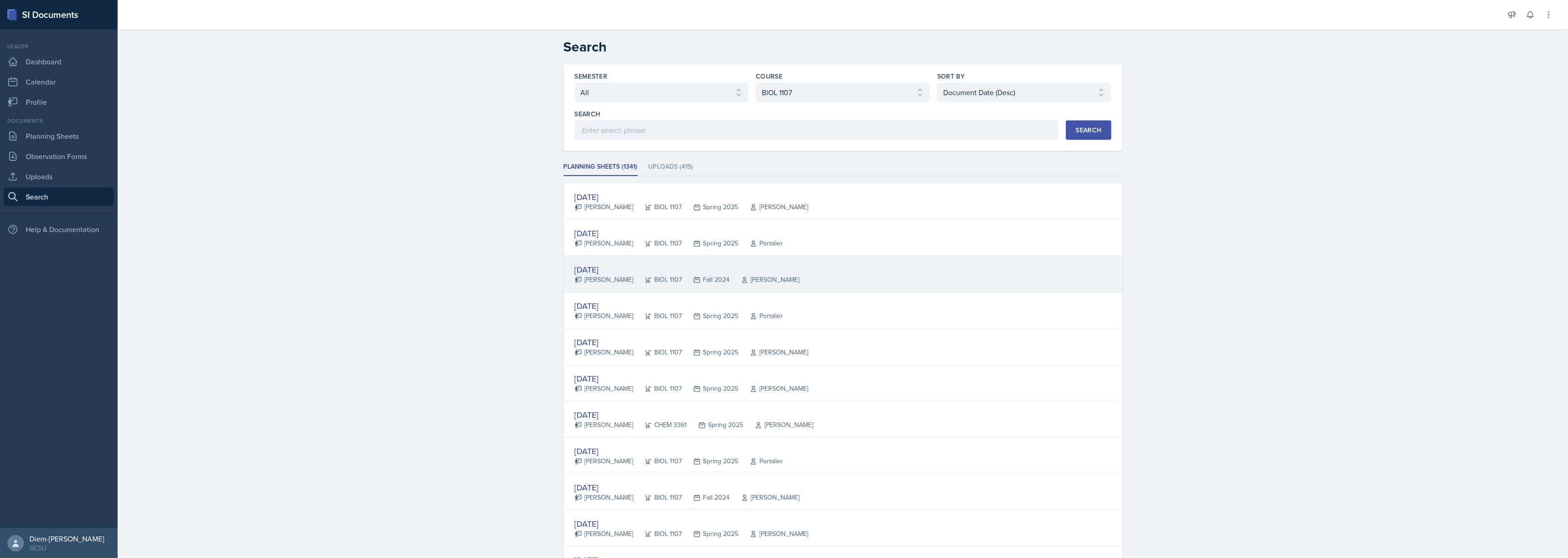
click at [647, 285] on div "[DATE] [PERSON_NAME] BIOL 1107 Fall 2024 [PERSON_NAME]" at bounding box center [843, 274] width 559 height 36
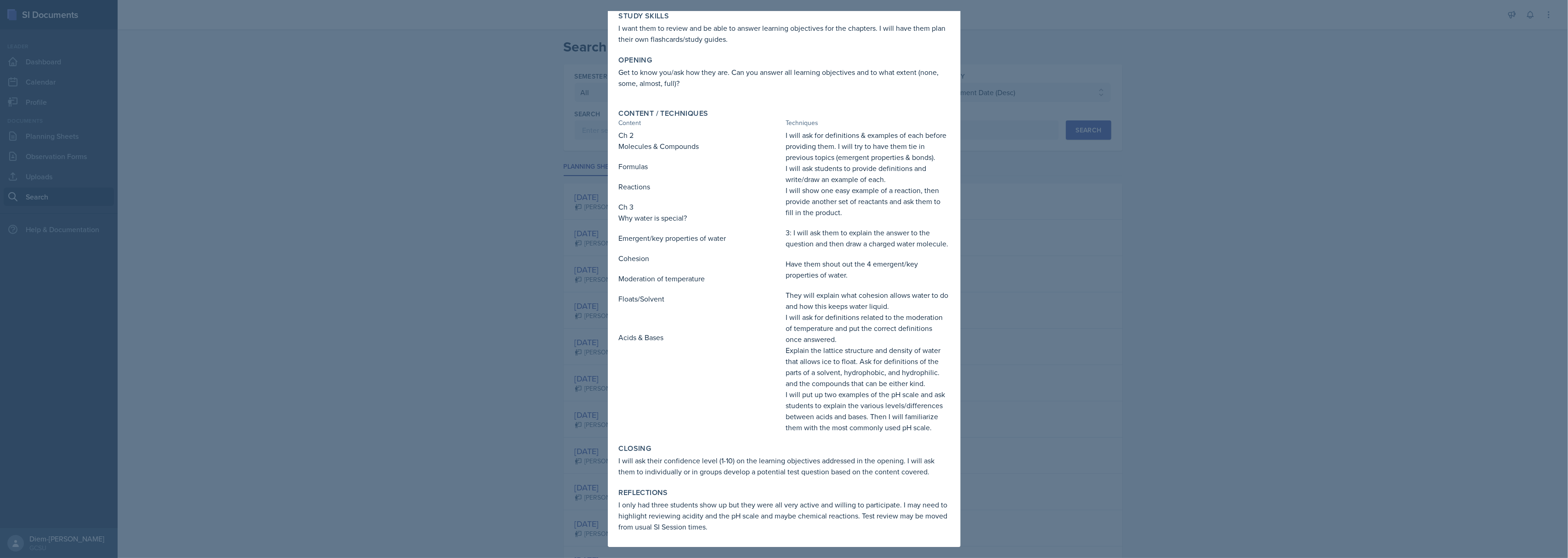
scroll to position [113, 0]
click at [1206, 226] on div at bounding box center [784, 279] width 1568 height 558
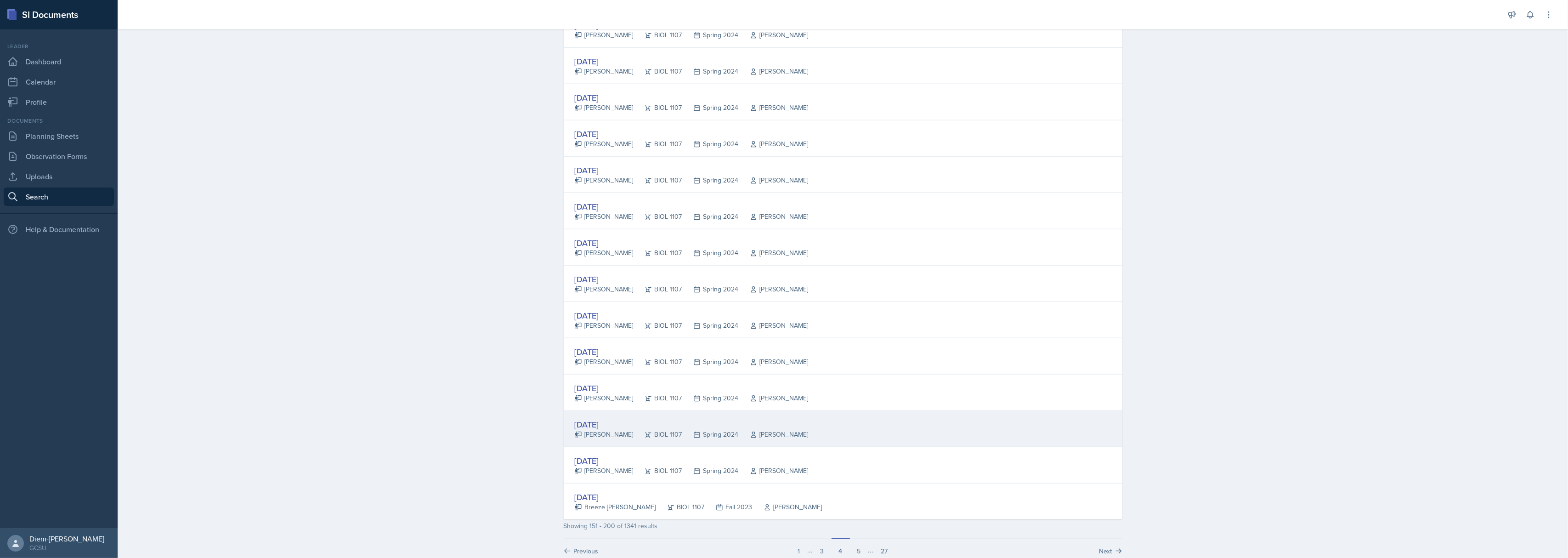
scroll to position [1505, 0]
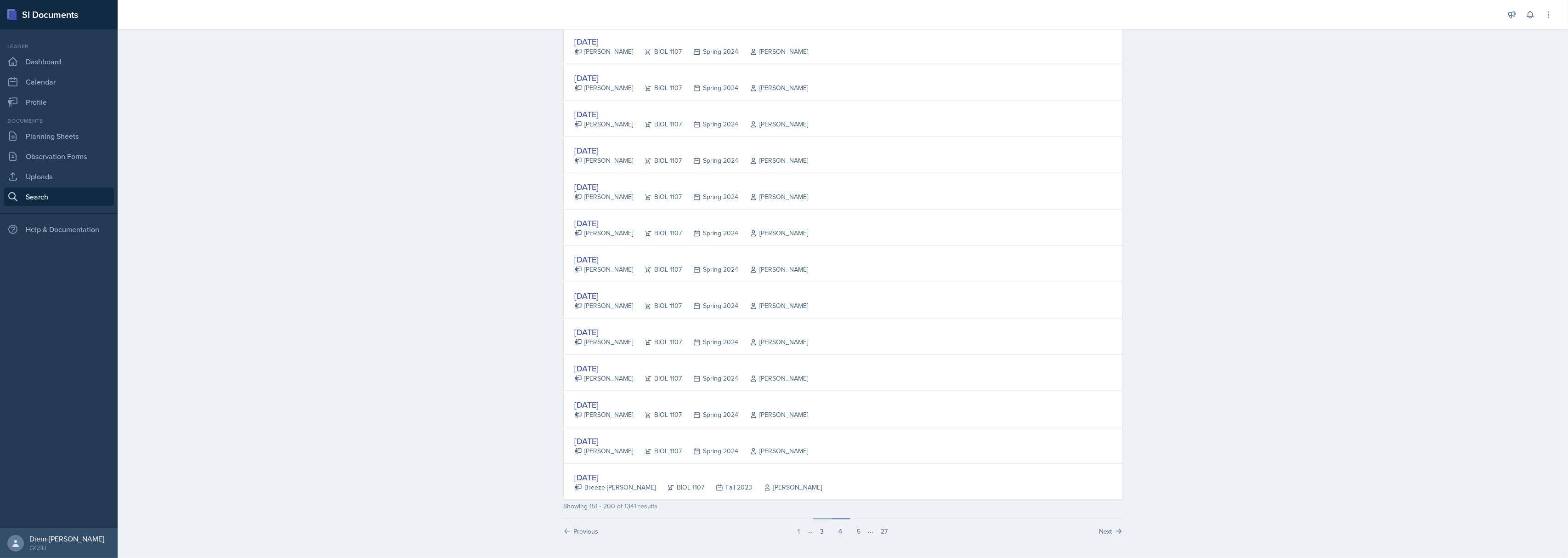
click at [818, 535] on button "3" at bounding box center [822, 527] width 18 height 17
click at [638, 334] on div "[DATE]" at bounding box center [691, 332] width 234 height 12
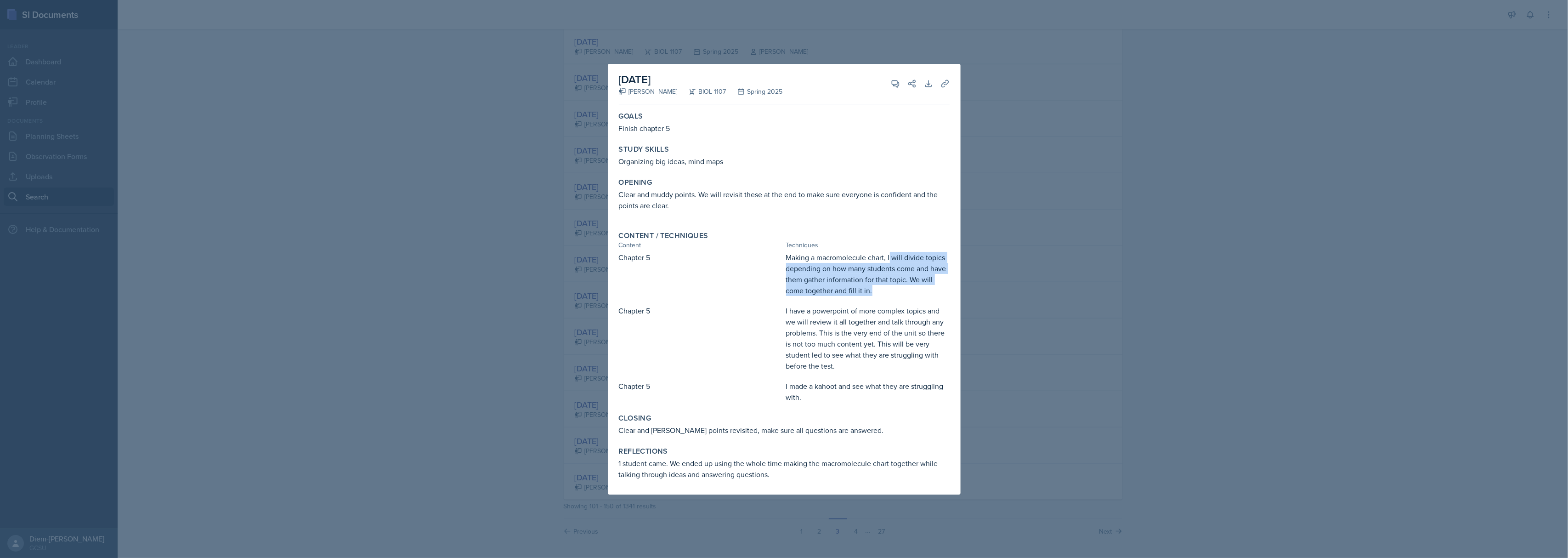
drag, startPoint x: 890, startPoint y: 255, endPoint x: 908, endPoint y: 292, distance: 41.1
click at [908, 292] on p "Making a macromolecule chart, I will divide topics depending on how many studen…" at bounding box center [867, 273] width 163 height 44
click at [1024, 271] on div at bounding box center [784, 279] width 1568 height 558
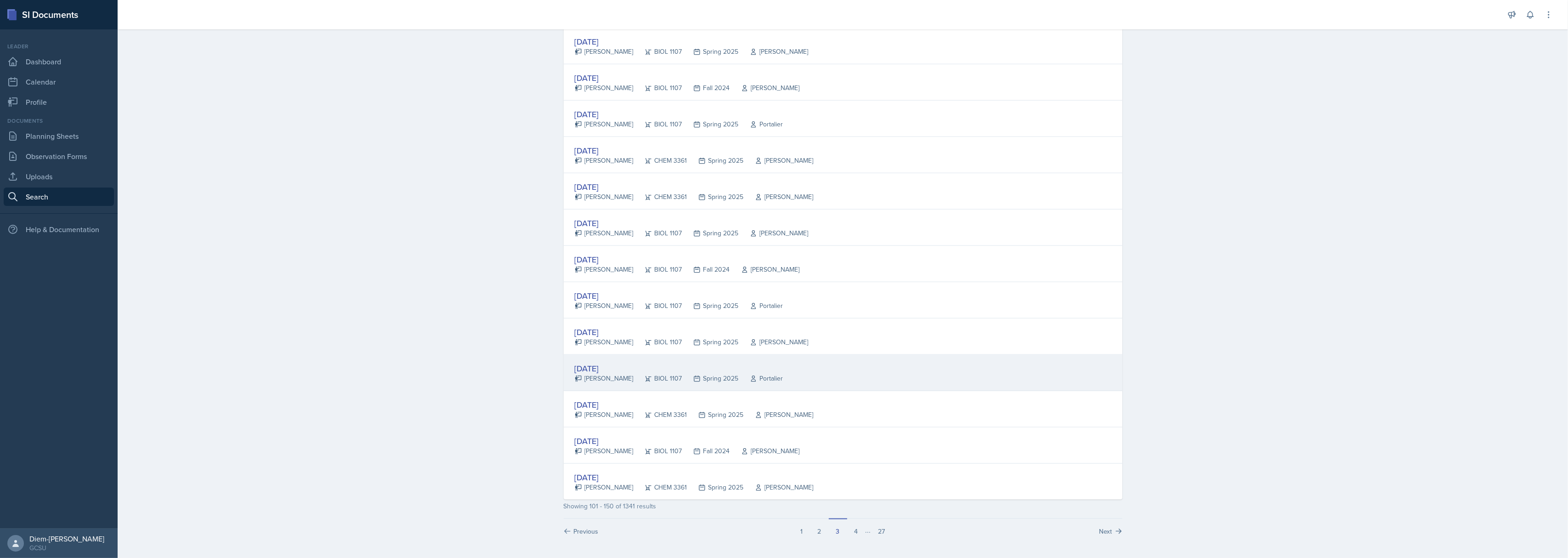
click at [659, 375] on div "BIOL 1107" at bounding box center [658, 377] width 49 height 9
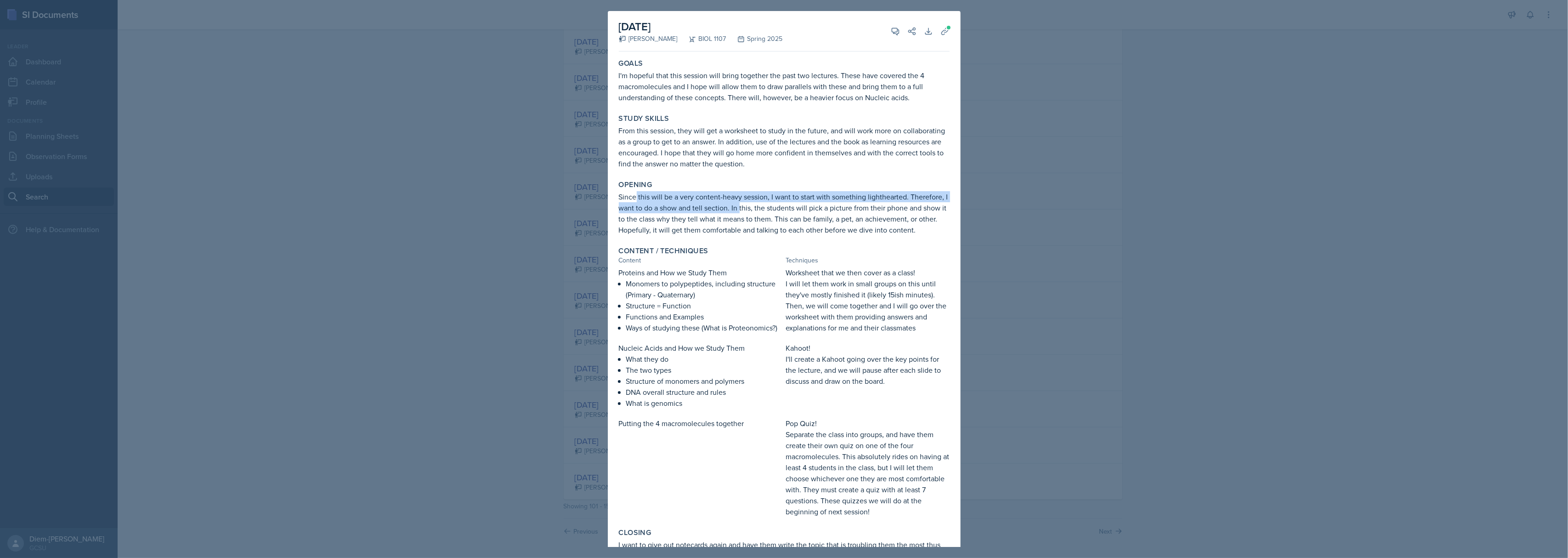
drag, startPoint x: 636, startPoint y: 194, endPoint x: 779, endPoint y: 212, distance: 144.1
click at [779, 212] on p "Since this will be a very content-heavy session, I want to start with something…" at bounding box center [784, 212] width 331 height 44
click at [789, 233] on p "Since this will be a very content-heavy session, I want to start with something…" at bounding box center [784, 212] width 331 height 44
click at [725, 219] on p "Since this will be a very content-heavy session, I want to start with something…" at bounding box center [784, 212] width 331 height 44
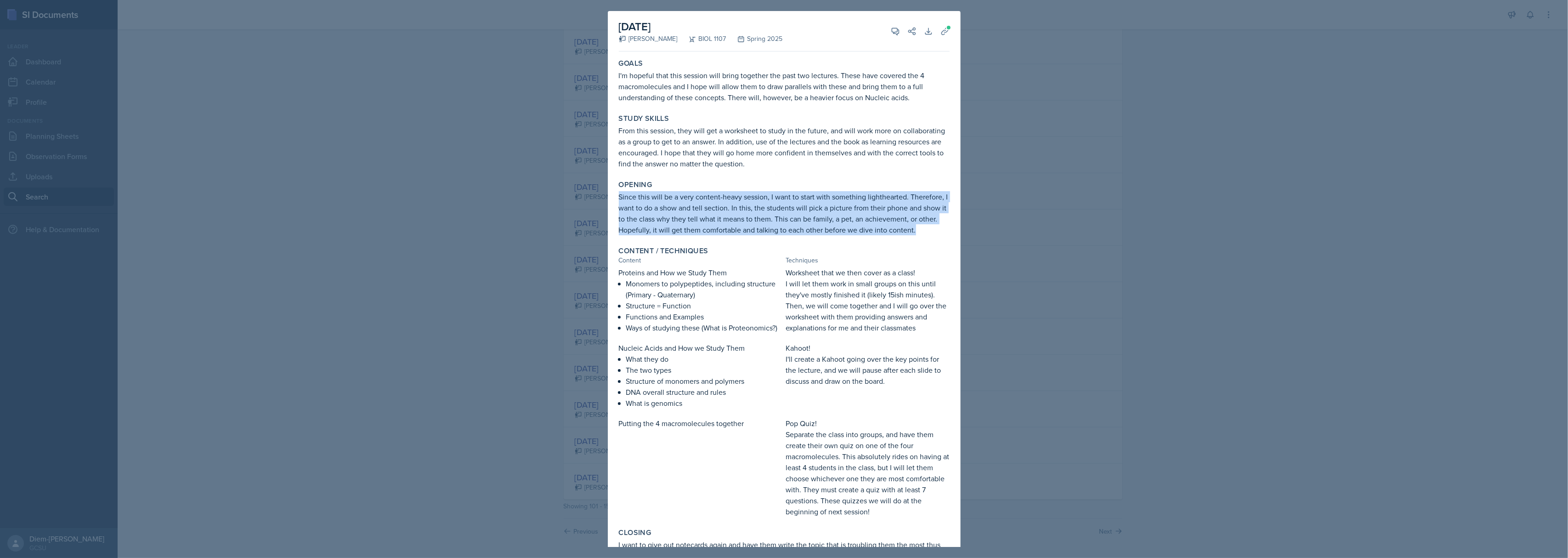
drag, startPoint x: 617, startPoint y: 197, endPoint x: 722, endPoint y: 248, distance: 116.7
click at [722, 239] on div "Opening Since this will be a very content-heavy session, I want to start with s…" at bounding box center [784, 207] width 338 height 63
copy p "Since this will be a very content-heavy session, I want to start with something…"
click at [767, 236] on p "Since this will be a very content-heavy session, I want to start with something…" at bounding box center [784, 212] width 331 height 44
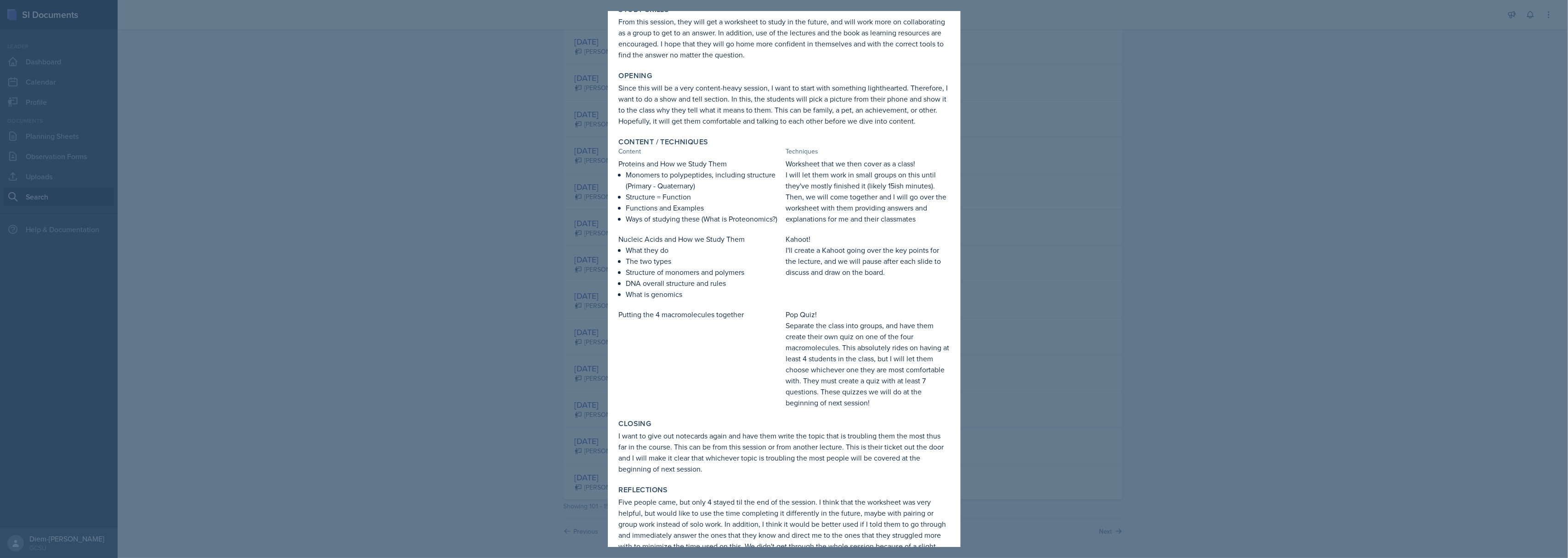
scroll to position [122, 0]
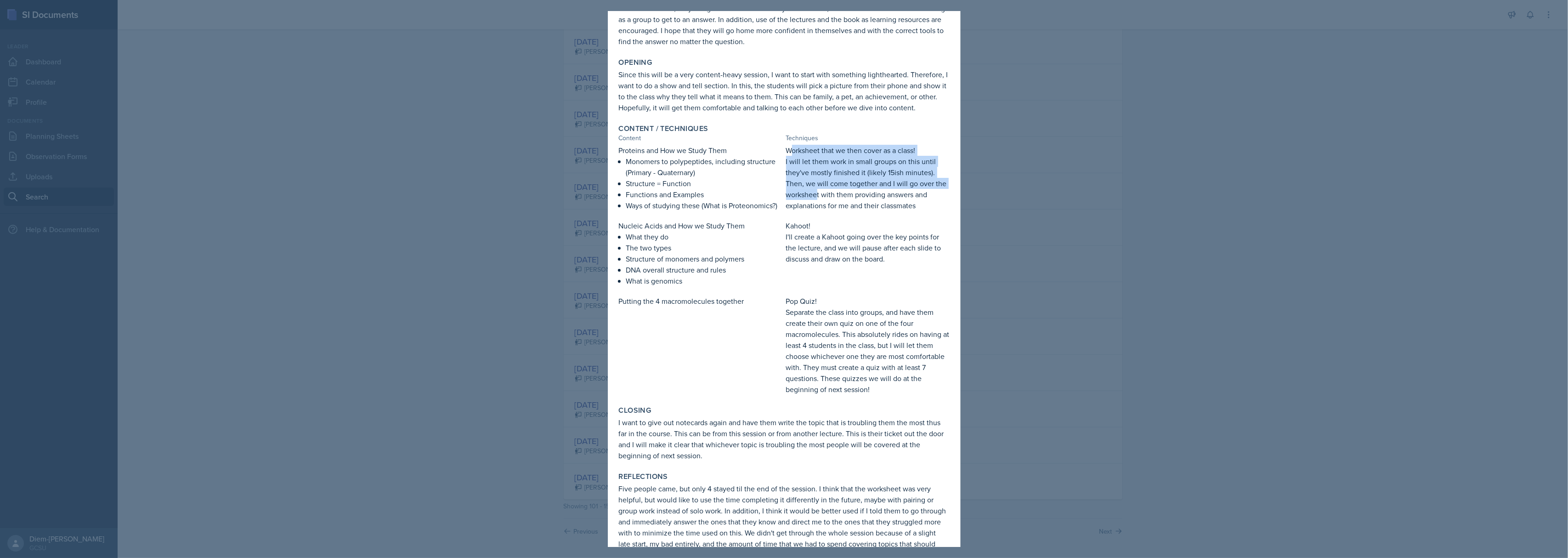
drag, startPoint x: 787, startPoint y: 157, endPoint x: 825, endPoint y: 208, distance: 63.6
click at [825, 208] on div "Worksheet that we then cover as a class! I will let them work in small groups o…" at bounding box center [867, 177] width 163 height 66
click at [836, 231] on p "Kahoot!" at bounding box center [867, 225] width 163 height 11
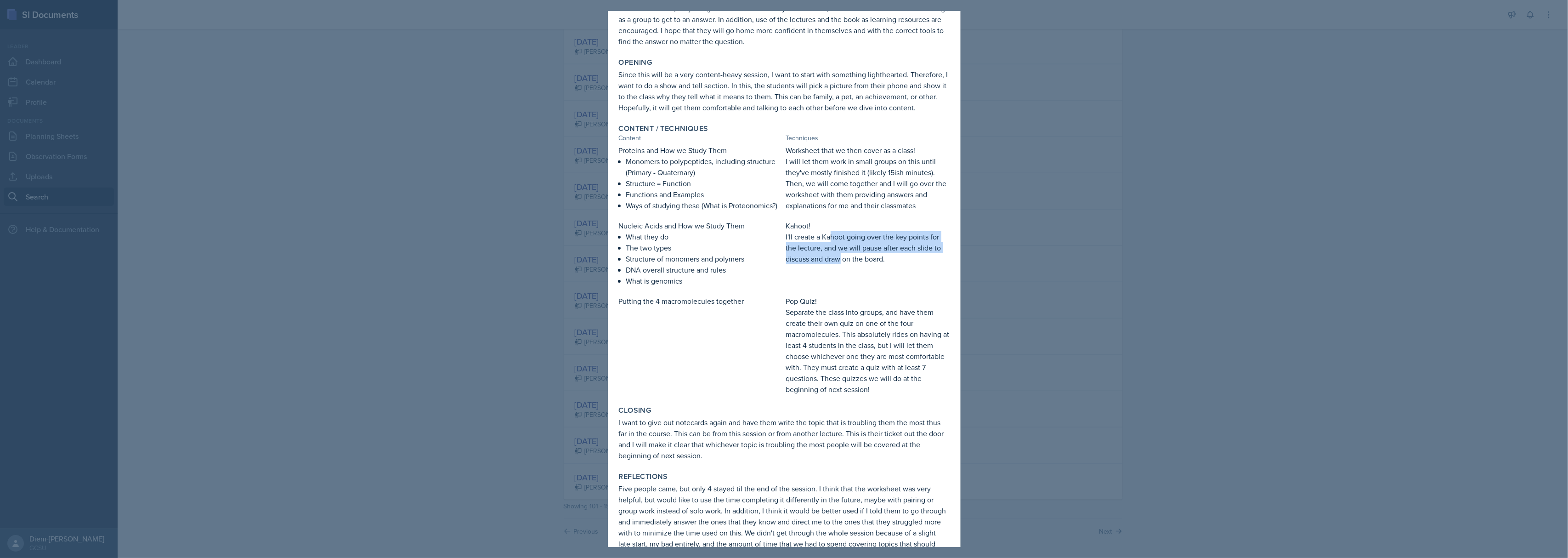
drag, startPoint x: 825, startPoint y: 261, endPoint x: 836, endPoint y: 290, distance: 31.0
click at [836, 286] on div "Kahoot! I'll create a [PERSON_NAME] going over the key points for the lecture, …" at bounding box center [867, 253] width 163 height 66
click at [867, 381] on p "Separate the class into groups, and have them create their own quiz on one of t…" at bounding box center [867, 350] width 163 height 89
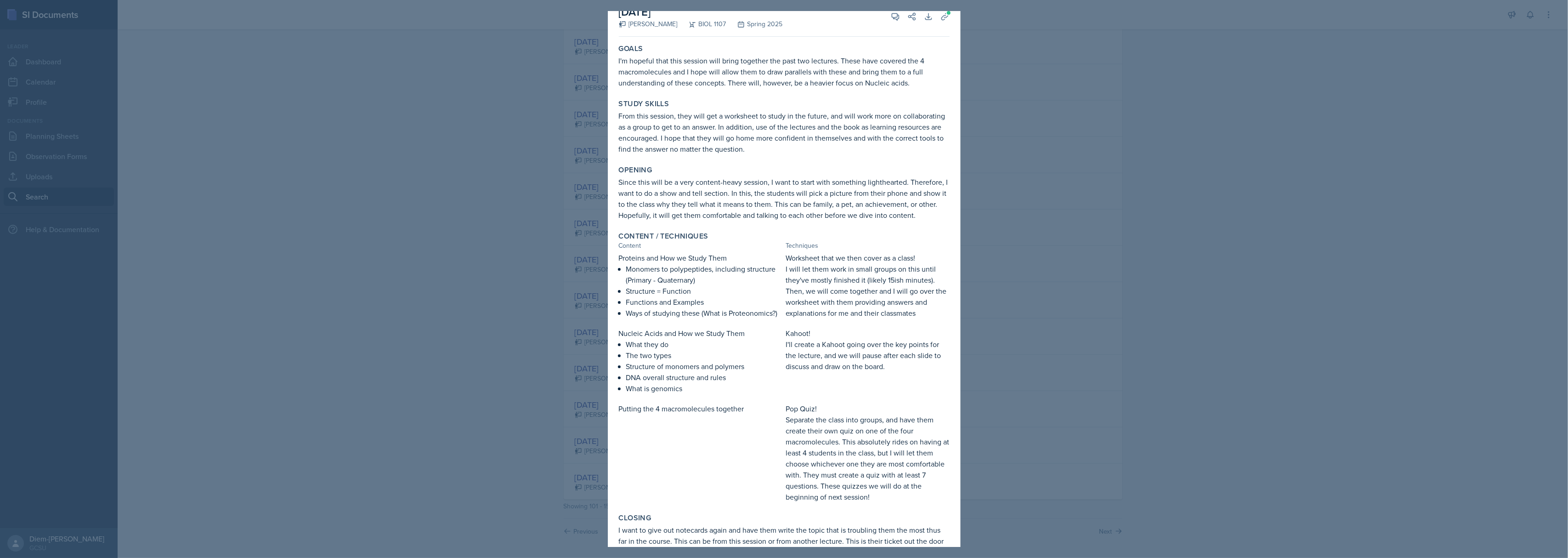
scroll to position [0, 0]
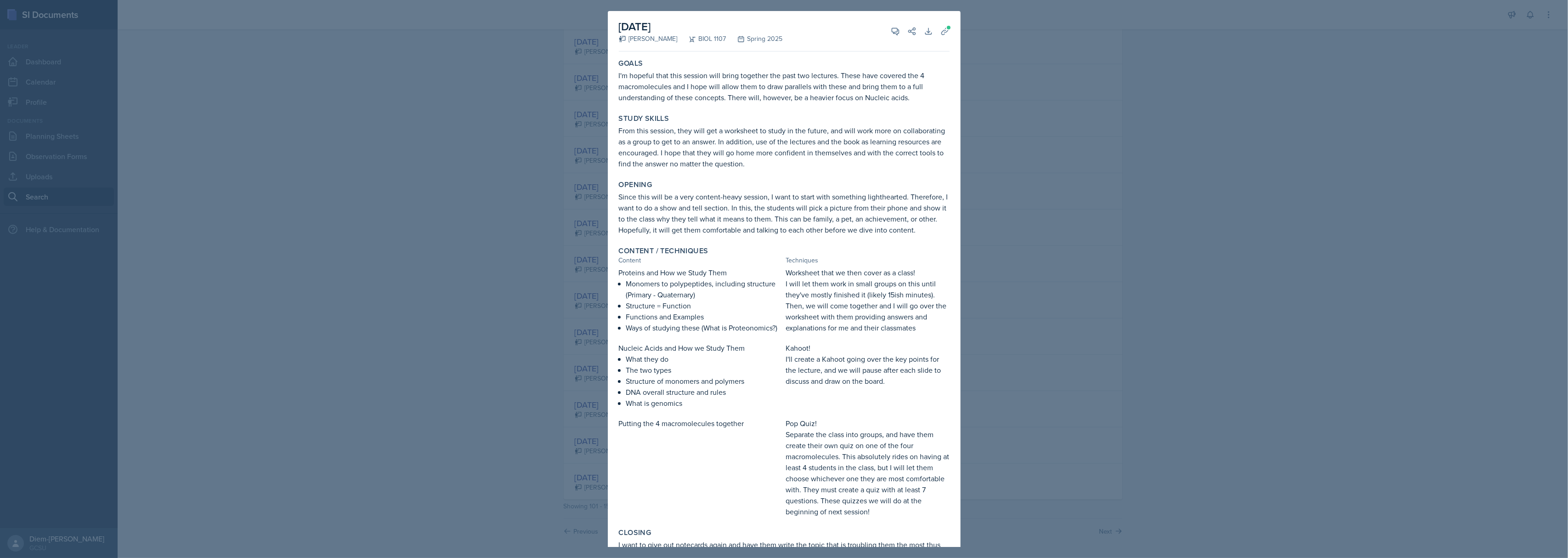
click at [968, 286] on div at bounding box center [784, 279] width 1568 height 558
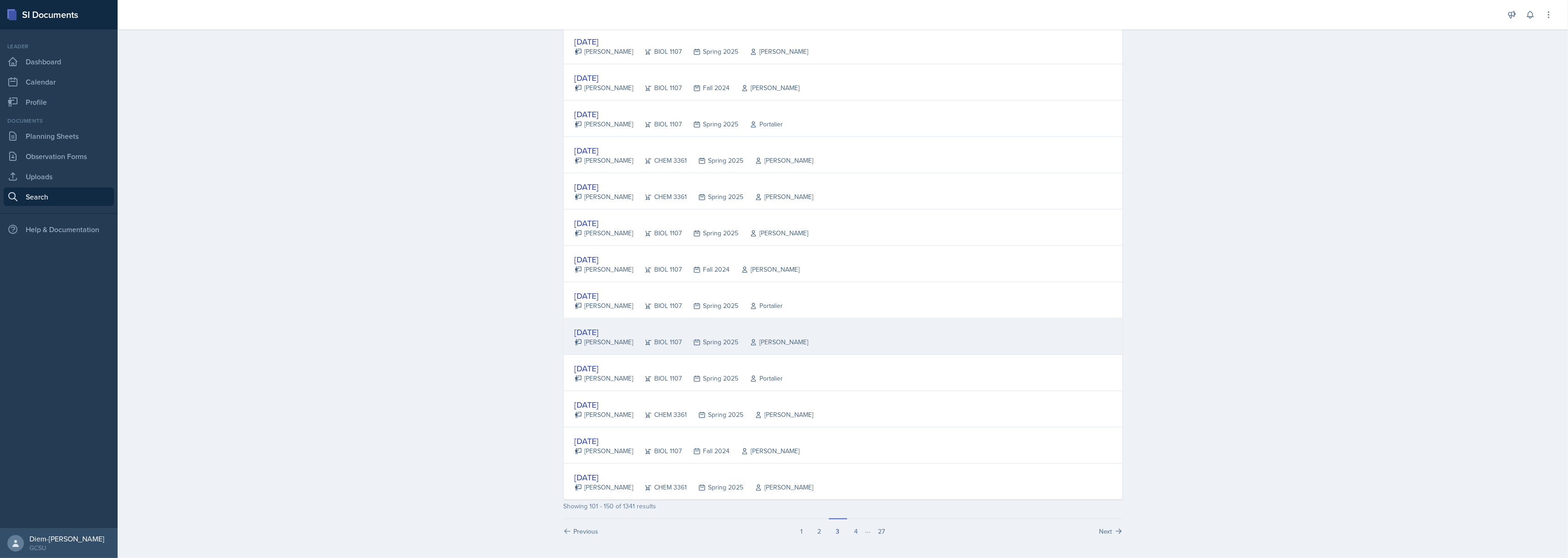
click at [683, 339] on div "Spring 2025" at bounding box center [711, 341] width 57 height 9
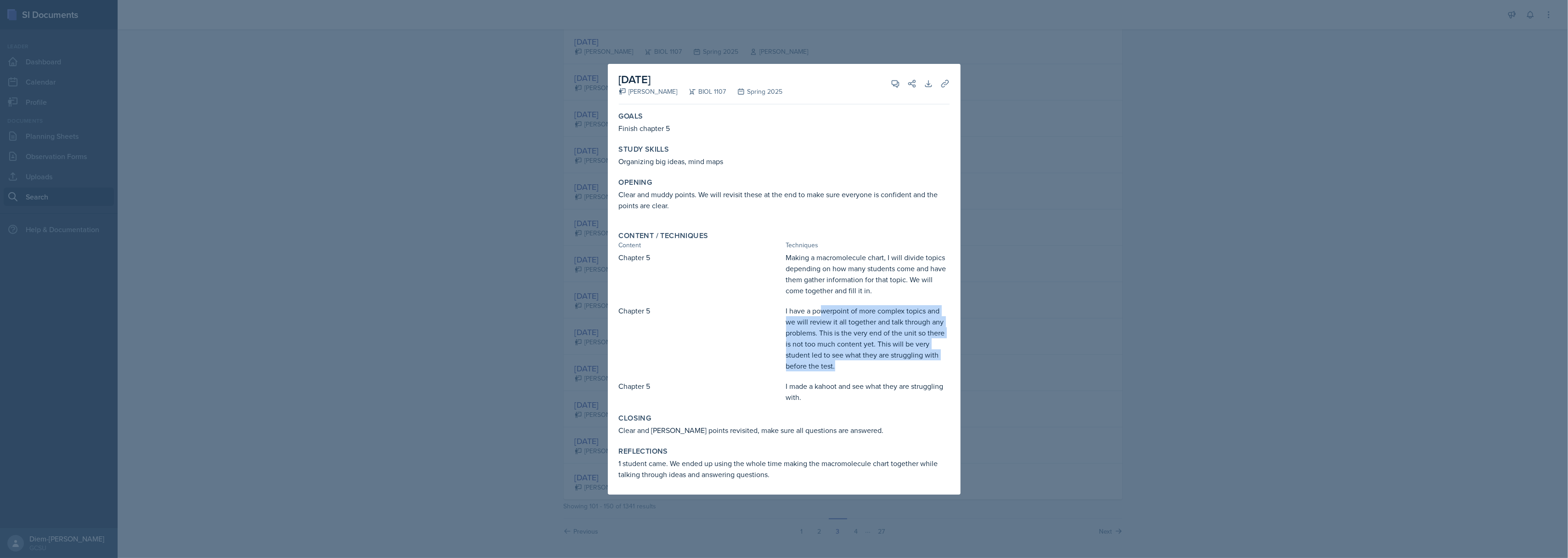
drag, startPoint x: 821, startPoint y: 309, endPoint x: 846, endPoint y: 366, distance: 62.2
click at [846, 366] on p "I have a powerpoint of more complex topics and we will review it all together a…" at bounding box center [867, 338] width 163 height 66
click at [854, 332] on p "I have a powerpoint of more complex topics and we will review it all together a…" at bounding box center [867, 338] width 163 height 66
click at [842, 258] on p "Making a macromolecule chart, I will divide topics depending on how many studen…" at bounding box center [867, 273] width 163 height 44
